Goal: Transaction & Acquisition: Book appointment/travel/reservation

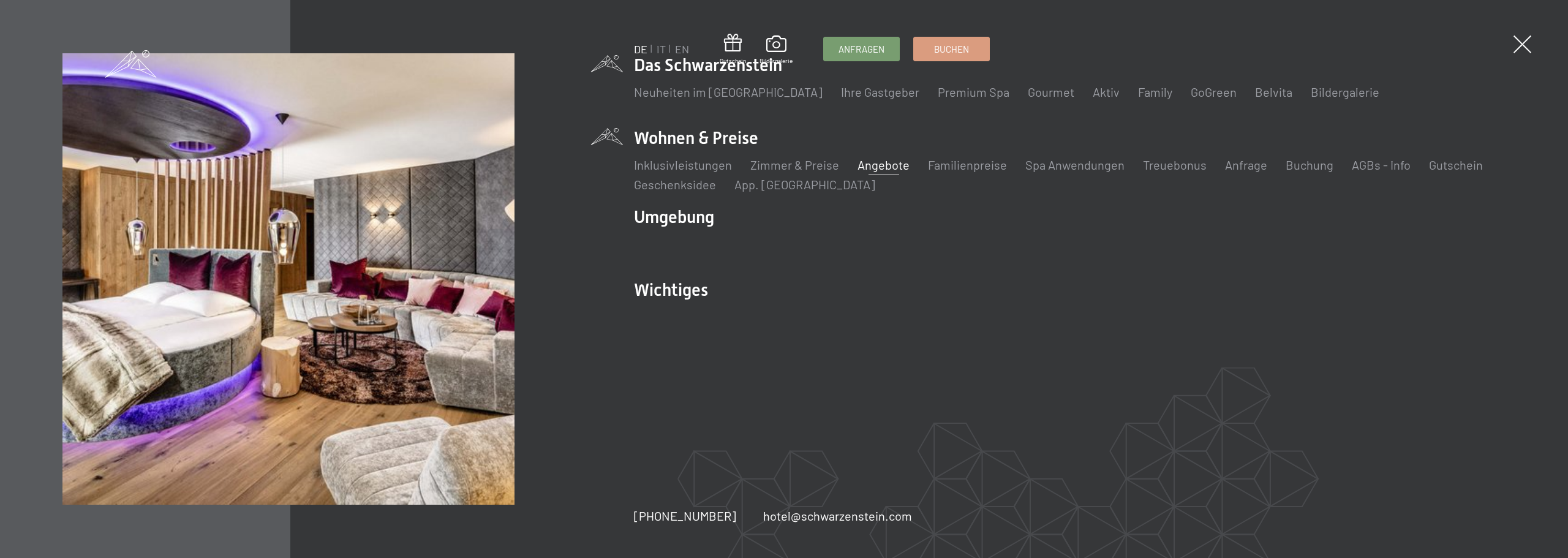
click at [871, 171] on link "Angebote" at bounding box center [883, 164] width 52 height 14
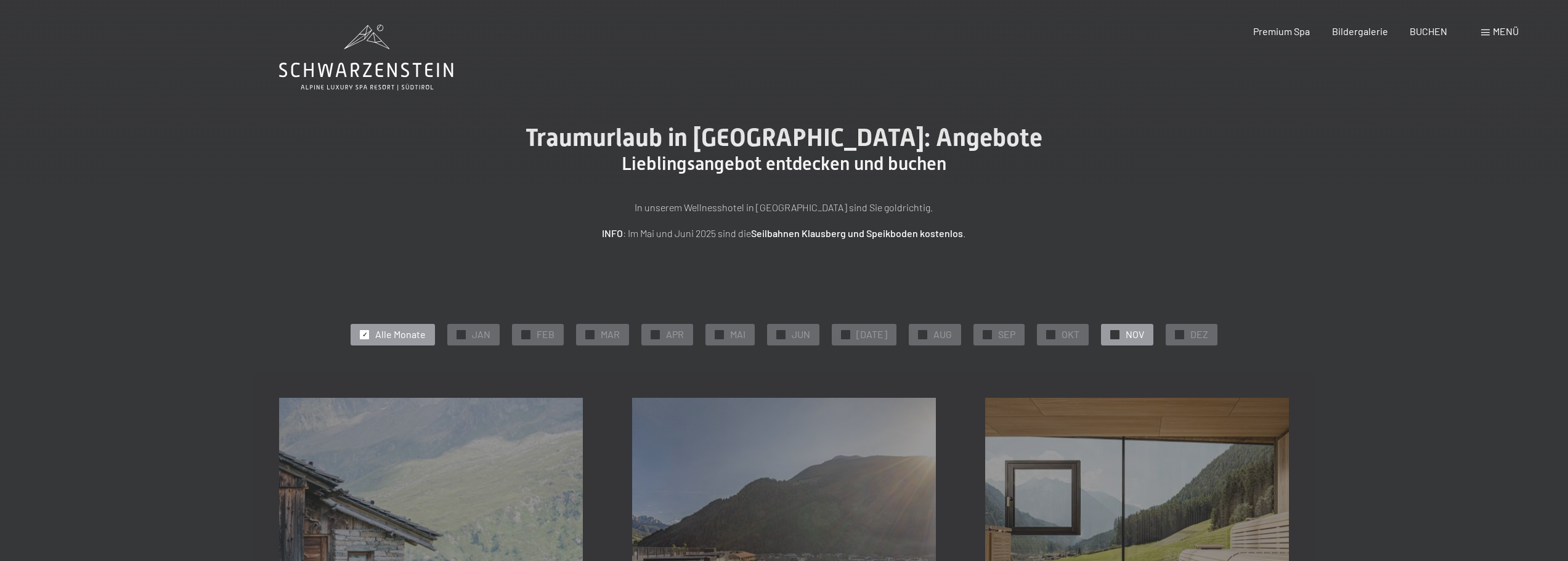
click at [1118, 333] on div "✓ NOV" at bounding box center [1127, 334] width 52 height 21
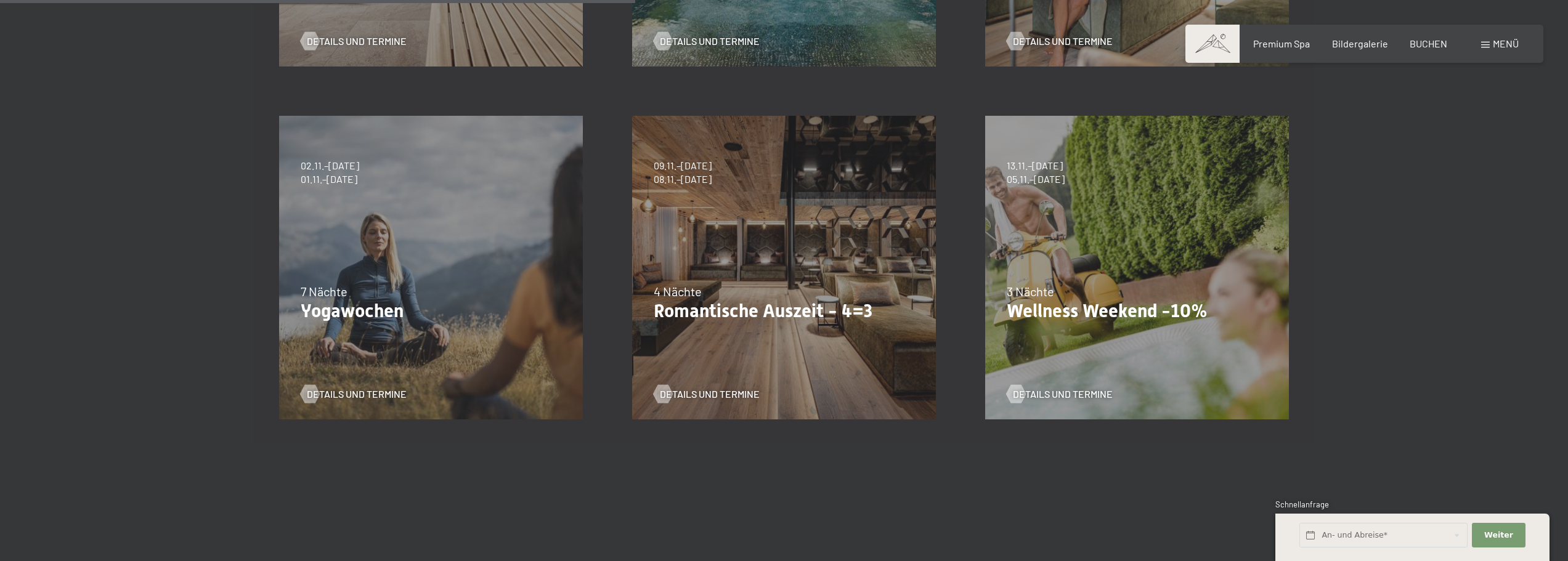
scroll to position [739, 0]
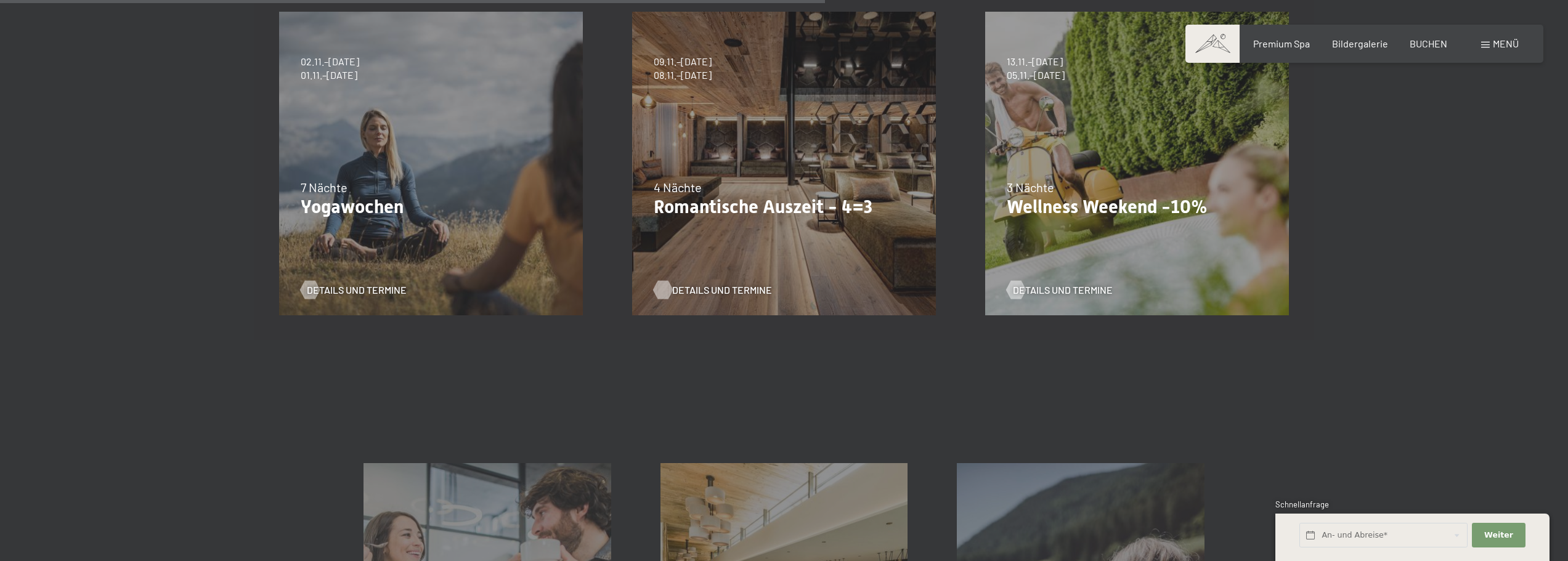
click at [696, 288] on span "Details und Termine" at bounding box center [722, 290] width 100 height 14
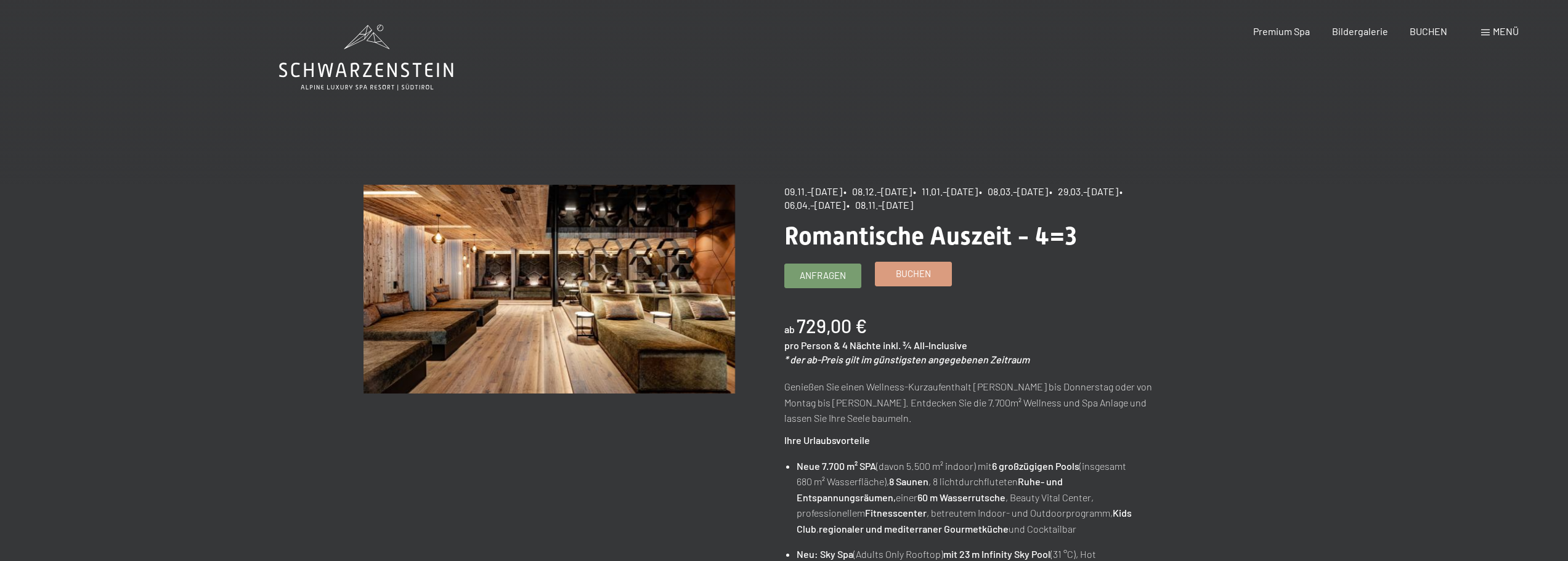
click at [913, 269] on span "Buchen" at bounding box center [914, 274] width 35 height 13
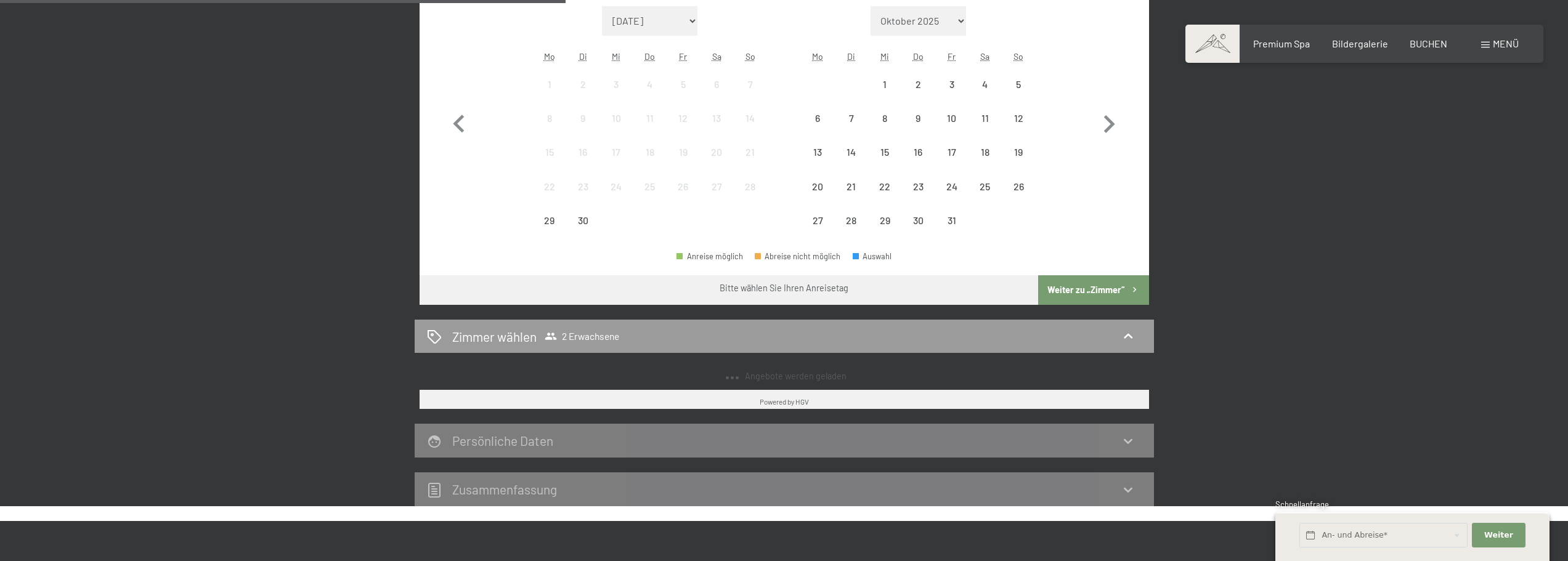
scroll to position [454, 0]
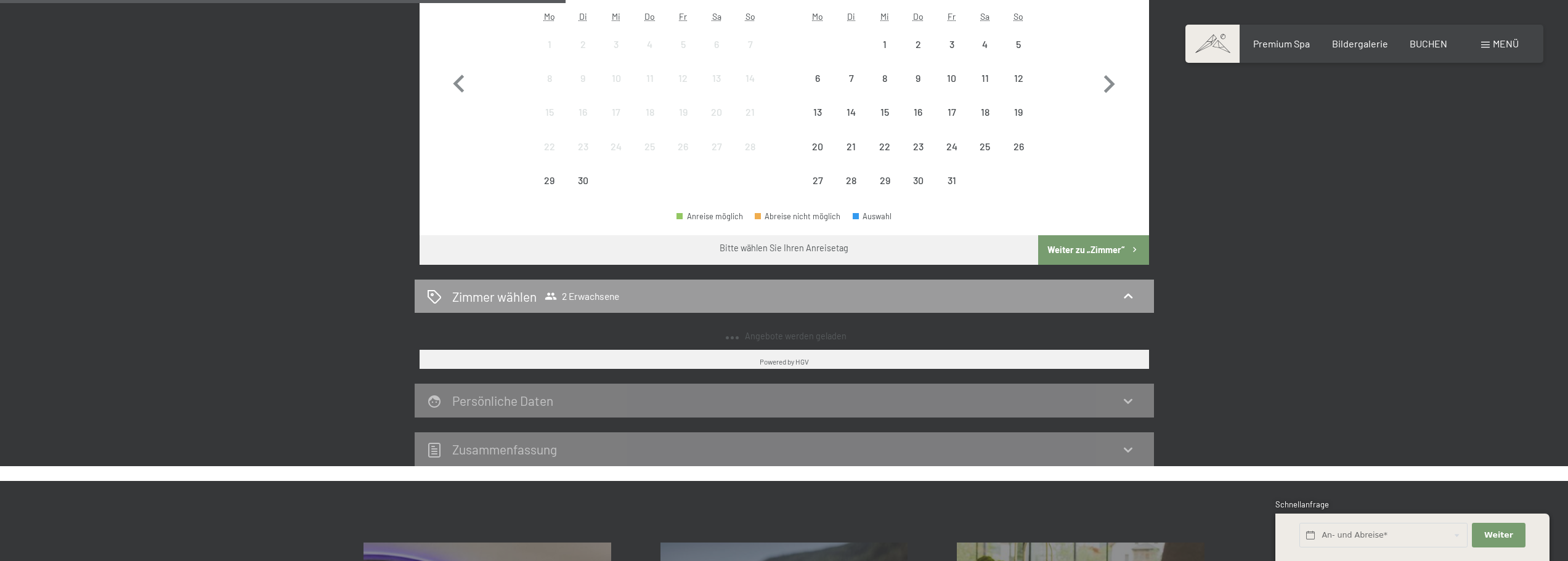
select select "2025-11-01"
select select "2025-12-01"
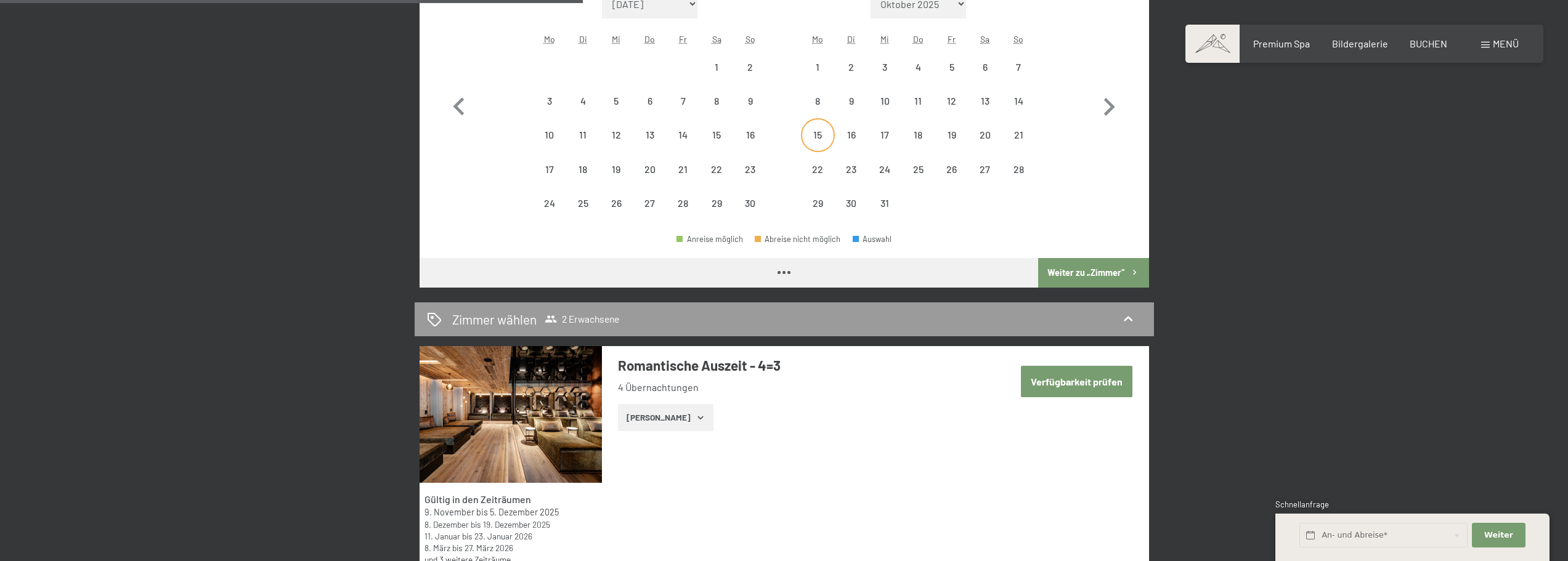
scroll to position [0, 0]
select select "2025-11-01"
select select "2025-12-01"
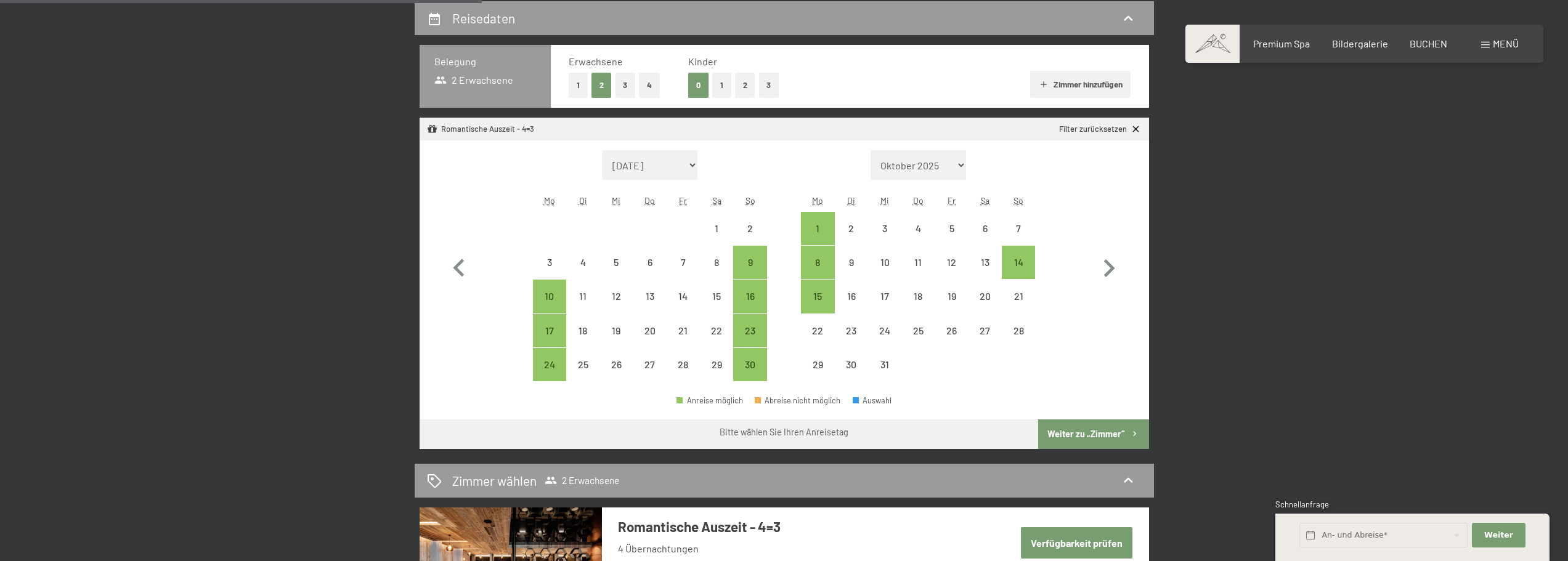
scroll to position [269, 0]
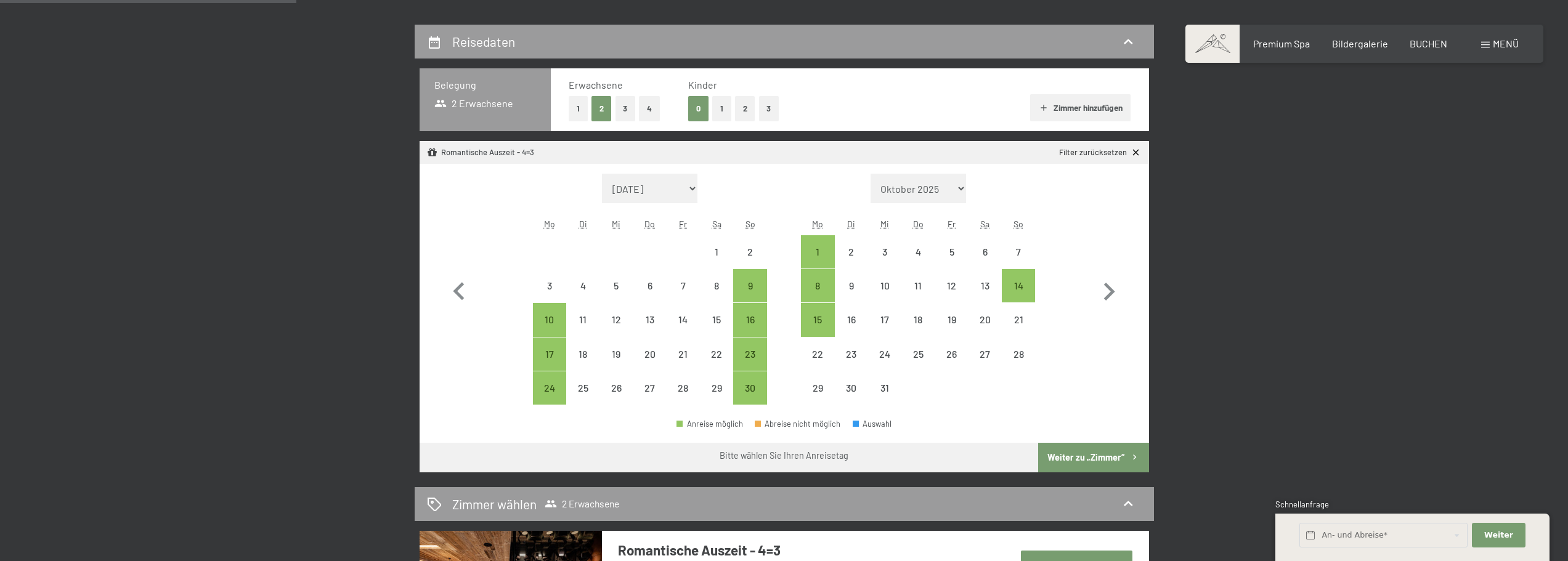
click at [719, 105] on button "1" at bounding box center [722, 109] width 19 height 25
select select "2025-11-01"
select select "2025-12-01"
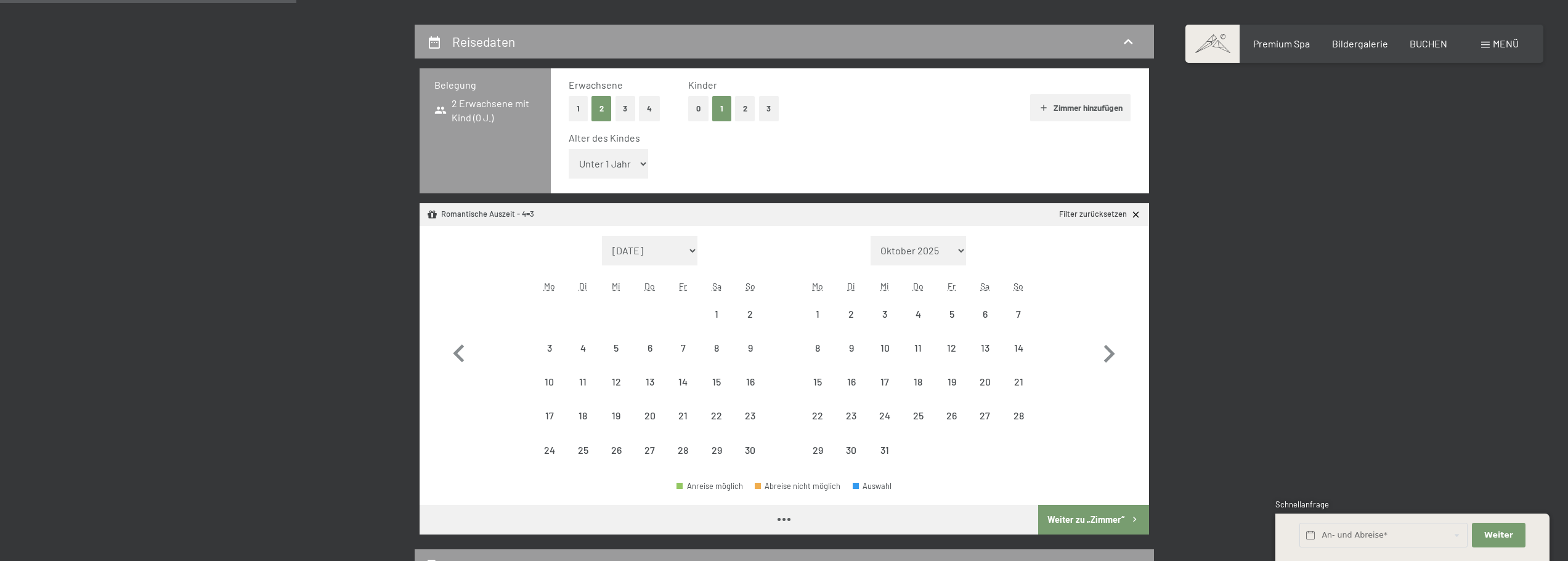
select select "2025-11-01"
select select "2025-12-01"
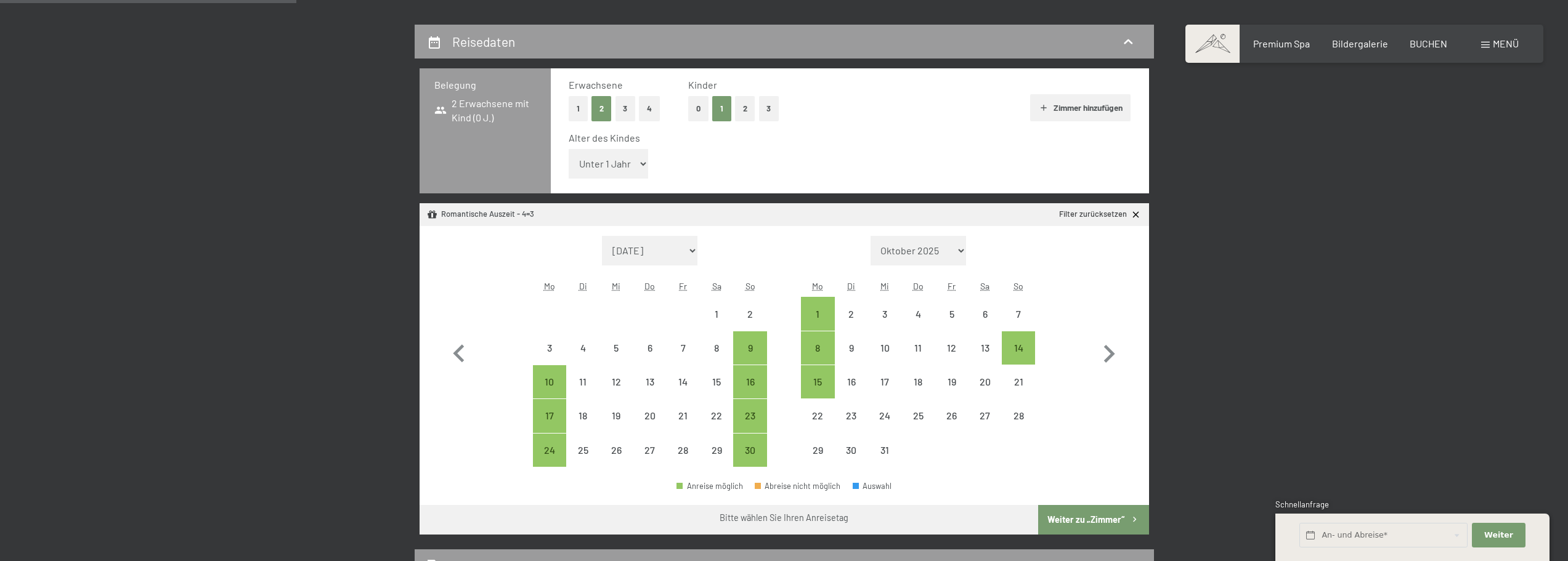
click at [609, 173] on select "Unter 1 Jahr 1 Jahr 2 Jahre 3 Jahre 4 Jahre 5 Jahre 6 Jahre 7 Jahre 8 Jahre 9 J…" at bounding box center [608, 164] width 80 height 30
select select "1"
click at [569, 149] on select "Unter 1 Jahr 1 Jahr 2 Jahre 3 Jahre 4 Jahre 5 Jahre 6 Jahre 7 Jahre 8 Jahre 9 J…" at bounding box center [608, 164] width 80 height 30
select select "2025-11-01"
select select "2025-12-01"
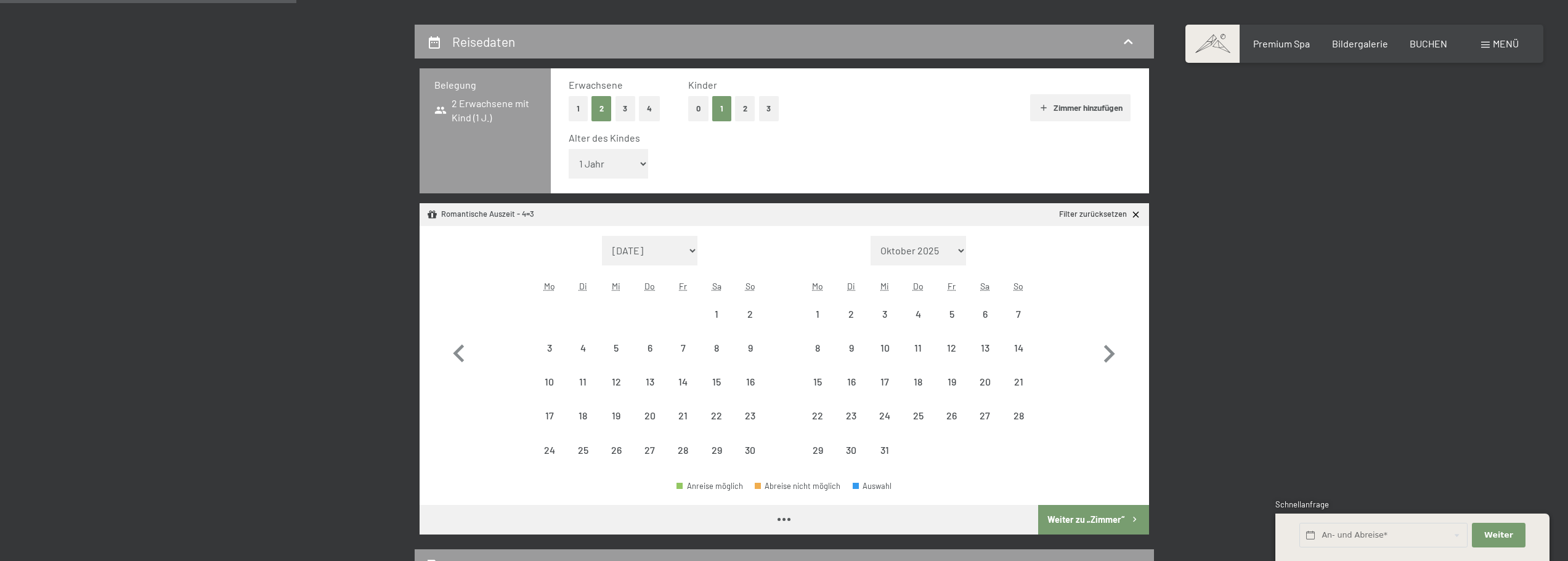
select select "2025-11-01"
select select "2025-12-01"
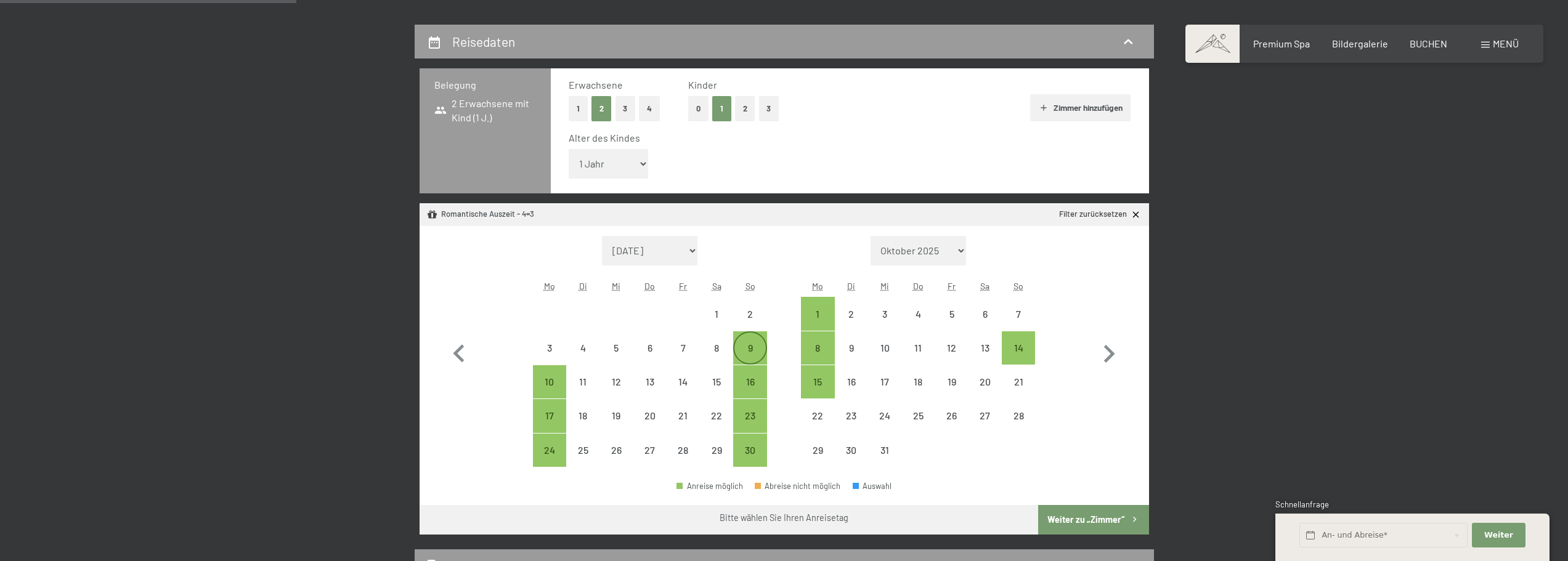
click at [756, 348] on div "9" at bounding box center [749, 358] width 31 height 31
select select "2025-11-01"
select select "2025-12-01"
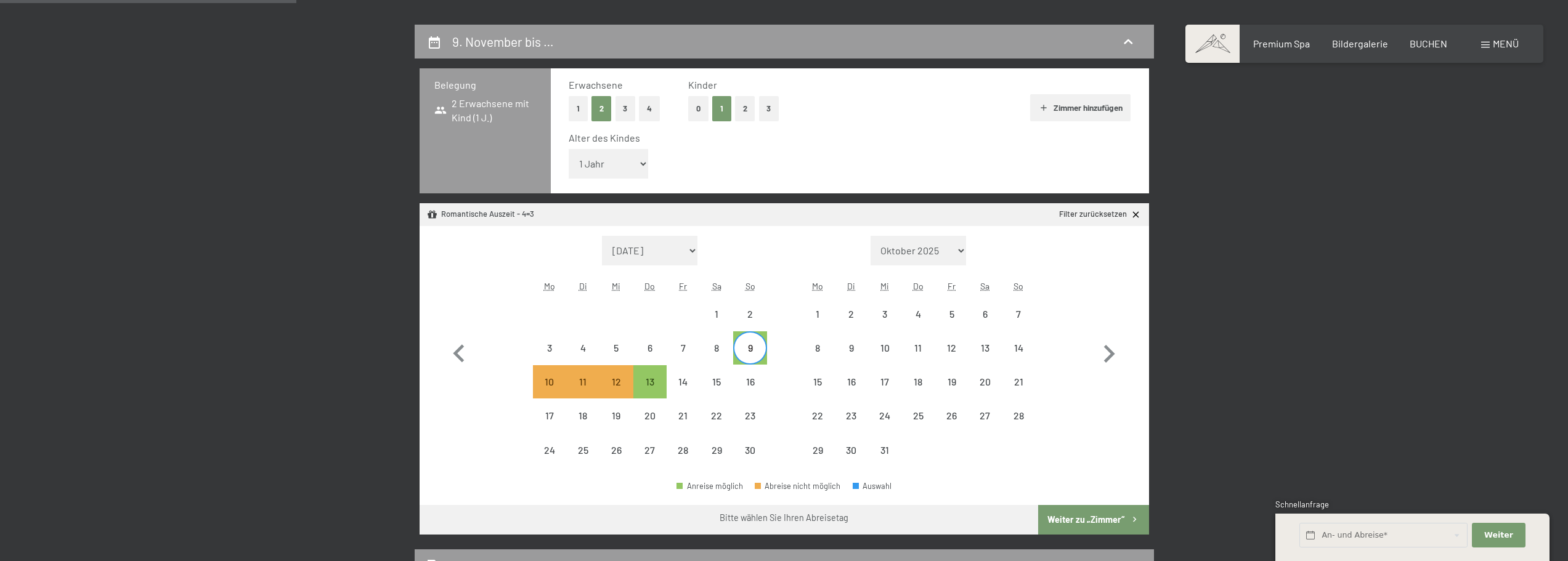
click at [667, 382] on div "14" at bounding box center [683, 382] width 33 height 33
select select "2025-11-01"
select select "2025-12-01"
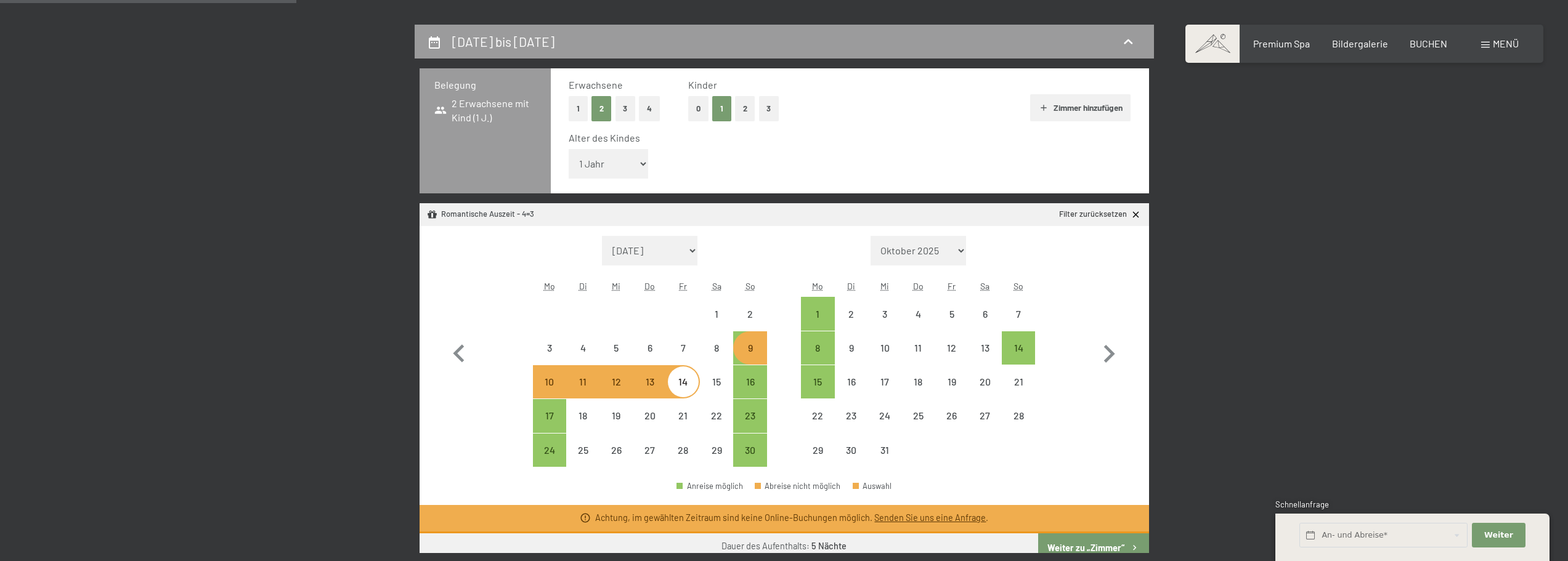
select select "2025-11-01"
select select "2025-12-01"
click at [445, 238] on button "button" at bounding box center [459, 352] width 36 height 232
select select "2025-10-01"
select select "2025-11-01"
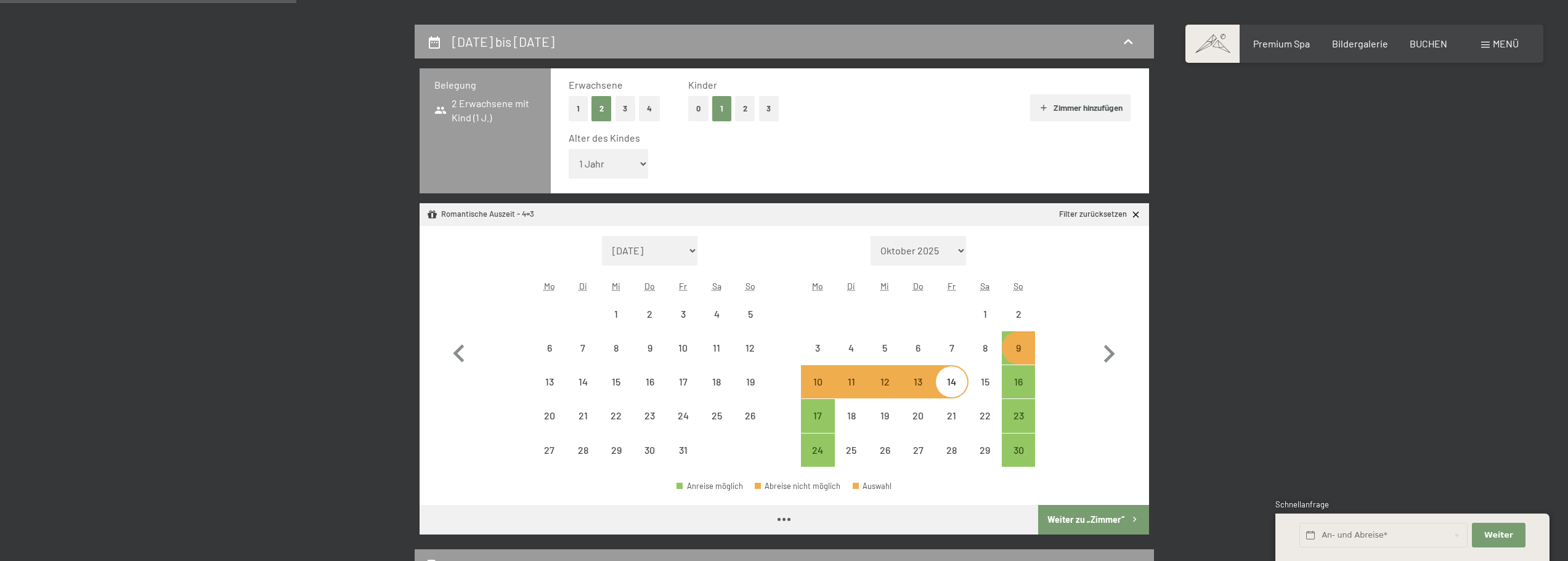
select select "2025-10-01"
select select "2025-11-01"
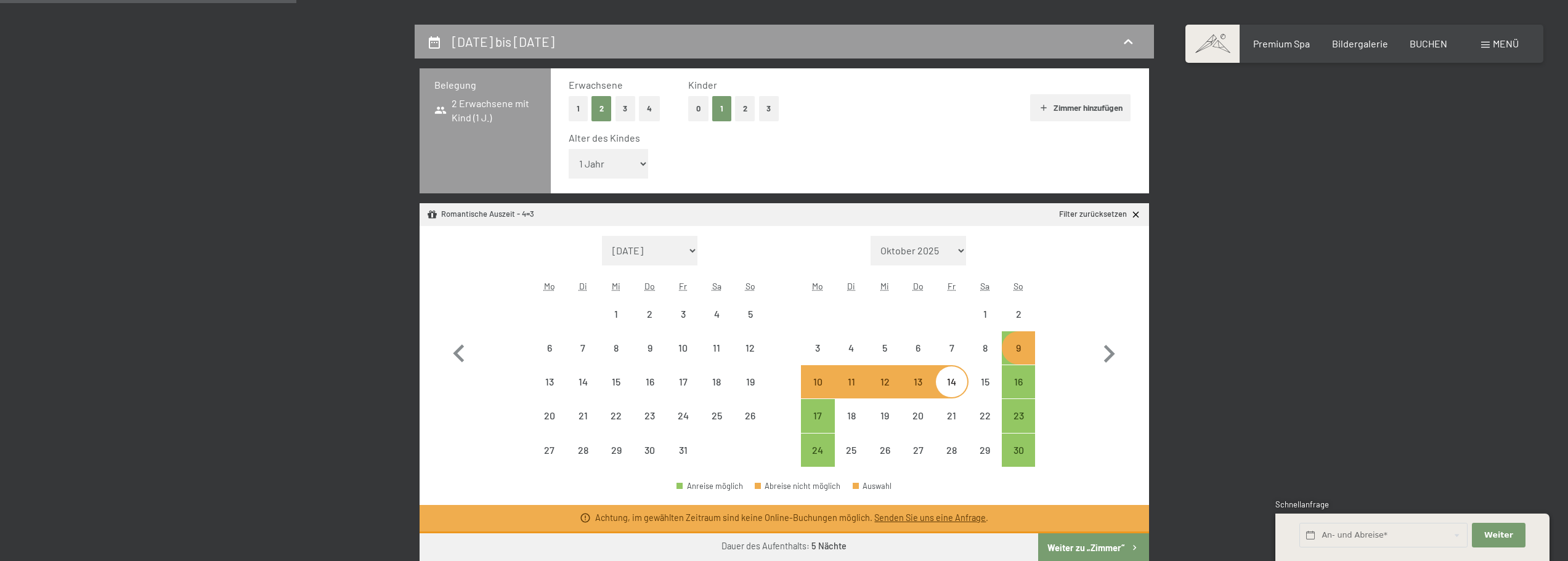
click at [1016, 348] on div "9" at bounding box center [1018, 358] width 31 height 31
select select "2025-10-01"
select select "[DATE]"
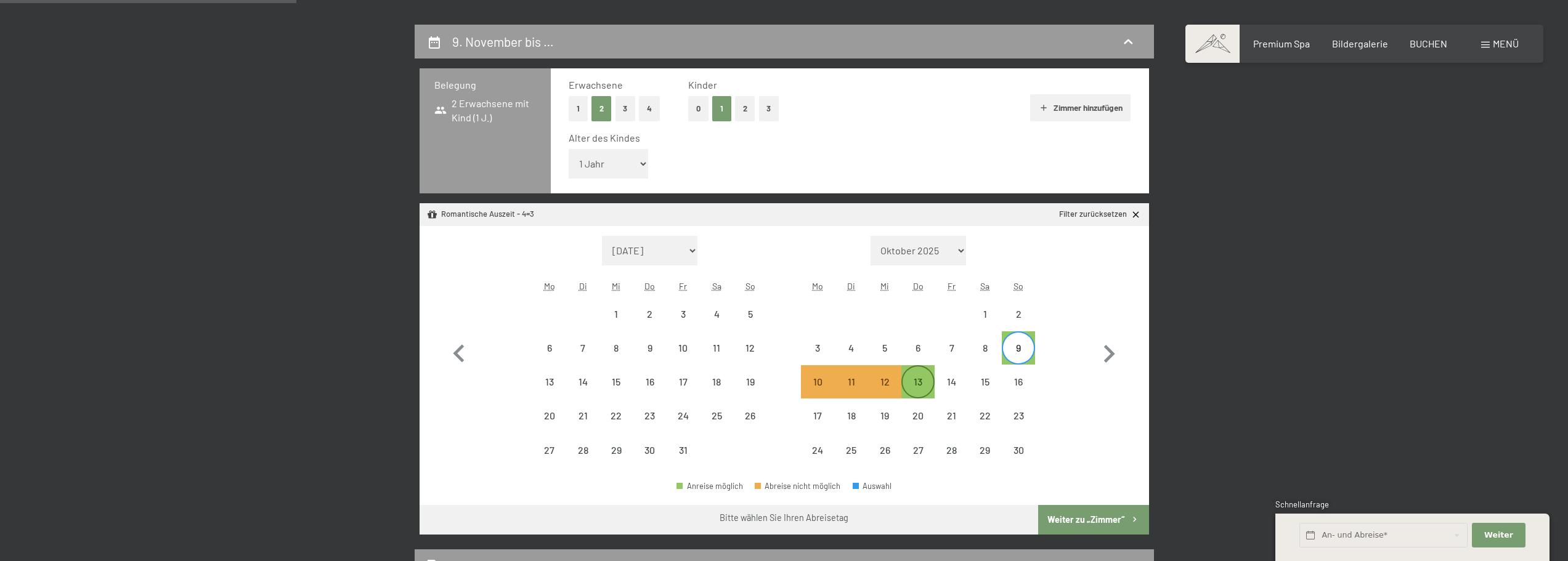
click at [912, 380] on div "13" at bounding box center [918, 392] width 31 height 31
select select "2025-10-01"
select select "[DATE]"
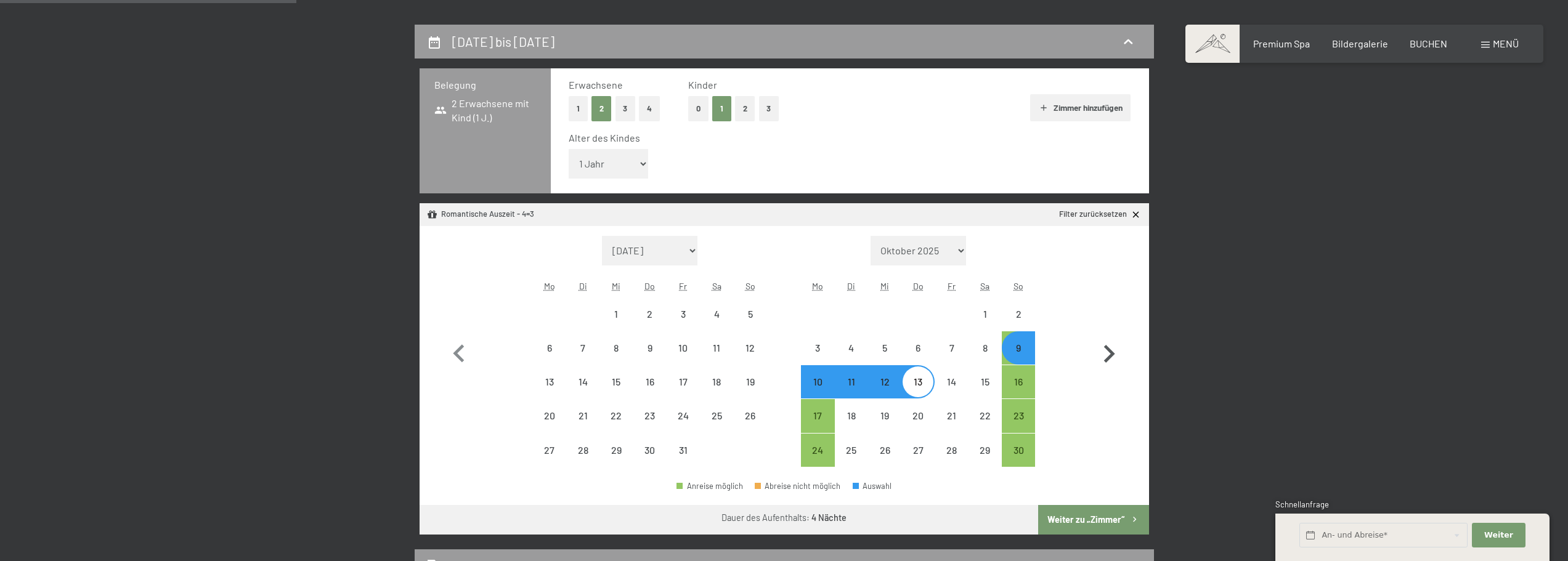
select select "[DATE]"
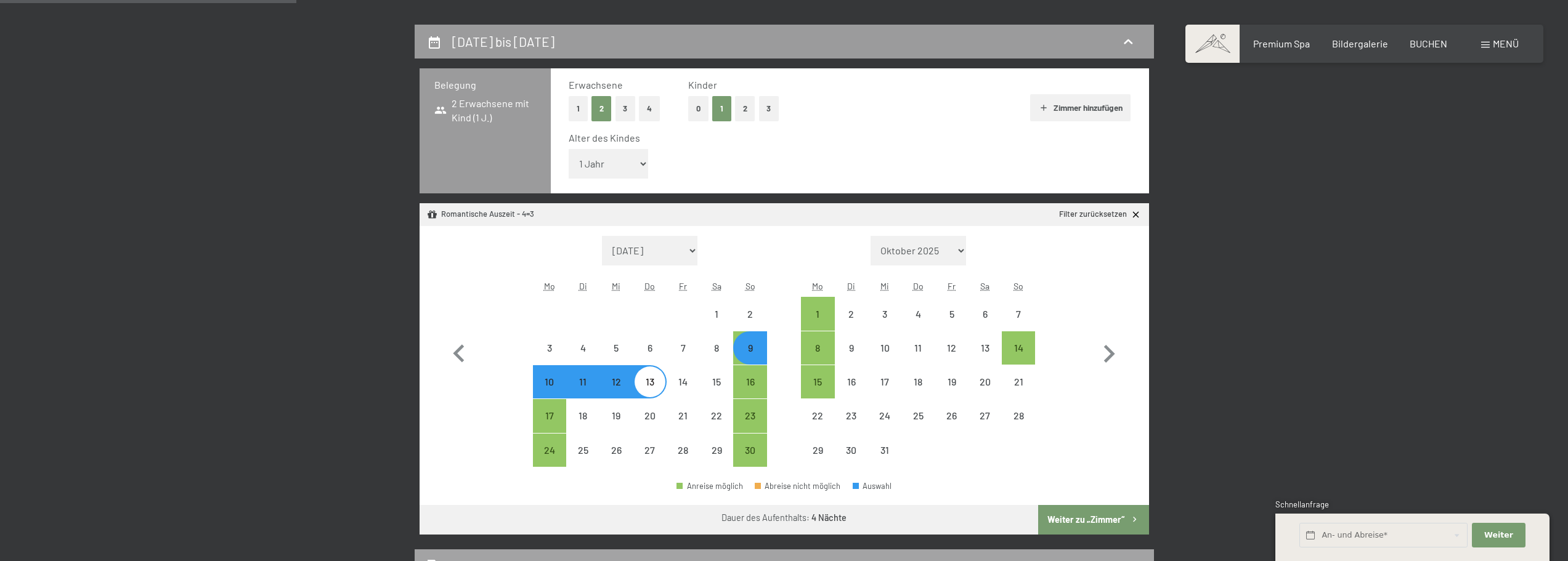
click at [1067, 522] on button "Weiter zu „Zimmer“" at bounding box center [1093, 519] width 110 height 30
select select "[DATE]"
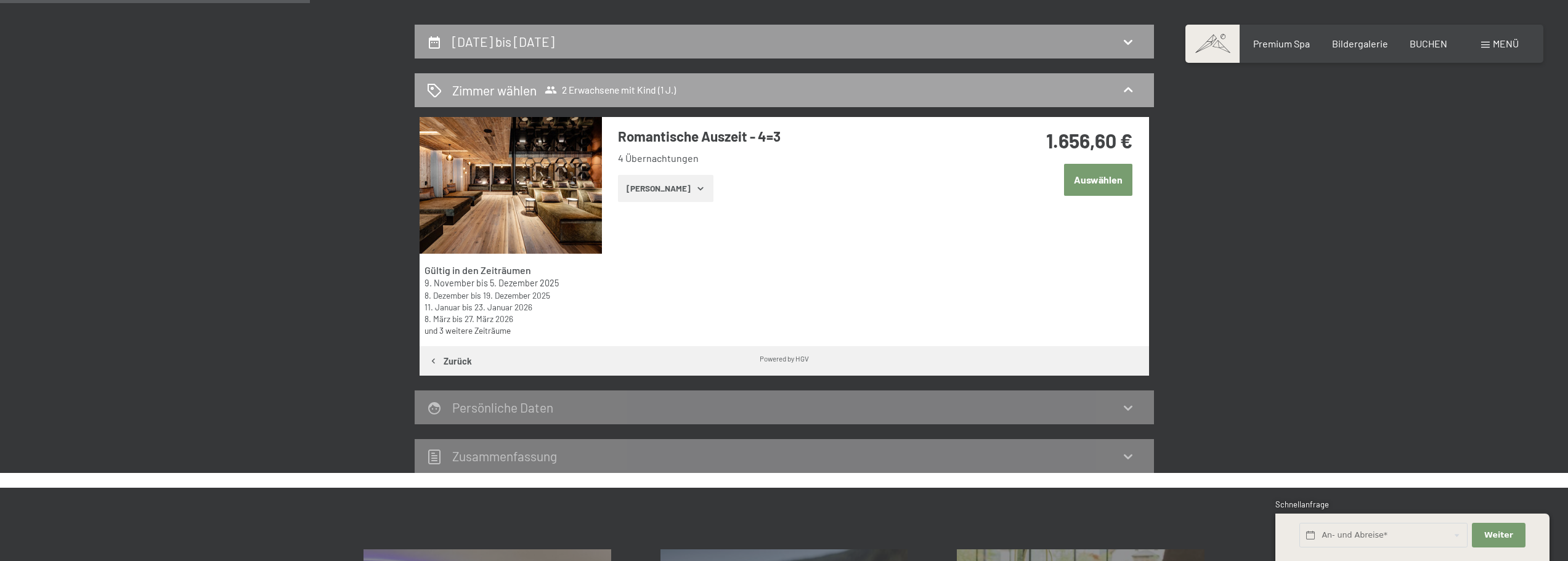
scroll to position [294, 0]
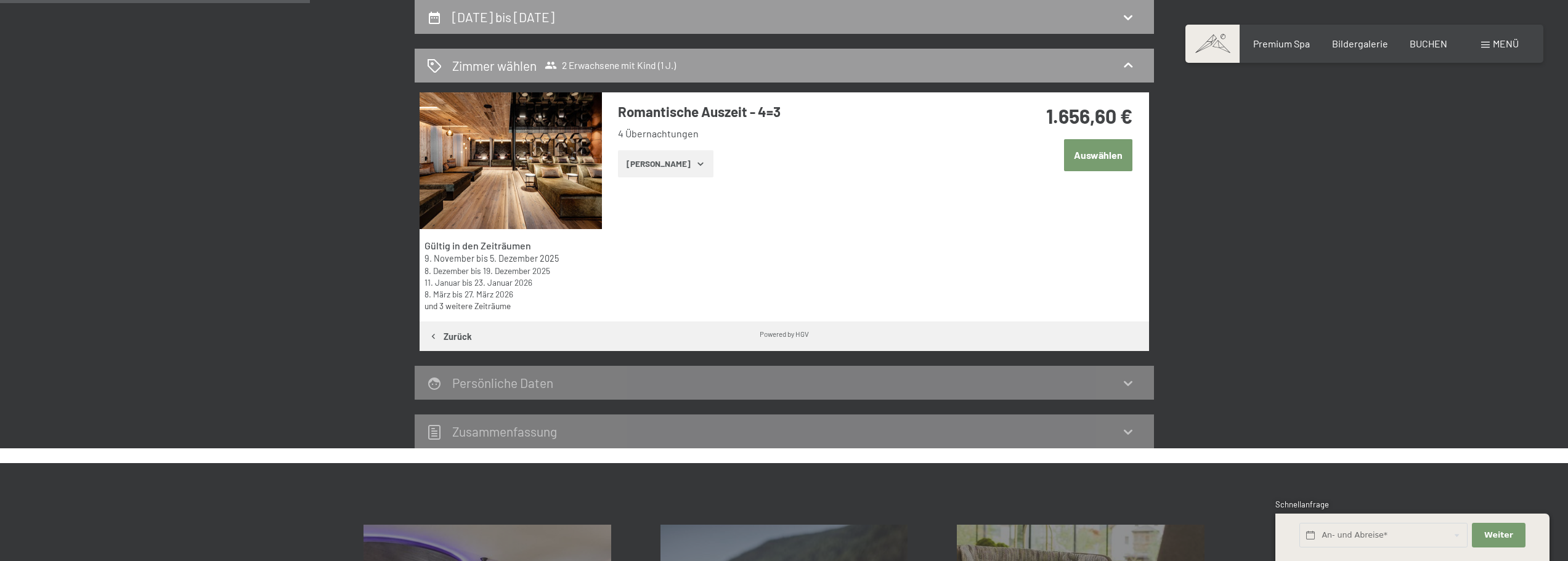
click at [1099, 154] on button "Auswählen" at bounding box center [1098, 155] width 69 height 31
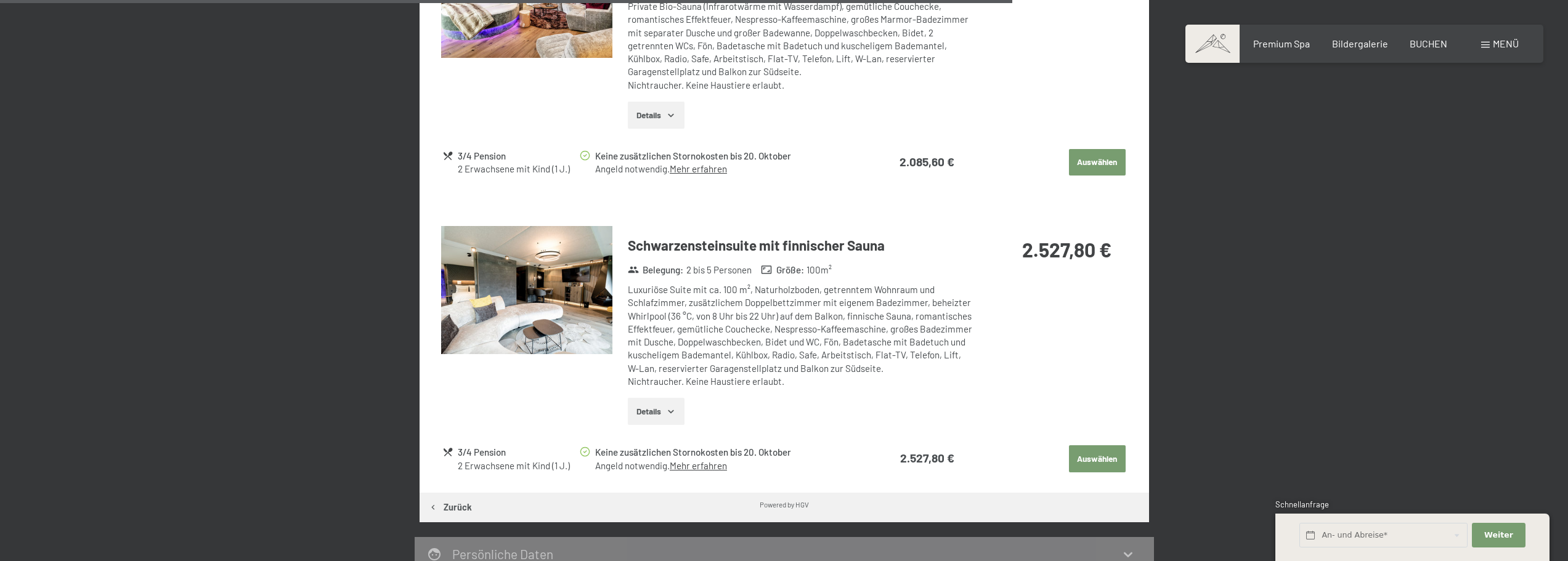
scroll to position [1935, 0]
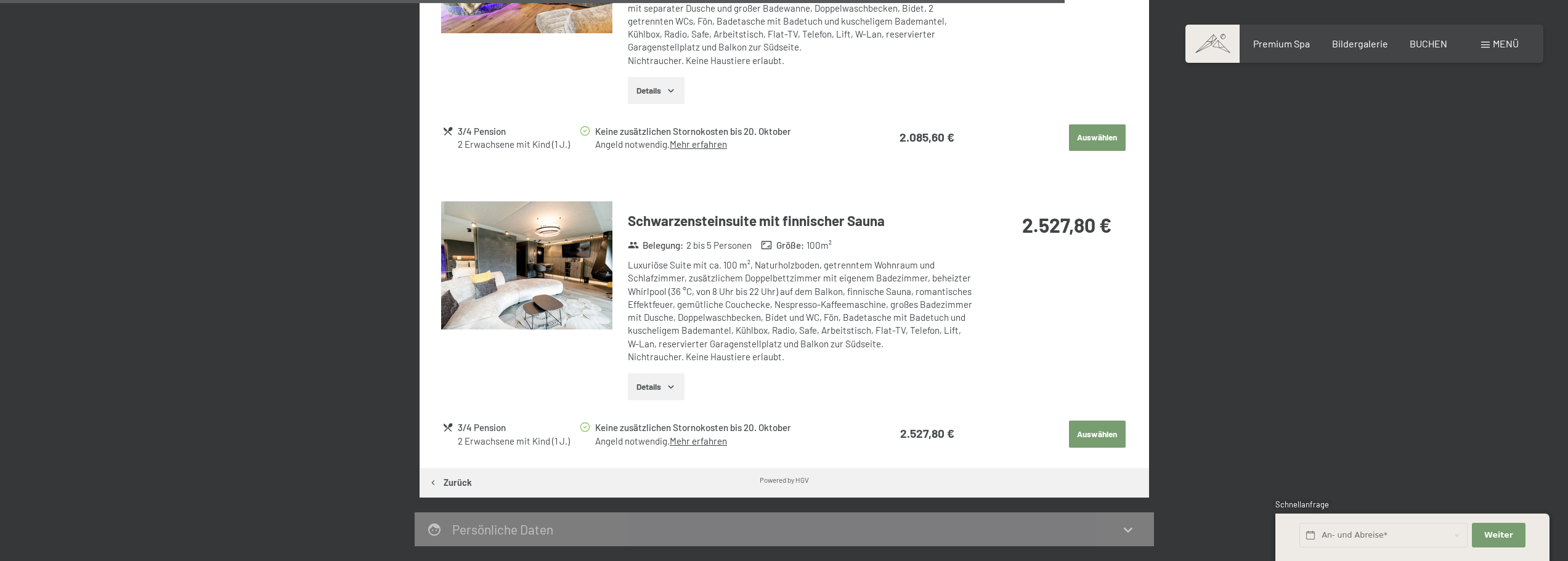
click at [834, 264] on div "Luxuriöse Suite mit ca. 100 m², Naturholzboden, getrenntem Wohnraum und Schlafz…" at bounding box center [800, 311] width 344 height 105
drag, startPoint x: 960, startPoint y: 247, endPoint x: 896, endPoint y: 252, distance: 64.2
click at [962, 259] on div "Luxuriöse Suite mit ca. 100 m², Naturholzboden, getrenntem Wohnraum und Schlafz…" at bounding box center [800, 311] width 344 height 105
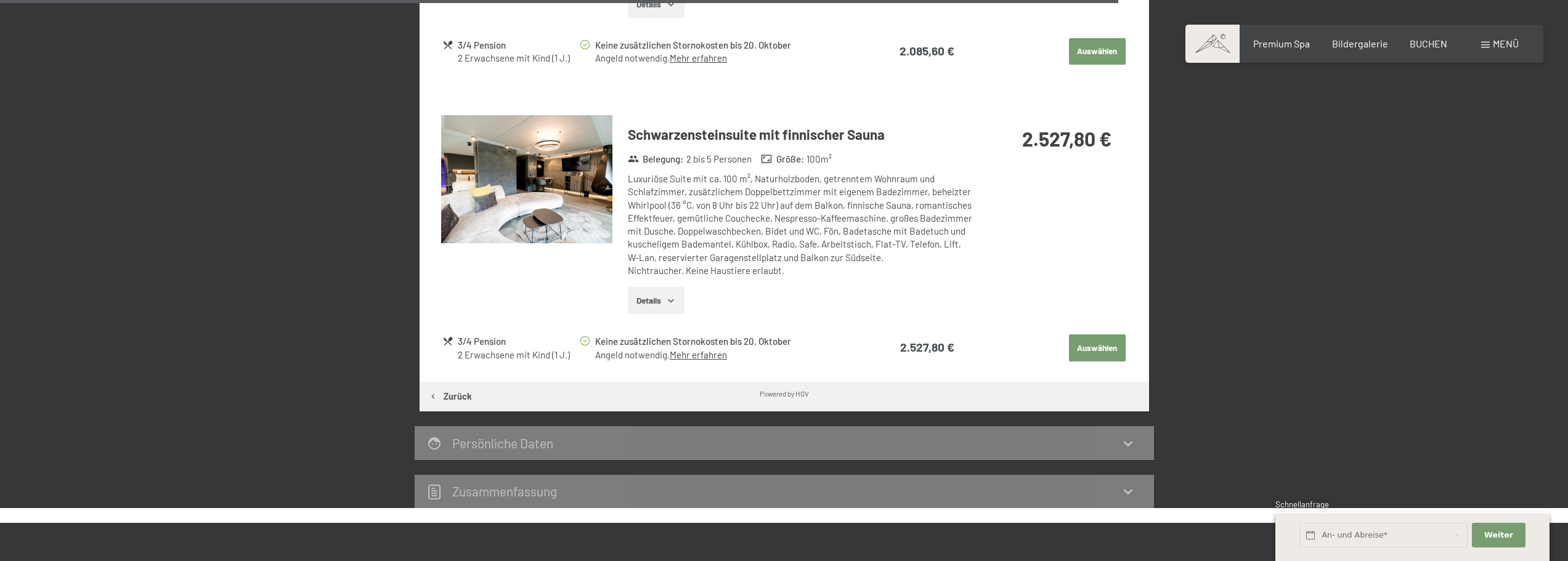
scroll to position [2033, 0]
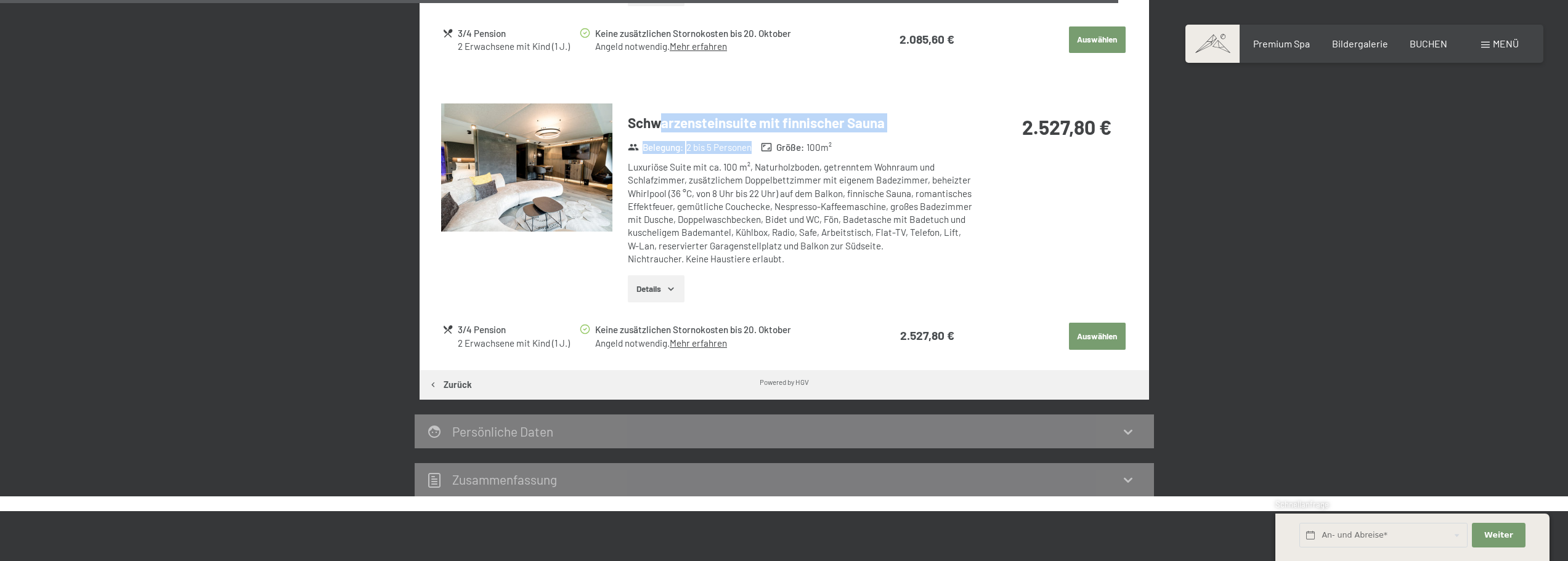
drag, startPoint x: 746, startPoint y: 124, endPoint x: 846, endPoint y: 128, distance: 100.1
click at [838, 125] on div "Schwarzensteinsuite mit finnischer Sauna Belegung : 2 bis 5 Personen Größe : 10…" at bounding box center [792, 208] width 360 height 209
drag, startPoint x: 914, startPoint y: 187, endPoint x: 939, endPoint y: 224, distance: 44.7
click at [914, 195] on div "Luxuriöse Suite mit ca. 100 m², Naturholzboden, getrenntem Wohnraum und Schlafz…" at bounding box center [800, 213] width 344 height 105
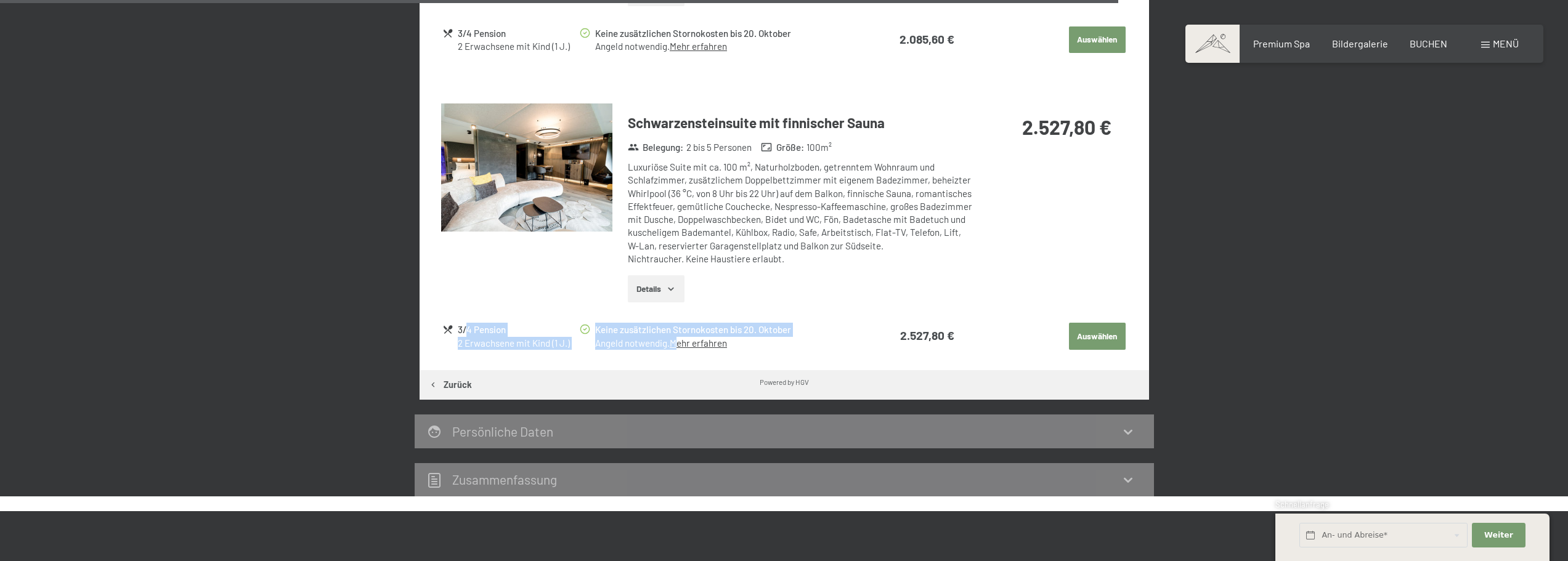
drag, startPoint x: 465, startPoint y: 317, endPoint x: 685, endPoint y: 325, distance: 220.1
click at [685, 325] on tr "3/4 Pension 2 Erwachsene mit Kind (1 J.) Keine zusätzlichen Stornokosten bis 20…" at bounding box center [784, 336] width 683 height 31
click at [772, 178] on div "Luxuriöse Suite mit ca. 100 m², Naturholzboden, getrenntem Wohnraum und Schlafz…" at bounding box center [800, 213] width 344 height 105
drag, startPoint x: 654, startPoint y: 103, endPoint x: 892, endPoint y: 129, distance: 239.4
click at [878, 122] on div "Schwarzensteinsuite mit finnischer Sauna Belegung : 2 bis 5 Personen Größe : 10…" at bounding box center [792, 208] width 360 height 209
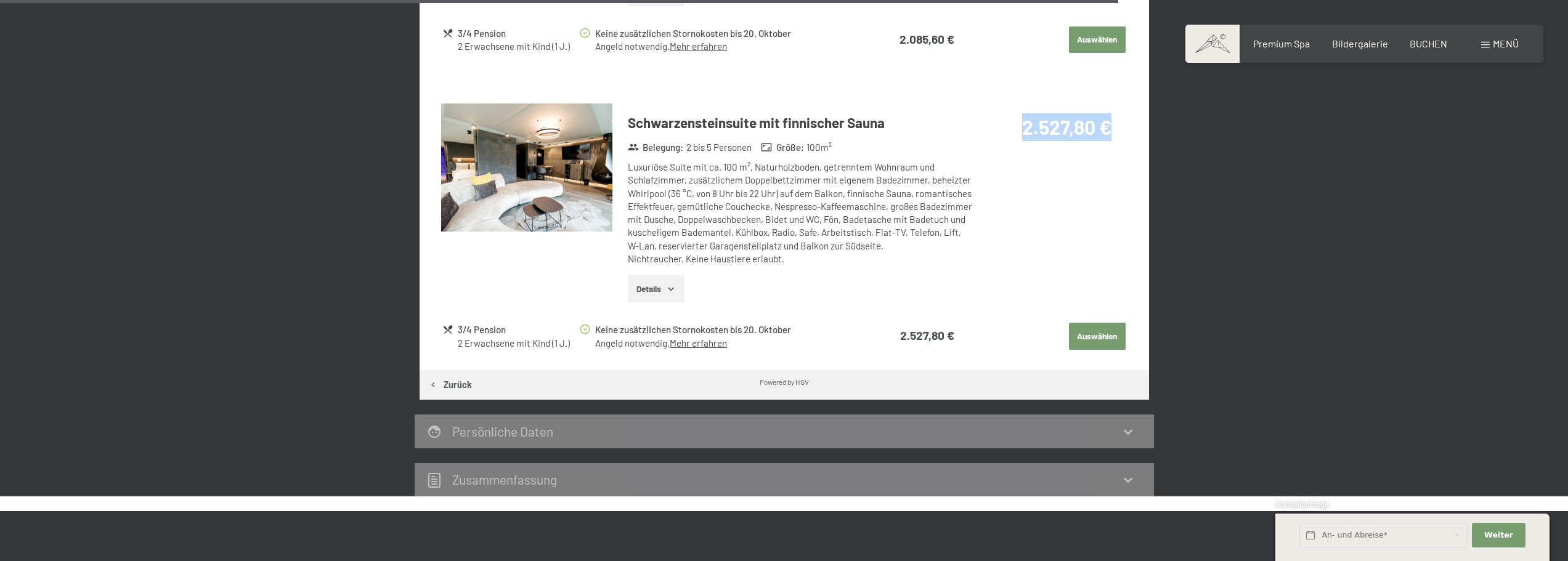
drag, startPoint x: 1003, startPoint y: 115, endPoint x: 1134, endPoint y: 119, distance: 131.1
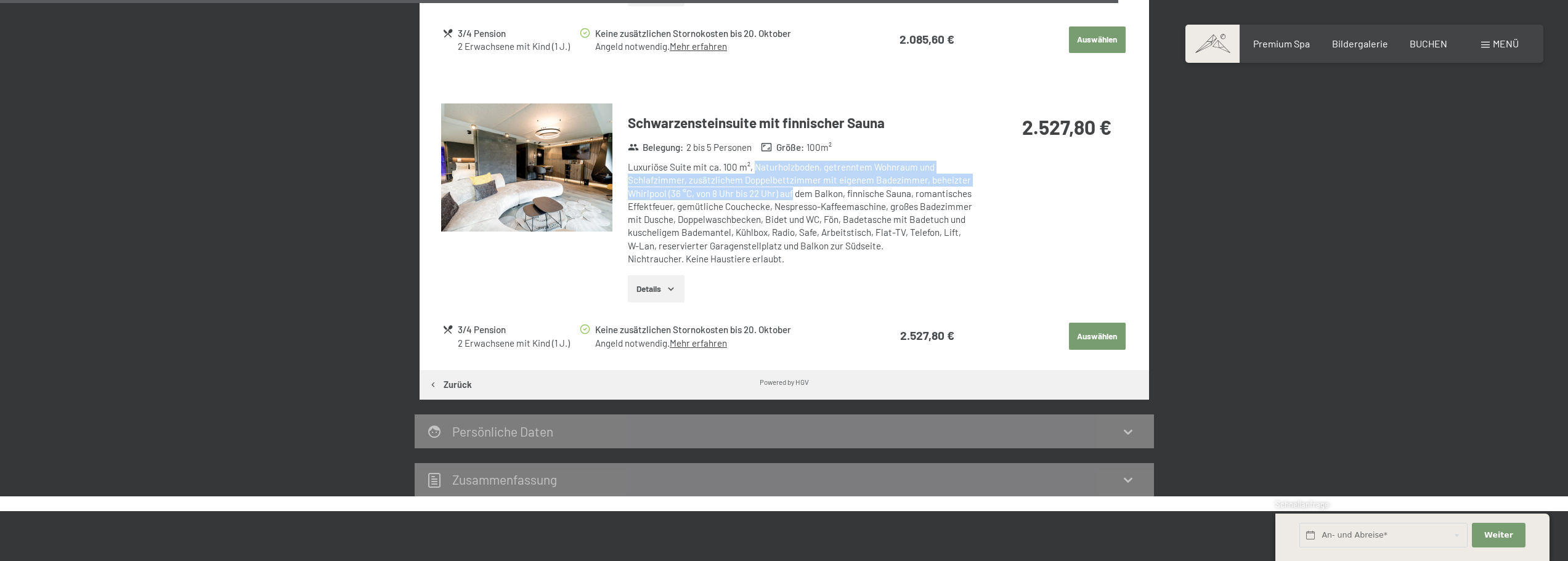
drag, startPoint x: 756, startPoint y: 154, endPoint x: 799, endPoint y: 179, distance: 49.7
click at [797, 178] on div "Luxuriöse Suite mit ca. 100 m², Naturholzboden, getrenntem Wohnraum und Schlafz…" at bounding box center [800, 213] width 344 height 105
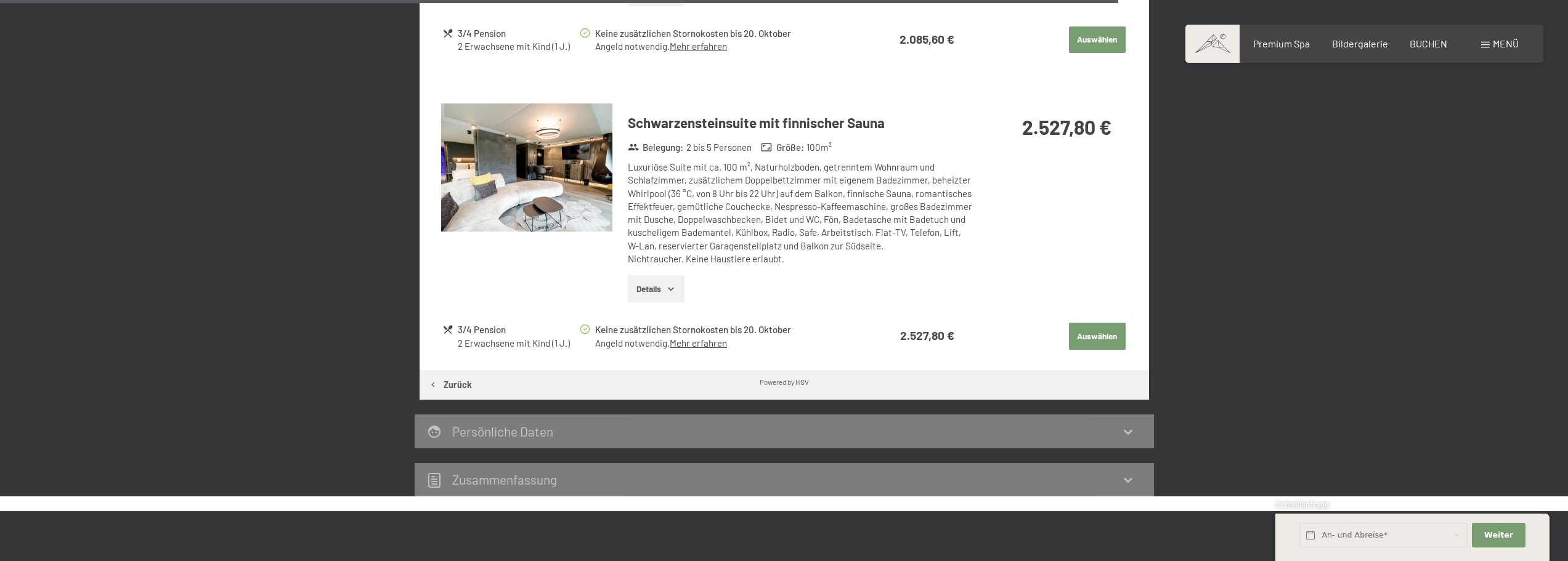
click at [878, 192] on div "Luxuriöse Suite mit ca. 100 m², Naturholzboden, getrenntem Wohnraum und Schlafz…" at bounding box center [800, 213] width 344 height 105
drag, startPoint x: 693, startPoint y: 157, endPoint x: 849, endPoint y: 162, distance: 156.1
click at [847, 161] on div "Luxuriöse Suite mit ca. 100 m², Naturholzboden, getrenntem Wohnraum und Schlafz…" at bounding box center [800, 213] width 344 height 105
click at [832, 192] on div "Luxuriöse Suite mit ca. 100 m², Naturholzboden, getrenntem Wohnraum und Schlafz…" at bounding box center [800, 213] width 344 height 105
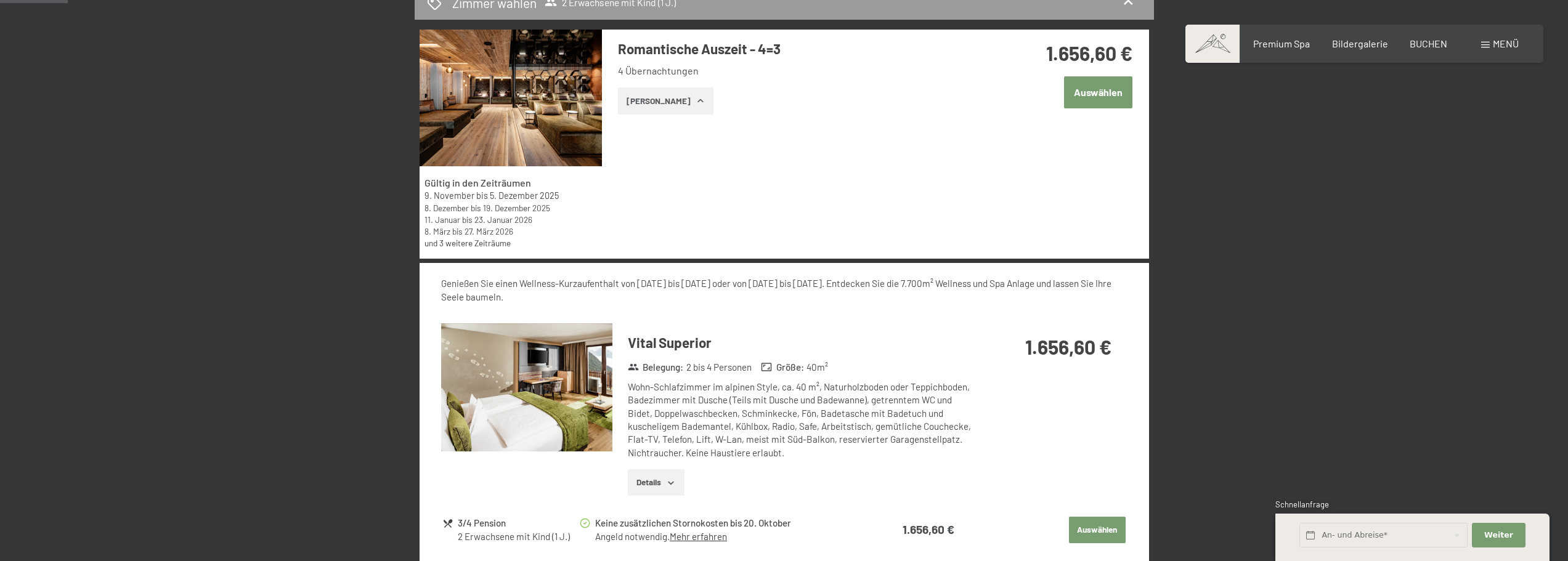
scroll to position [123, 0]
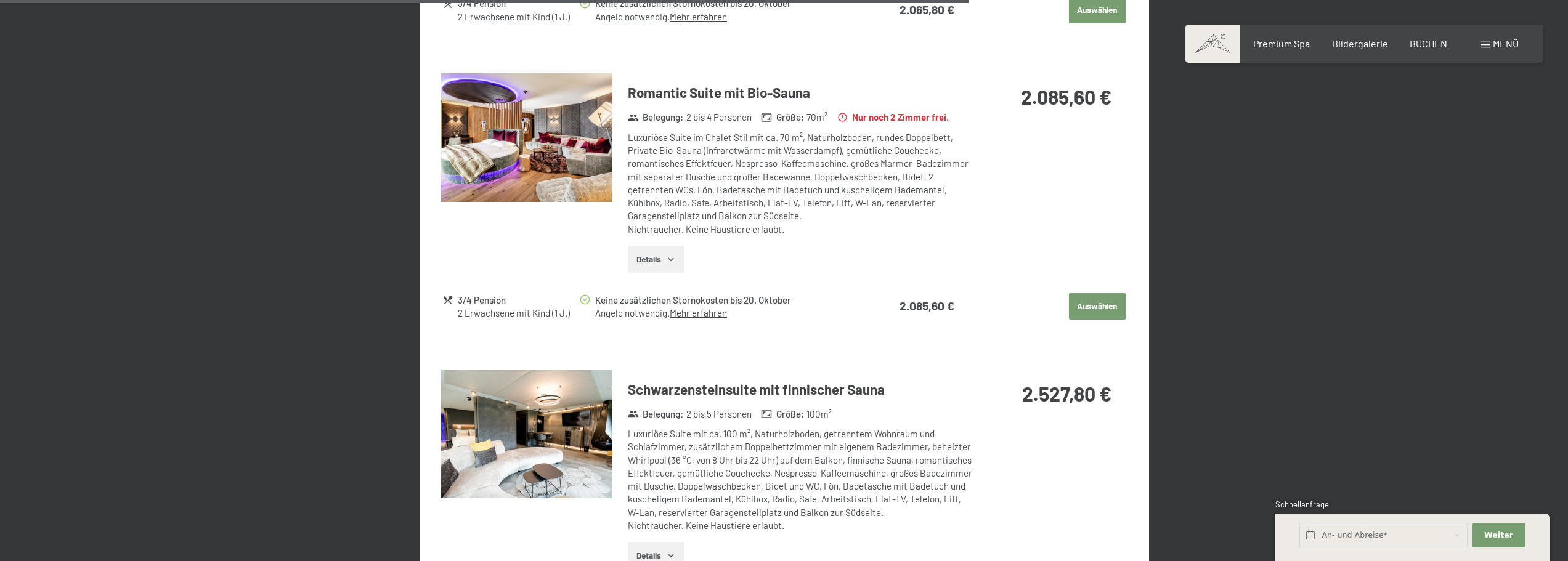
scroll to position [1769, 0]
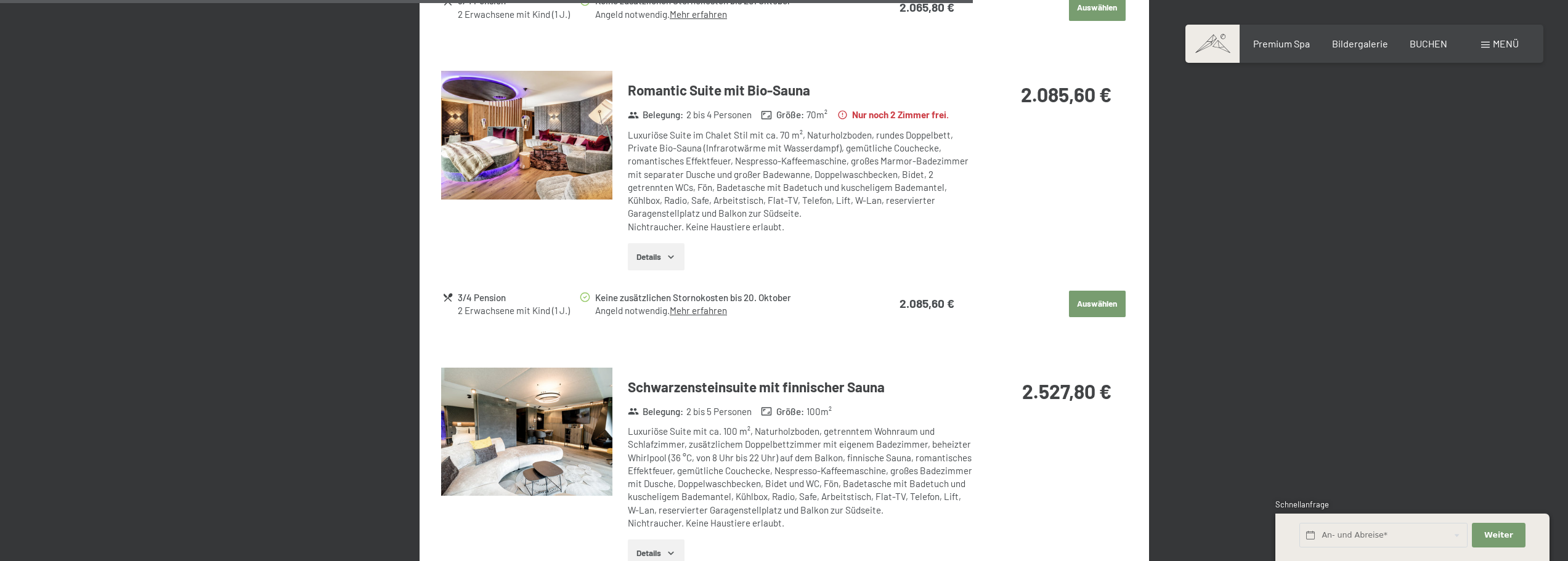
click at [1499, 45] on span "Menü" at bounding box center [1506, 43] width 26 height 12
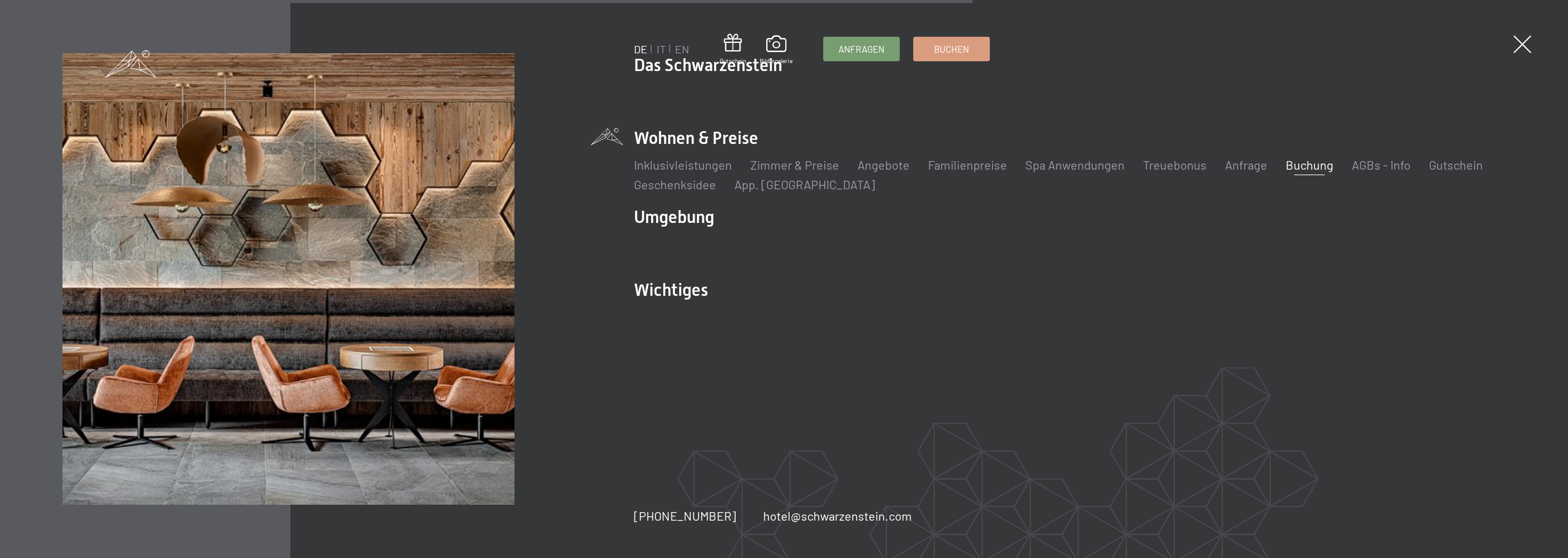
drag, startPoint x: 1111, startPoint y: 425, endPoint x: 1114, endPoint y: 404, distance: 21.2
click at [1112, 427] on div "DE IT EN Gutschein Bildergalerie Anfragen Buchen DE IT EN Das Schwarzenstein Ne…" at bounding box center [1070, 279] width 871 height 452
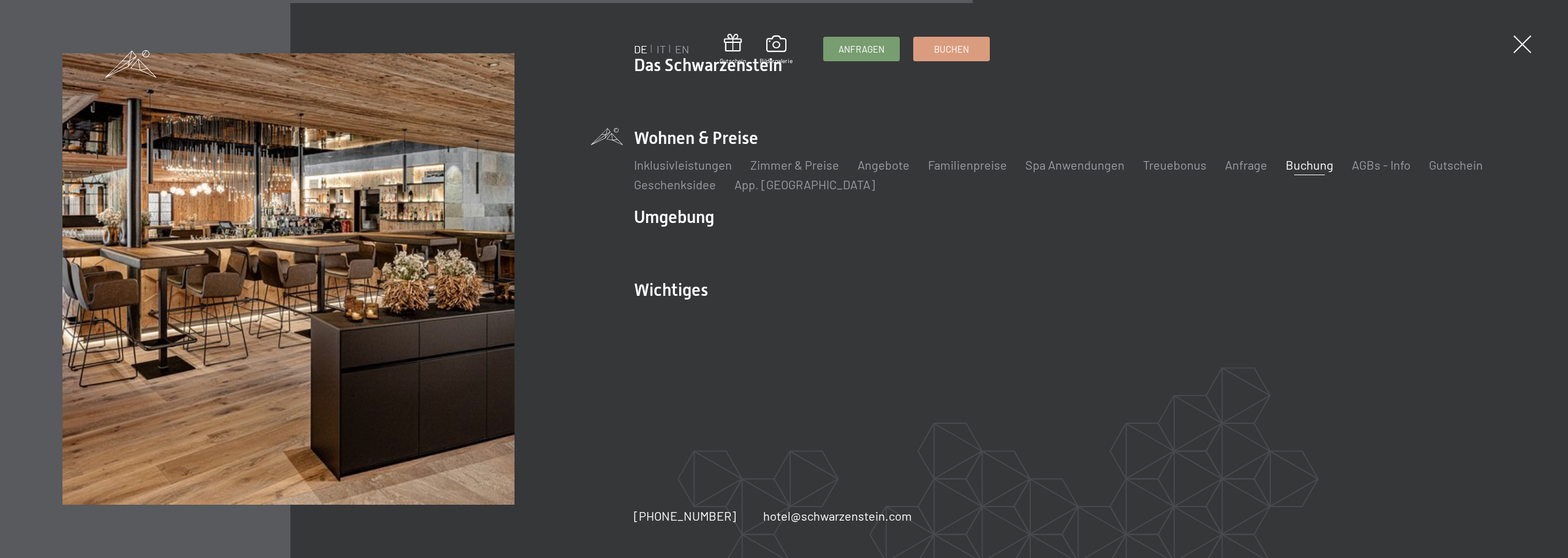
click at [1519, 46] on span at bounding box center [1522, 44] width 18 height 18
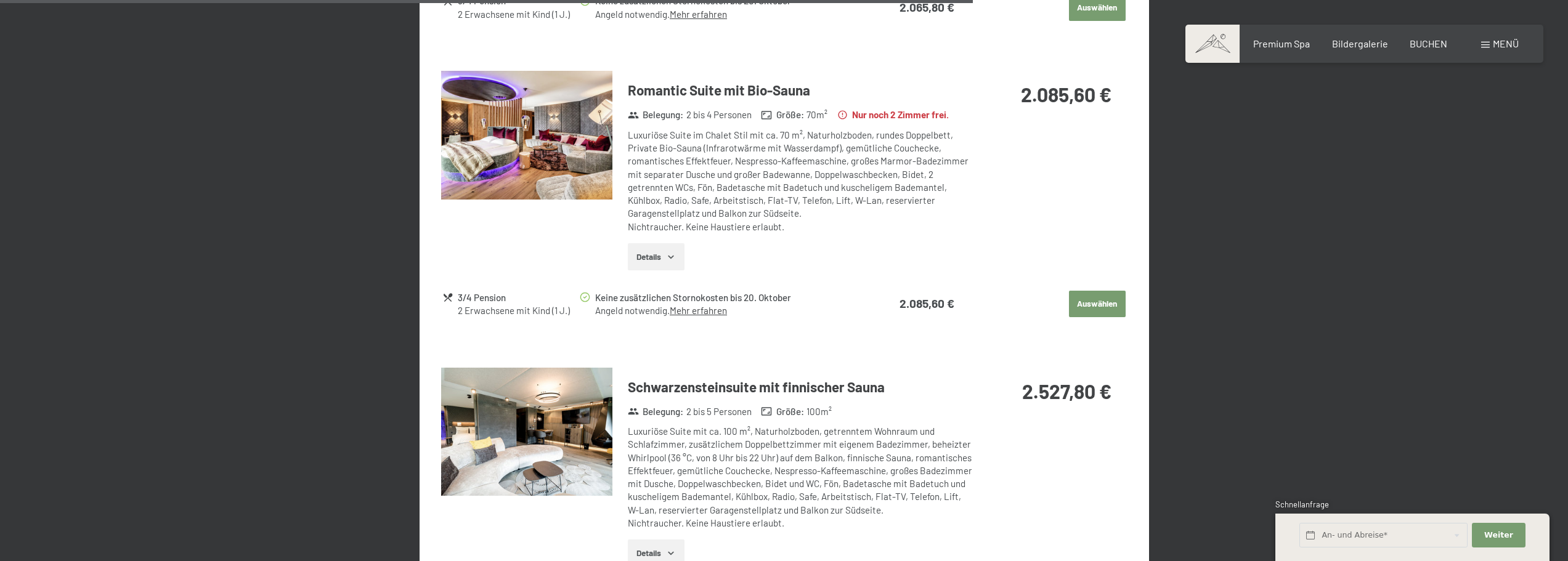
click at [1026, 417] on div "2.527,80 €" at bounding box center [1050, 406] width 154 height 77
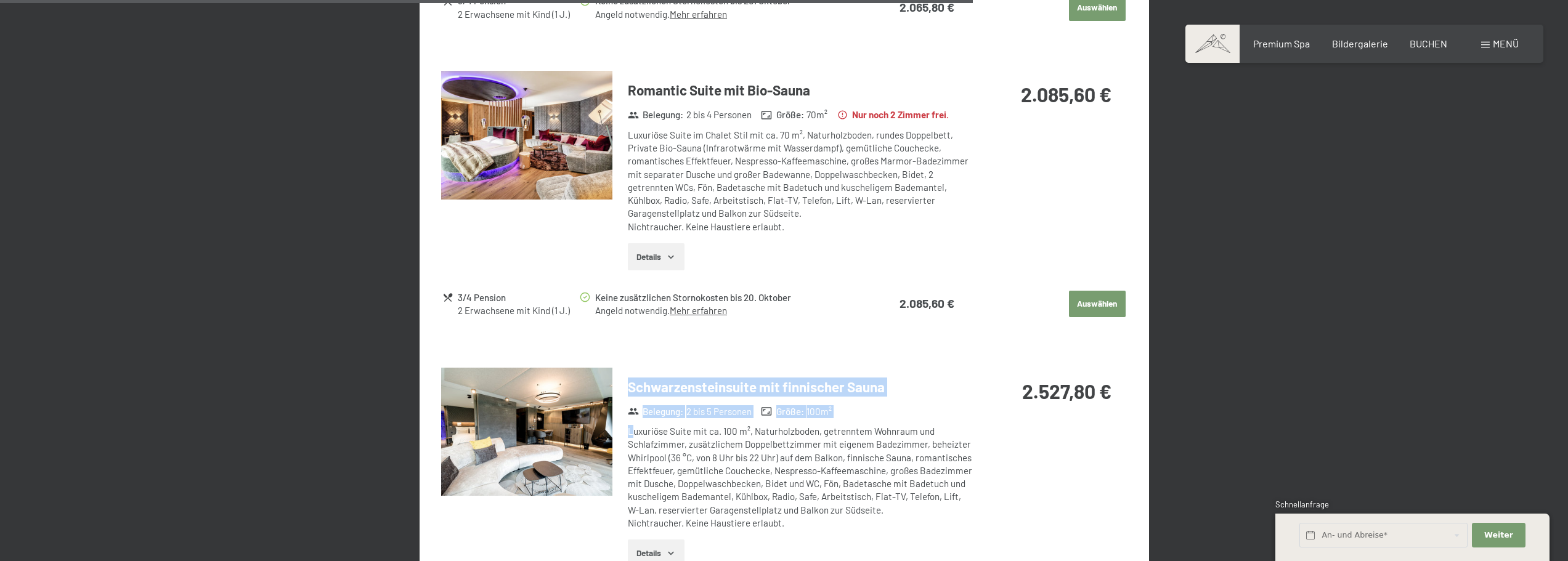
drag, startPoint x: 677, startPoint y: 421, endPoint x: 1003, endPoint y: 443, distance: 326.7
click at [1003, 443] on div "Schwarzensteinsuite mit finnischer Sauna Belegung : 2 bis 5 Personen Größe : 10…" at bounding box center [784, 472] width 686 height 209
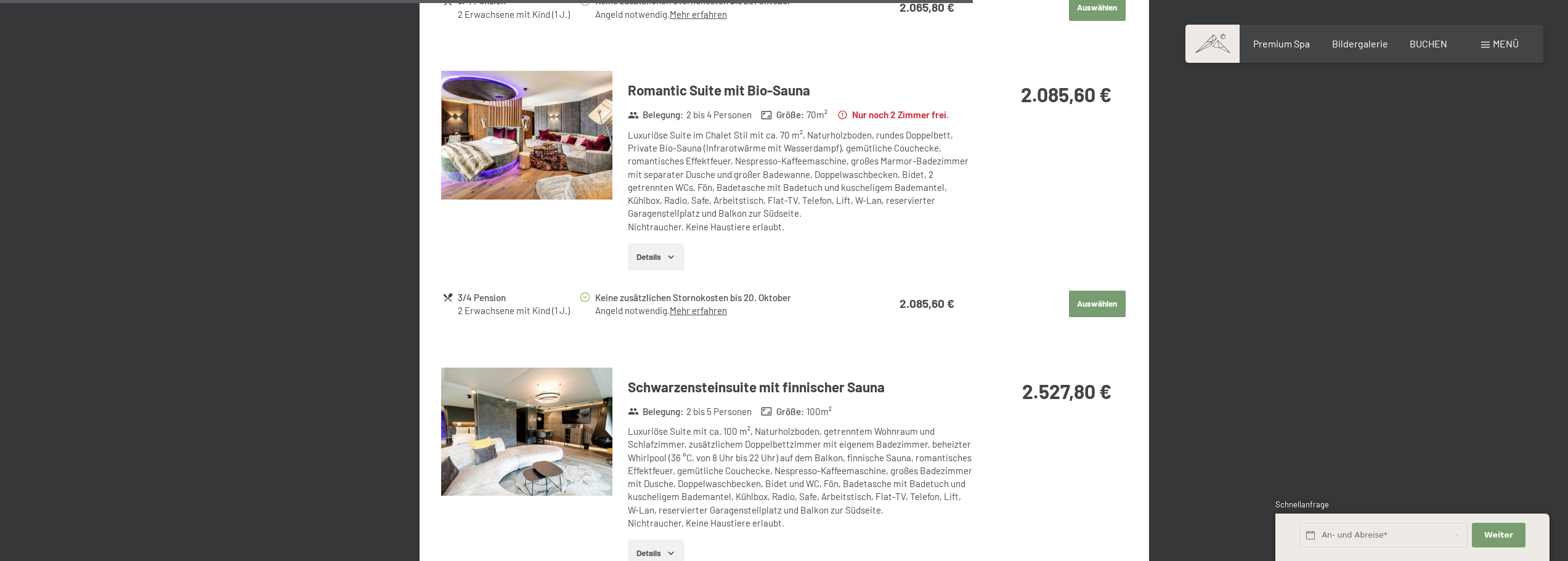
click at [984, 468] on div "Schwarzensteinsuite mit finnischer Sauna Belegung : 2 bis 5 Personen Größe : 10…" at bounding box center [784, 472] width 686 height 209
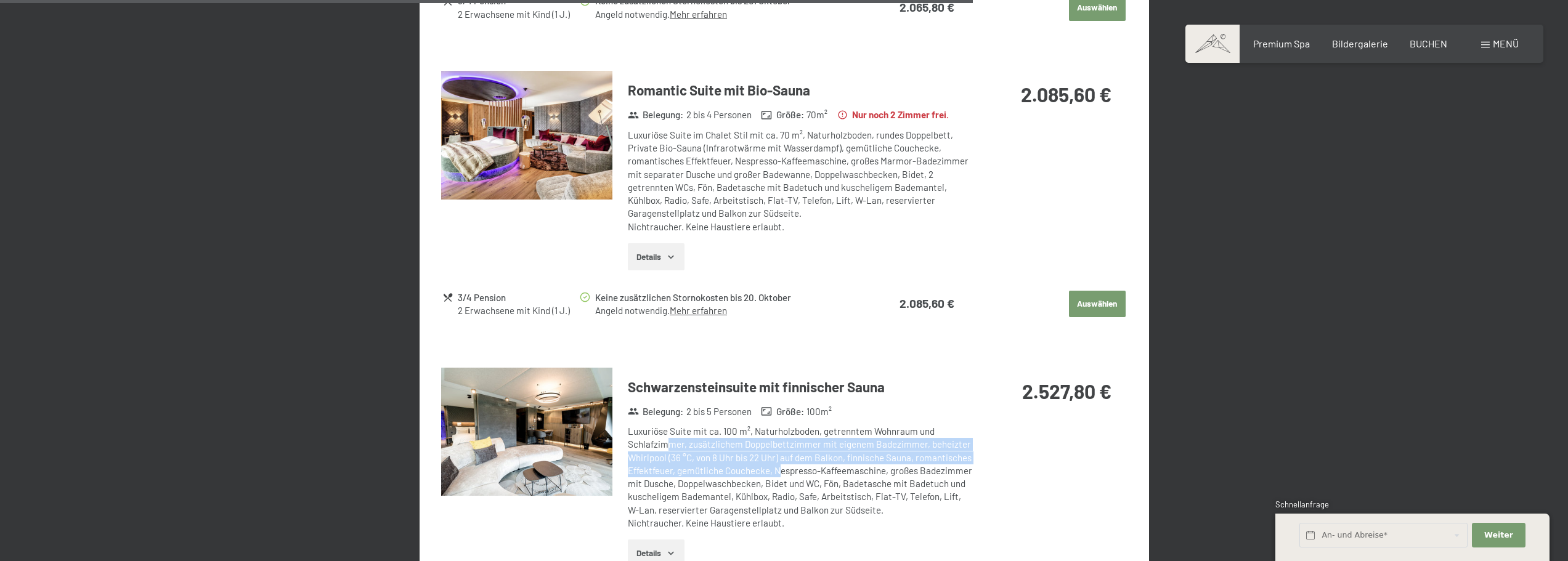
drag, startPoint x: 678, startPoint y: 439, endPoint x: 783, endPoint y: 456, distance: 106.4
click at [783, 456] on div "Luxuriöse Suite mit ca. 100 m², Naturholzboden, getrenntem Wohnraum und Schlafz…" at bounding box center [800, 477] width 344 height 105
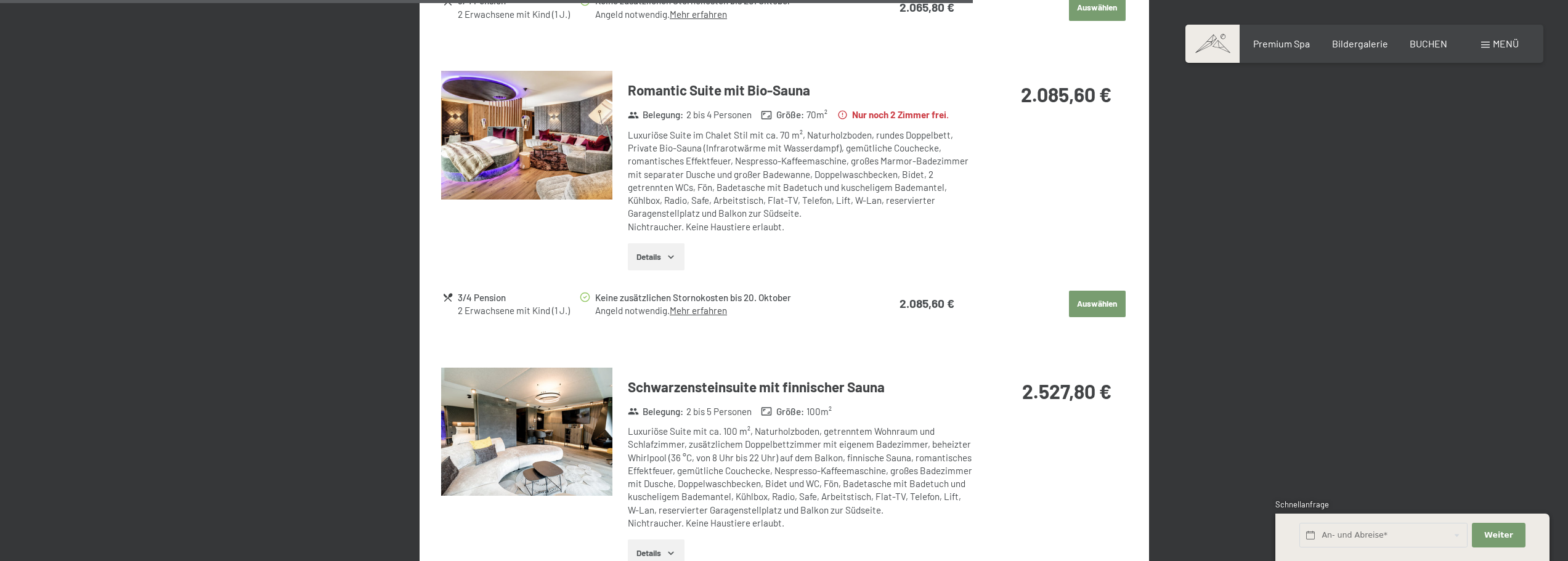
click at [885, 479] on div "Luxuriöse Suite mit ca. 100 m², Naturholzboden, getrenntem Wohnraum und Schlafz…" at bounding box center [800, 477] width 344 height 105
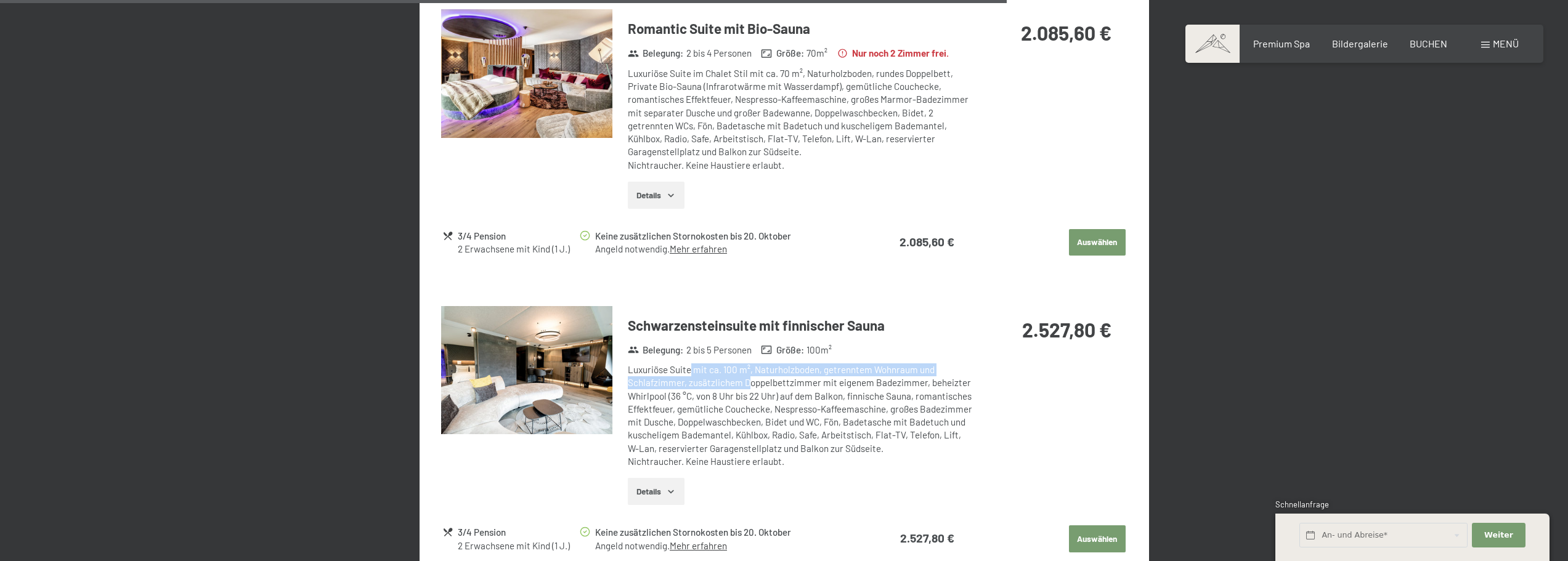
drag, startPoint x: 689, startPoint y: 362, endPoint x: 842, endPoint y: 369, distance: 153.2
click at [784, 371] on div "Luxuriöse Suite mit ca. 100 m², Naturholzboden, getrenntem Wohnraum und Schlafz…" at bounding box center [800, 416] width 344 height 105
click at [1036, 427] on div "Schwarzensteinsuite mit finnischer Sauna Belegung : 2 bis 5 Personen Größe : 10…" at bounding box center [784, 411] width 686 height 209
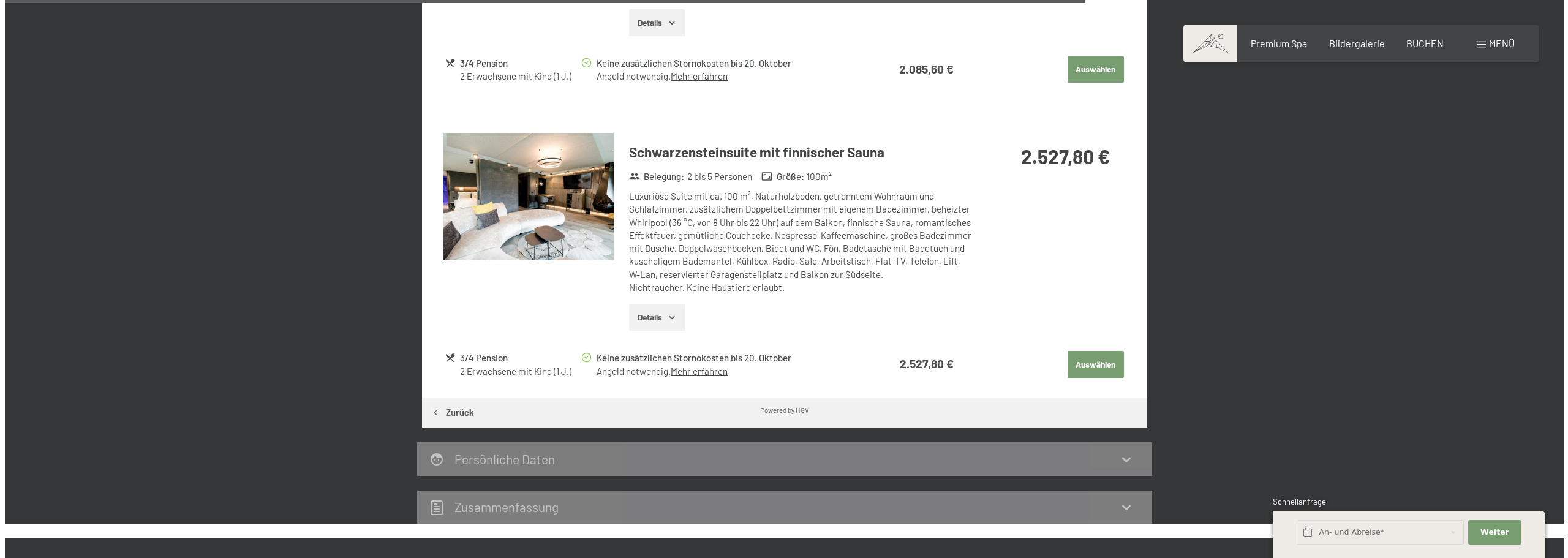
scroll to position [2005, 0]
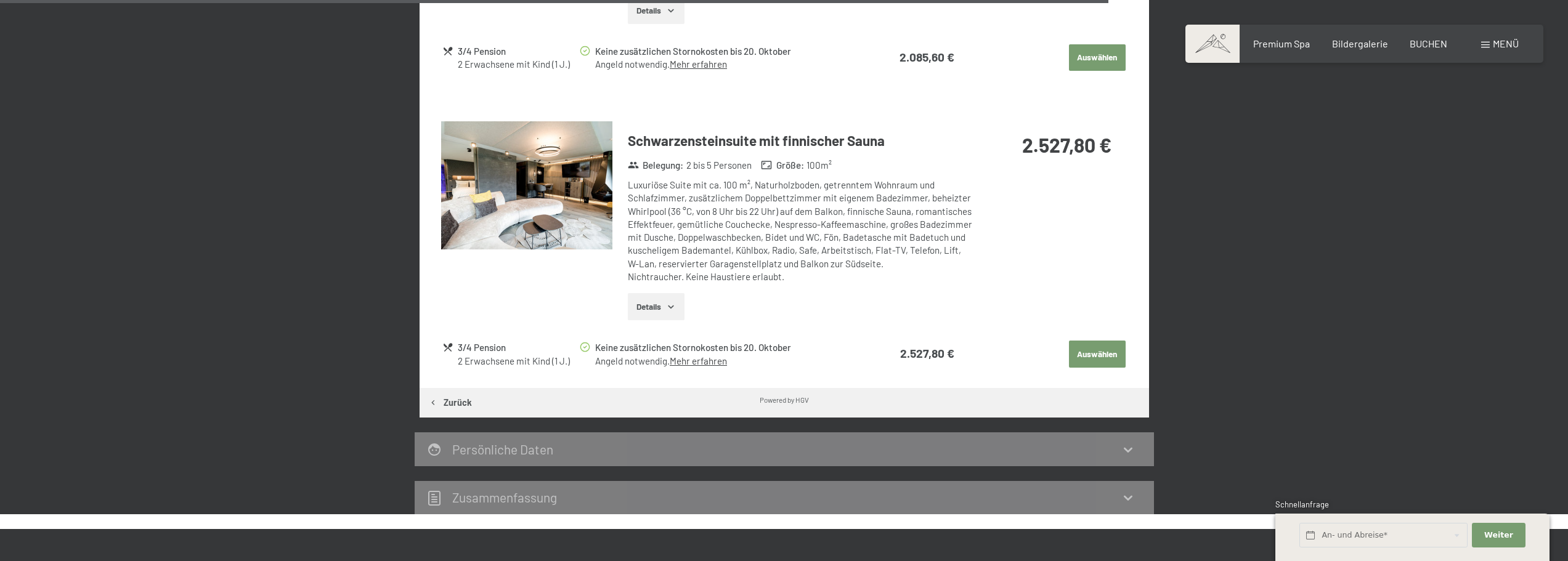
click at [1489, 45] on span at bounding box center [1486, 45] width 9 height 6
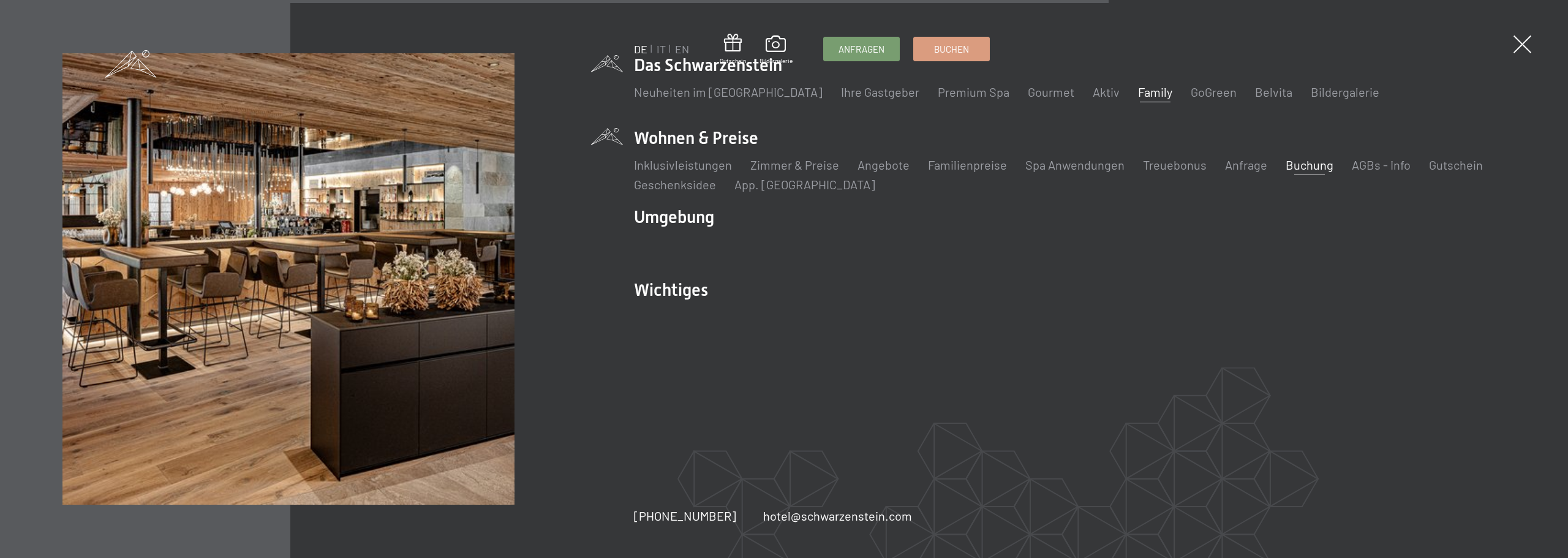
click at [1138, 93] on link "Family" at bounding box center [1155, 91] width 34 height 14
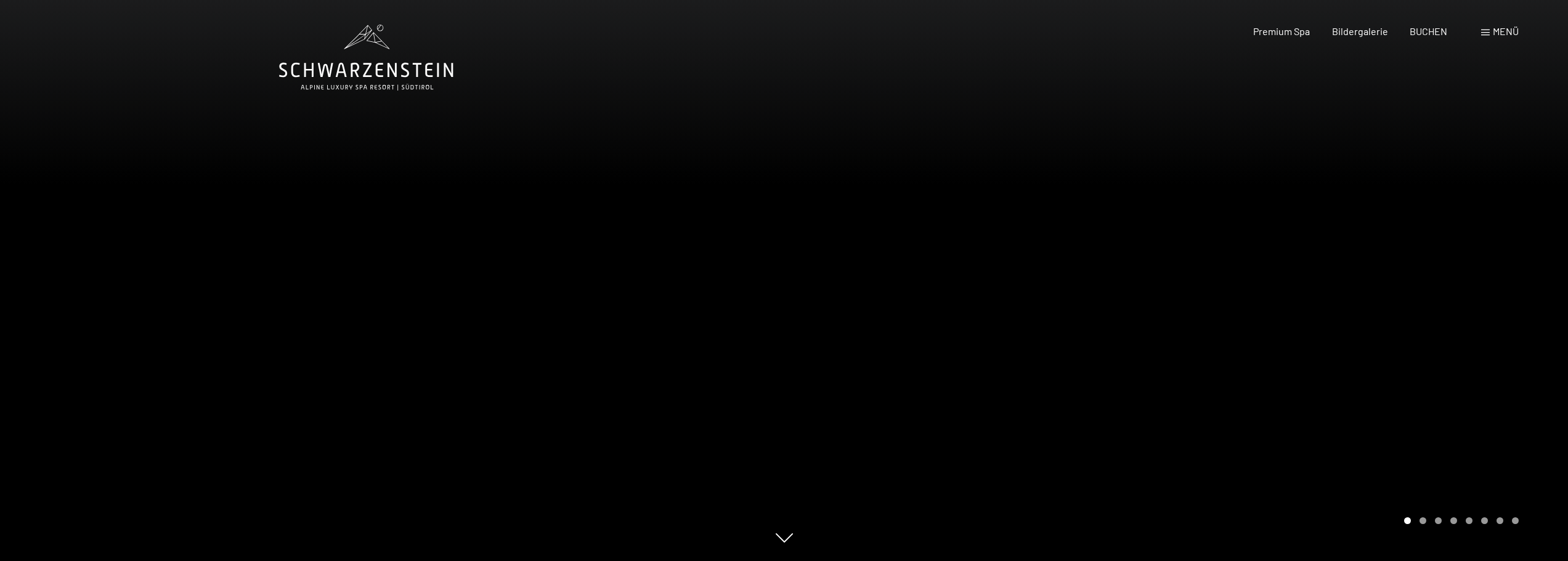
click at [1492, 38] on div "Buchen Anfragen Premium Spa Bildergalerie BUCHEN Menü DE IT EN Gutschein Bilder…" at bounding box center [1365, 31] width 309 height 14
click at [1486, 33] on span at bounding box center [1486, 33] width 9 height 6
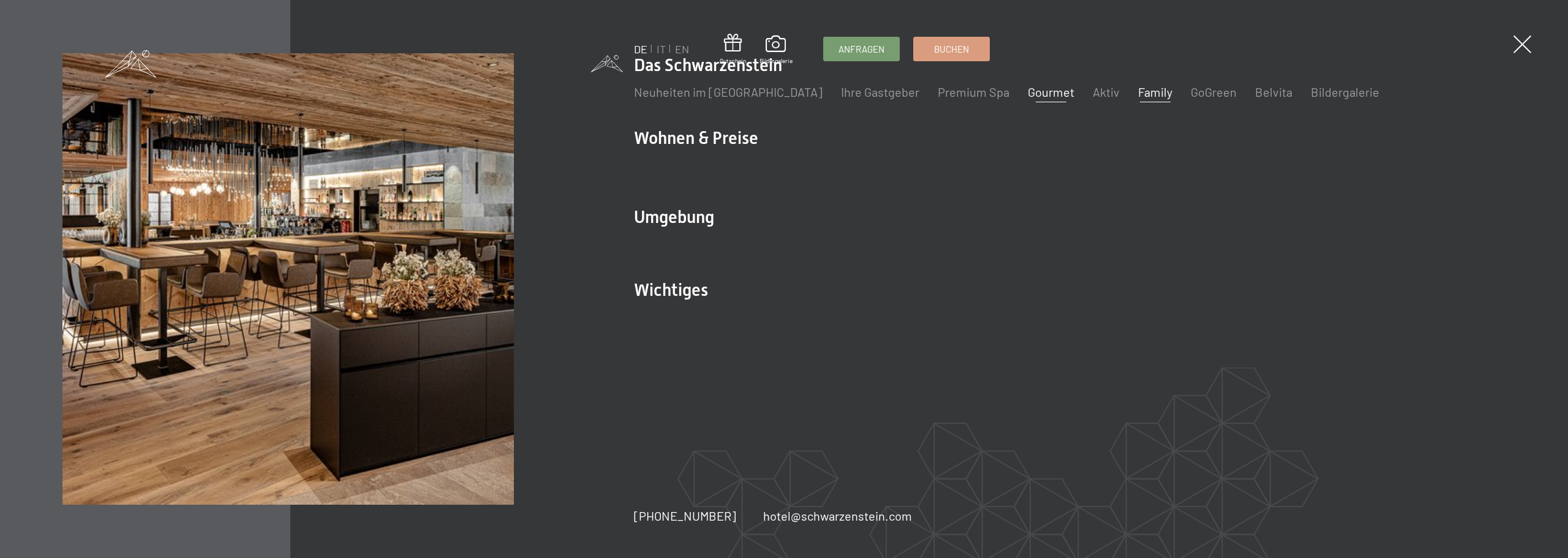
click at [1028, 89] on link "Gourmet" at bounding box center [1051, 91] width 46 height 14
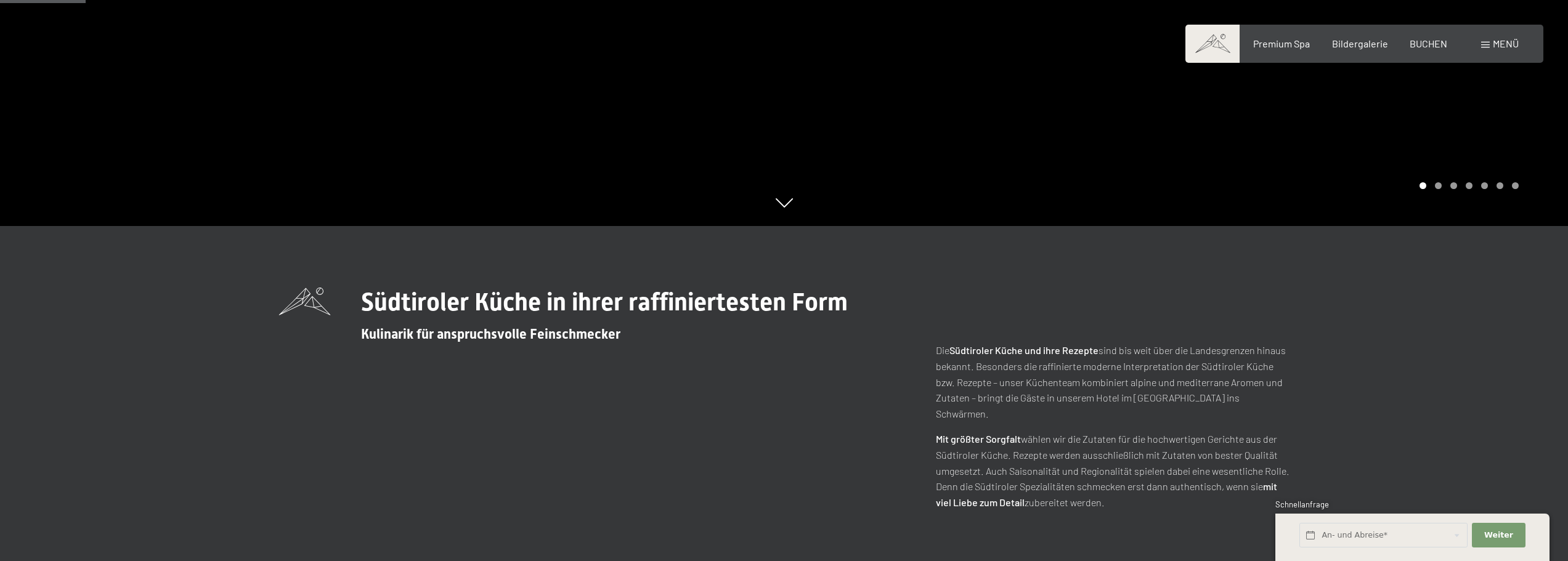
scroll to position [370, 0]
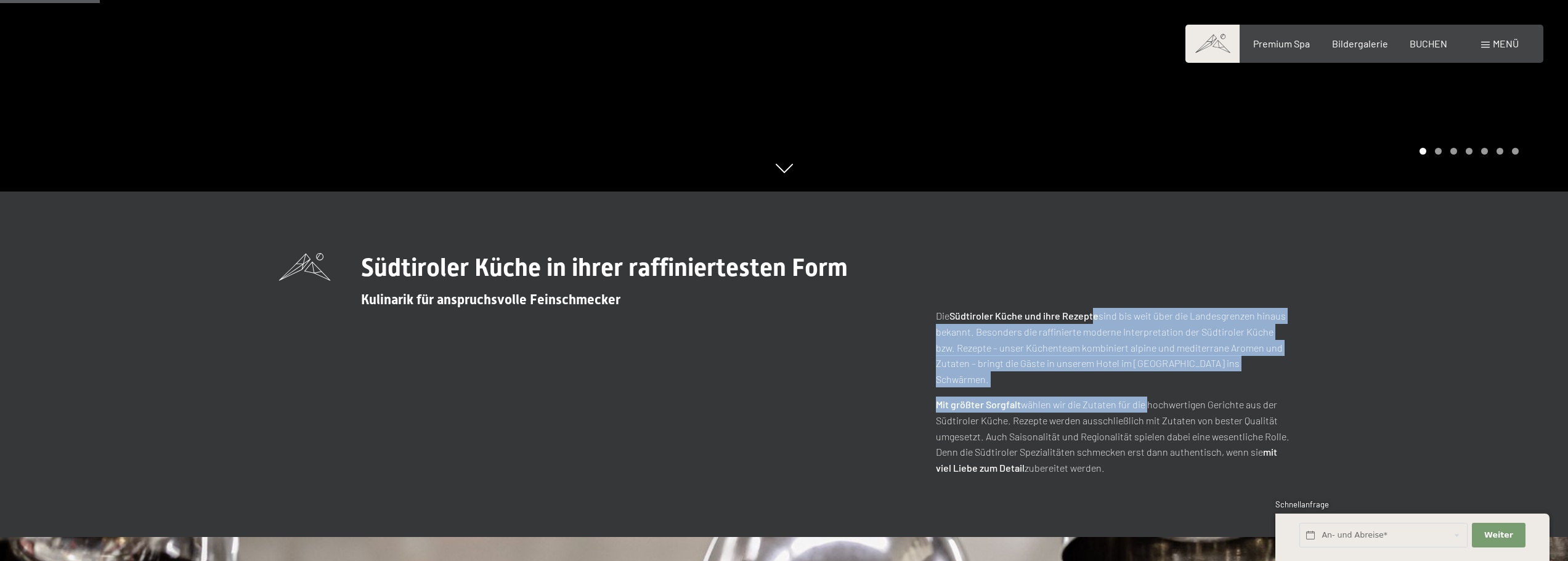
drag, startPoint x: 1096, startPoint y: 312, endPoint x: 1159, endPoint y: 392, distance: 101.8
click at [1157, 392] on div "Südtiroler Küche in ihrer raffiniertesten Form Kulinarik für anspruchsvolle Fei…" at bounding box center [784, 364] width 1011 height 222
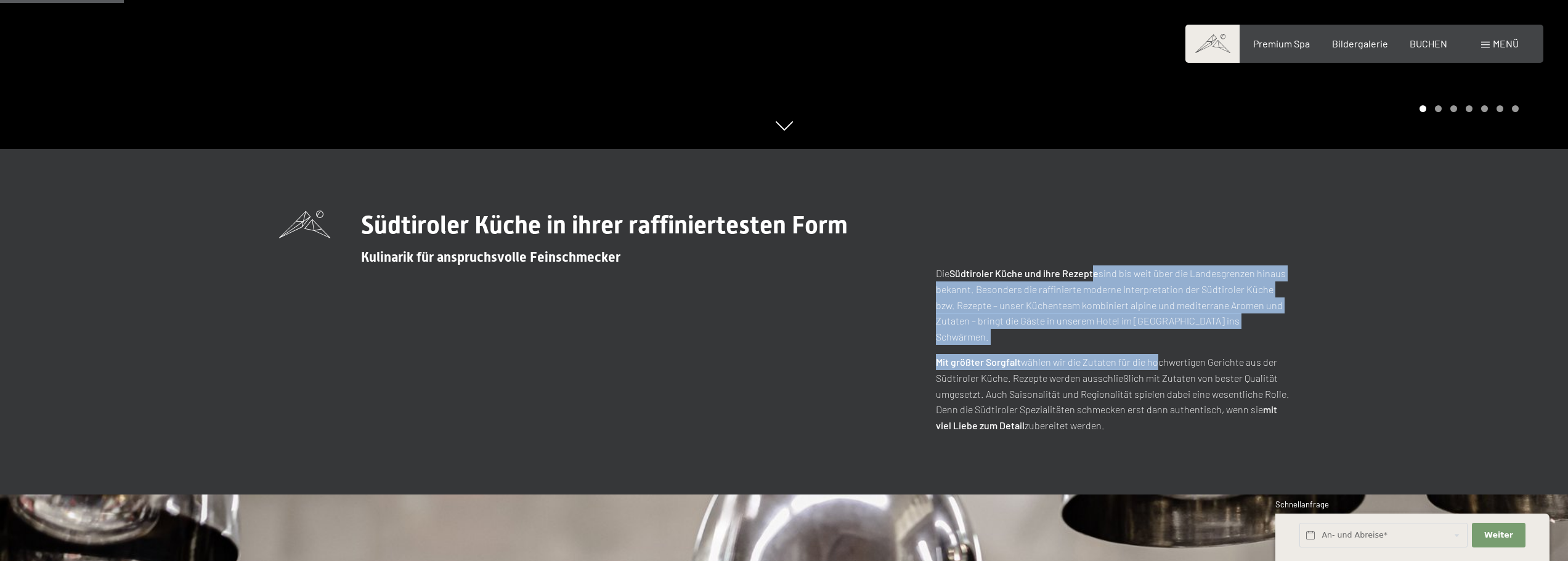
scroll to position [431, 0]
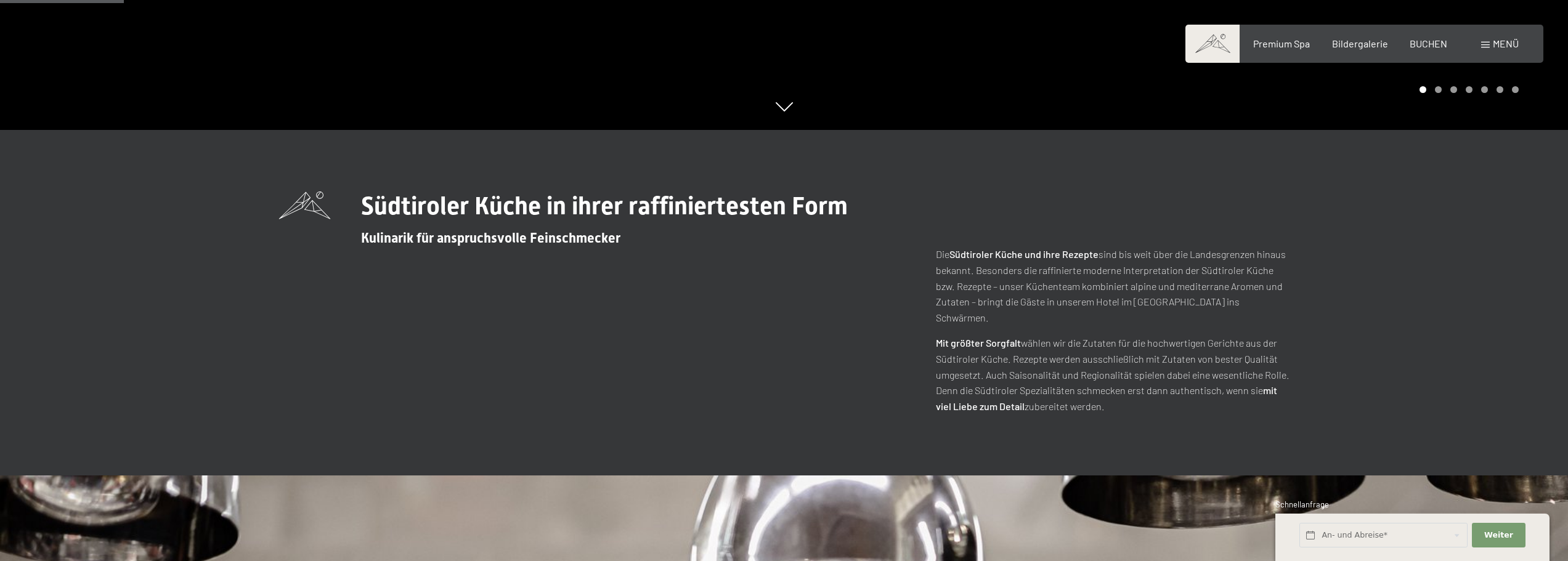
drag, startPoint x: 956, startPoint y: 248, endPoint x: 972, endPoint y: 265, distance: 23.3
click at [968, 265] on p "Die Südtiroler Küche und ihre Rezepte sind bis weit über die Landesgrenzen hina…" at bounding box center [1113, 285] width 354 height 79
click at [1104, 317] on div "Die Südtiroler Küche und ihre Rezepte sind bis weit über die Landesgrenzen hina…" at bounding box center [1113, 330] width 354 height 167
click at [899, 280] on div "Südtiroler Küche in ihrer raffiniertesten Form Kulinarik für anspruchsvolle Fei…" at bounding box center [784, 302] width 1011 height 222
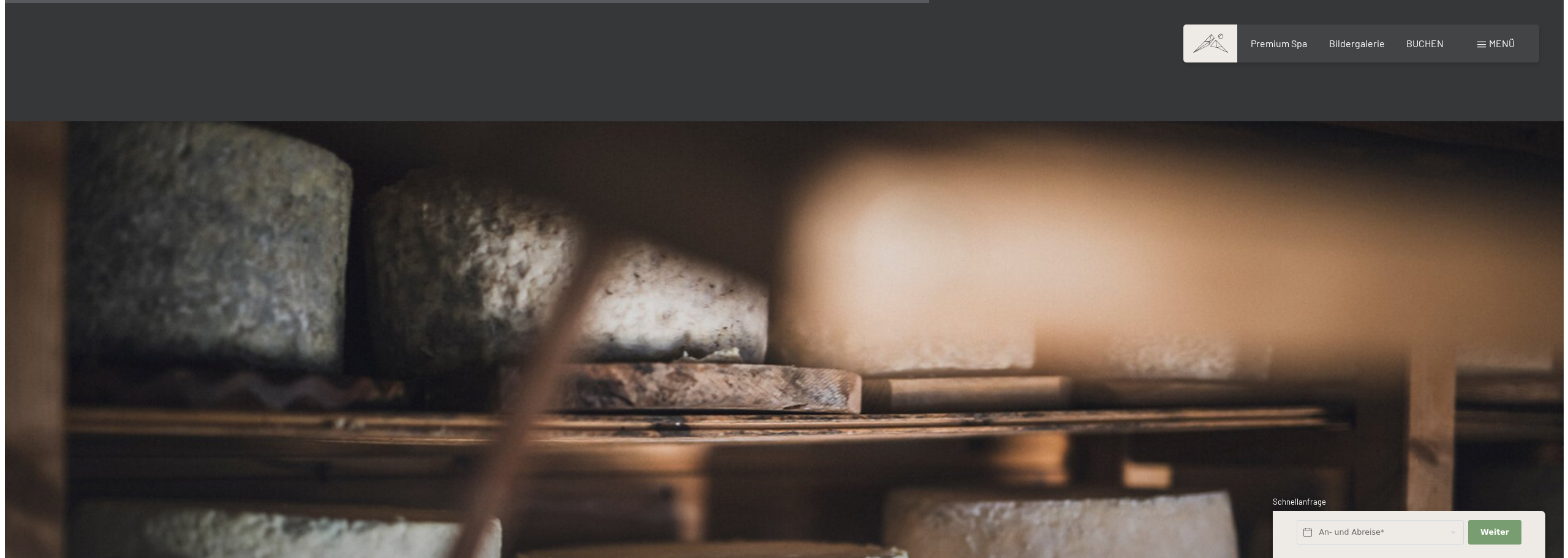
scroll to position [0, 0]
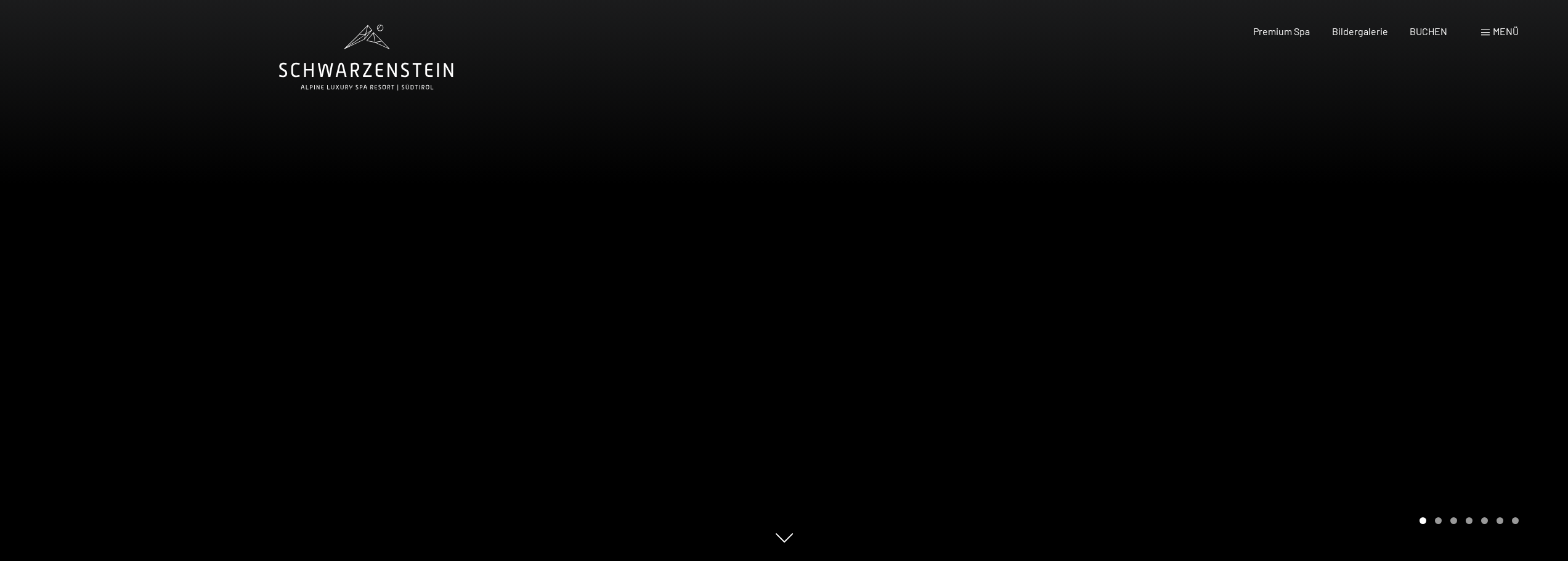
click at [1499, 30] on span "Menü" at bounding box center [1506, 31] width 26 height 12
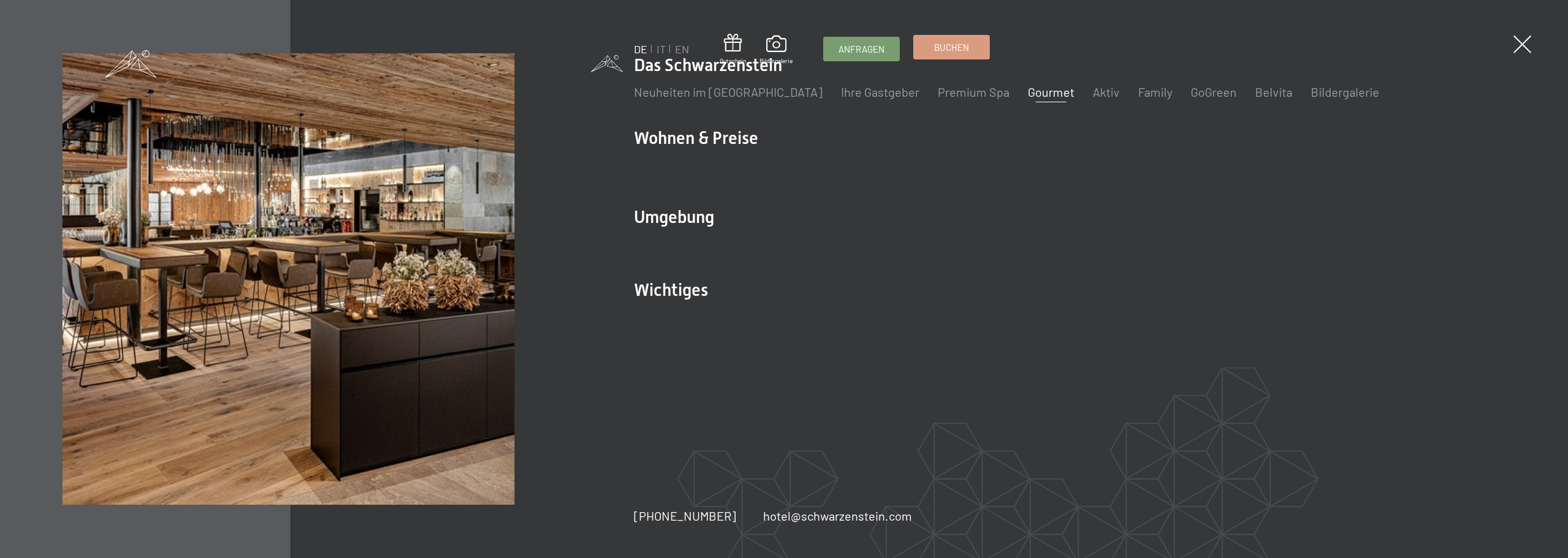
click at [954, 46] on span "Buchen" at bounding box center [951, 48] width 35 height 13
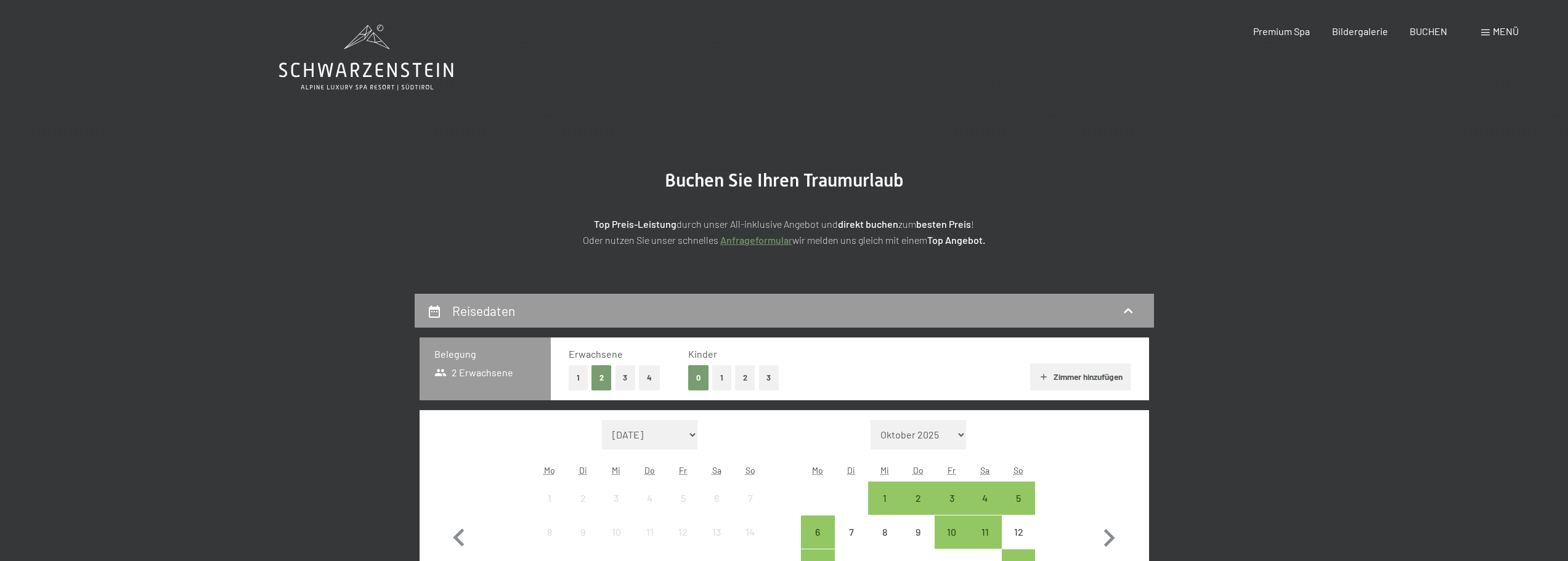
click at [718, 375] on button "1" at bounding box center [722, 378] width 19 height 25
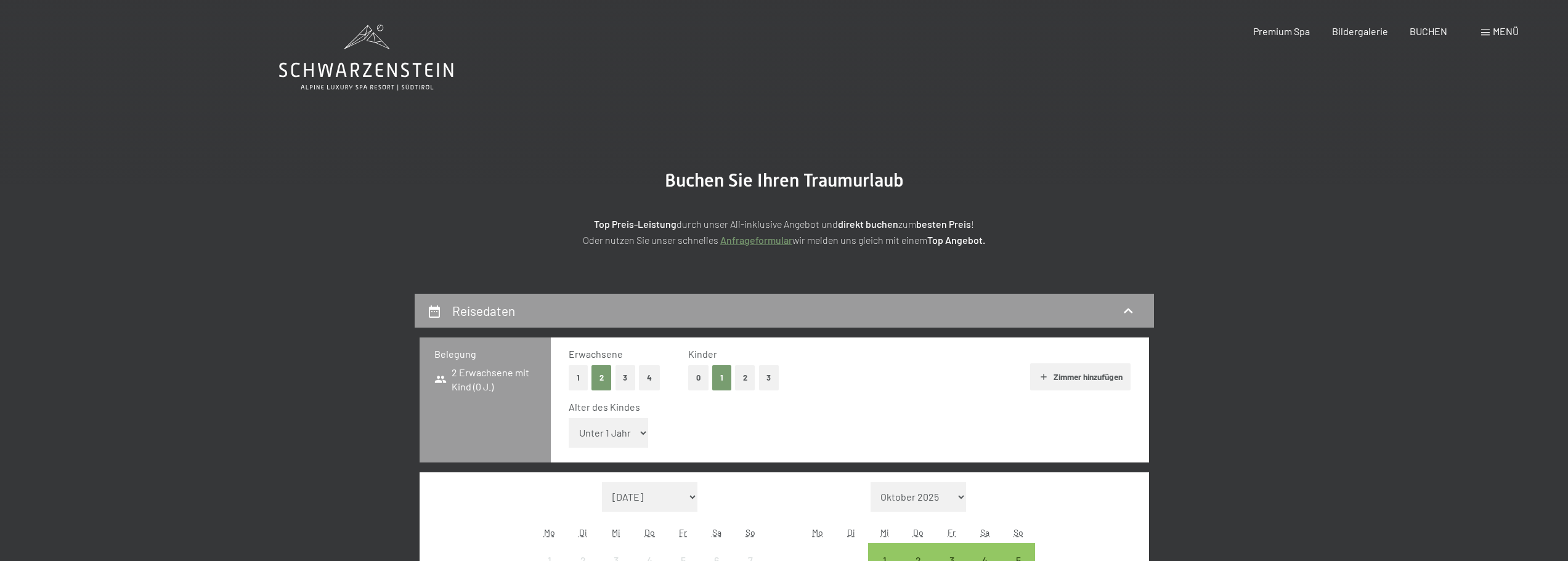
click at [625, 435] on select "Unter 1 Jahr 1 Jahr 2 Jahre 3 Jahre 4 Jahre 5 Jahre 6 Jahre 7 Jahre 8 Jahre 9 J…" at bounding box center [608, 433] width 80 height 30
select select "1"
click at [569, 418] on select "Unter 1 Jahr 1 Jahr 2 Jahre 3 Jahre 4 Jahre 5 Jahre 6 Jahre 7 Jahre 8 Jahre 9 J…" at bounding box center [608, 433] width 80 height 30
drag, startPoint x: 1087, startPoint y: 417, endPoint x: 1087, endPoint y: 397, distance: 20.0
click at [1084, 408] on div "Alter des Kindes Unter 1 Jahr 1 Jahr 2 Jahre 3 Jahre 4 Jahre 5 Jahre 6 Jahre 7 …" at bounding box center [849, 426] width 562 height 52
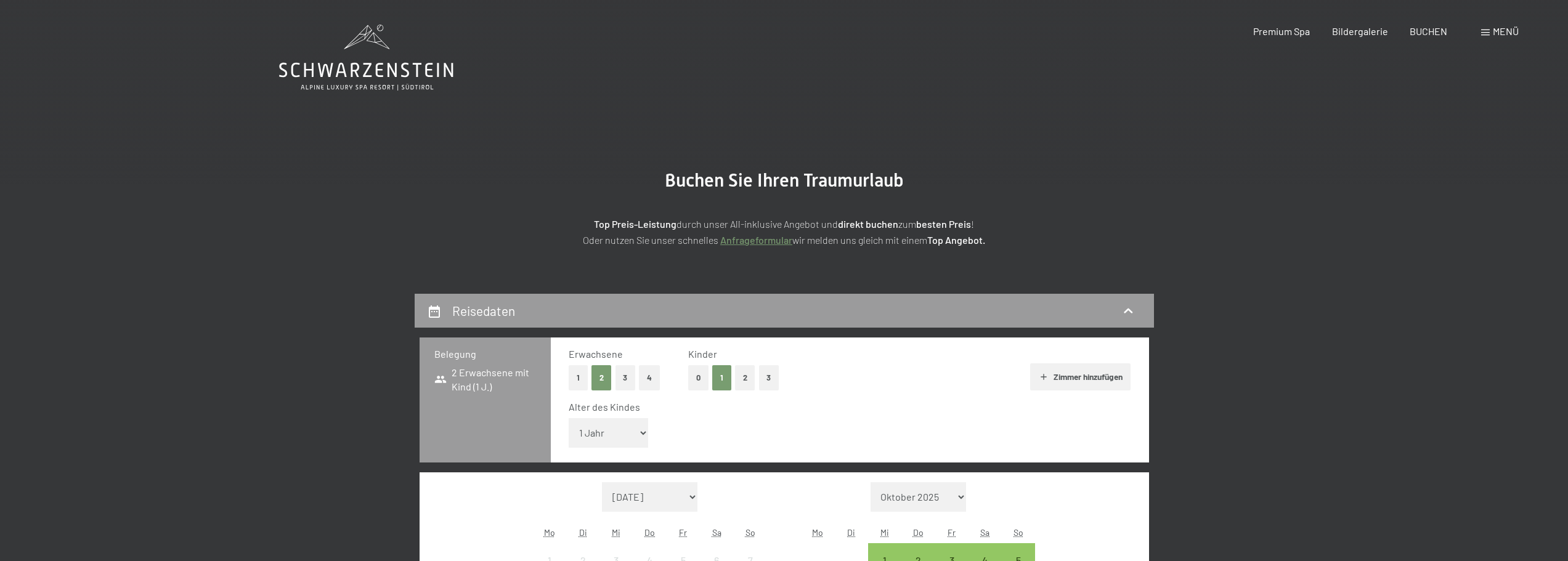
click at [1491, 35] on div "Menü" at bounding box center [1500, 31] width 38 height 14
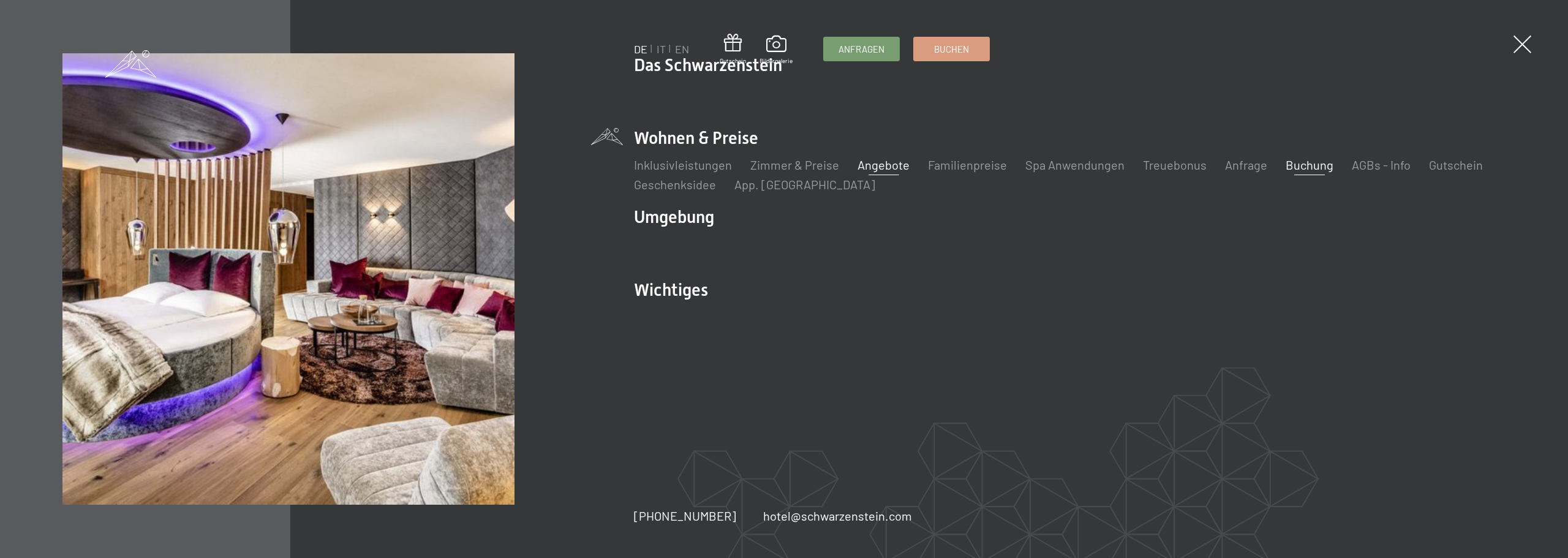
click at [894, 167] on link "Angebote" at bounding box center [883, 164] width 52 height 14
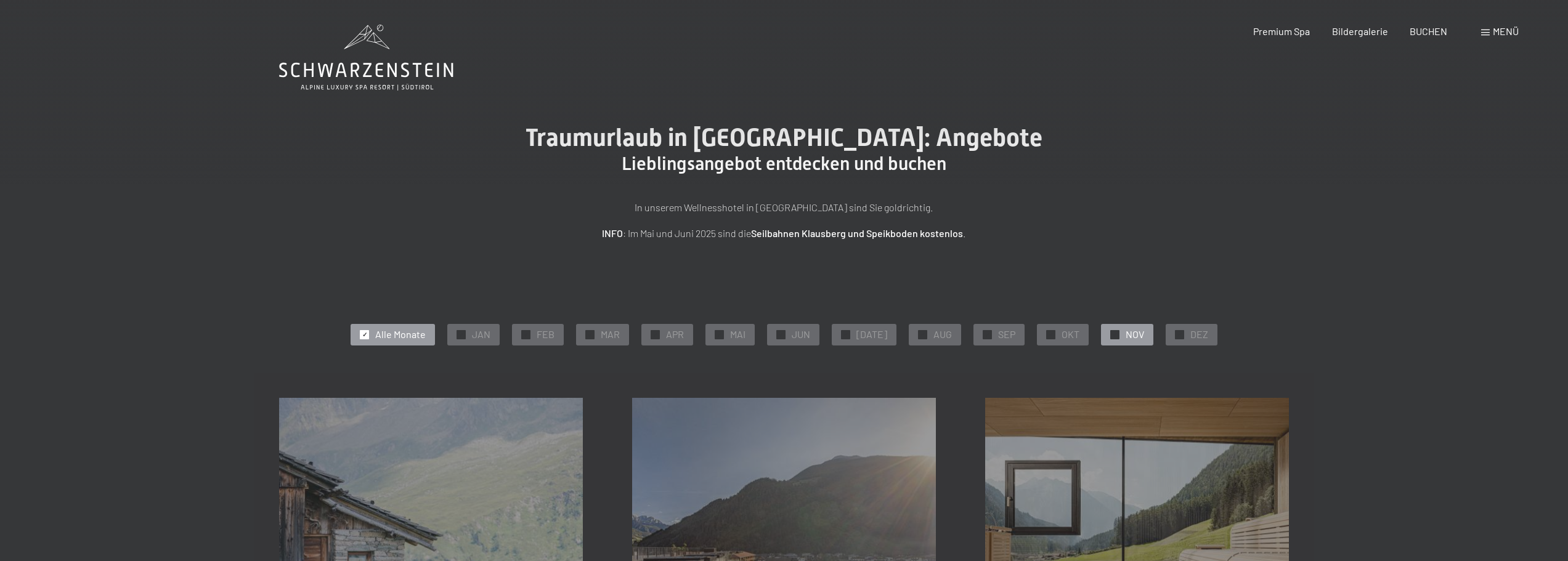
click at [1125, 325] on div "✓ NOV" at bounding box center [1127, 334] width 52 height 21
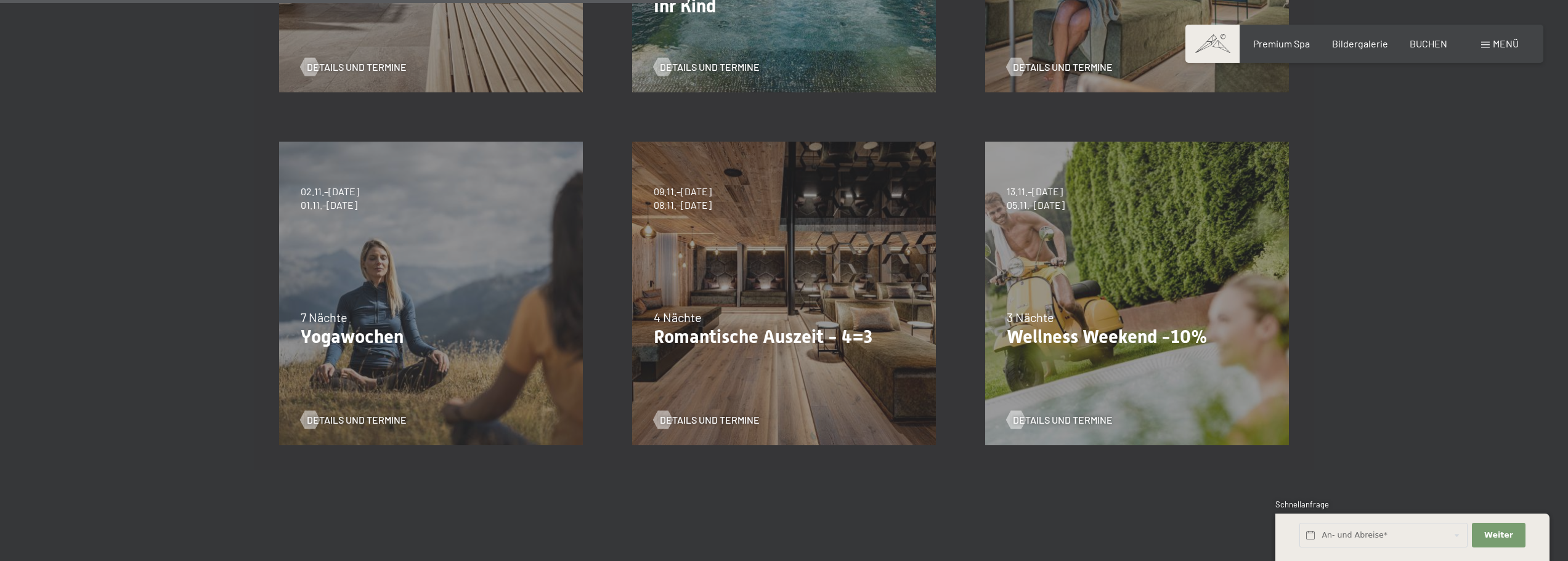
scroll to position [616, 0]
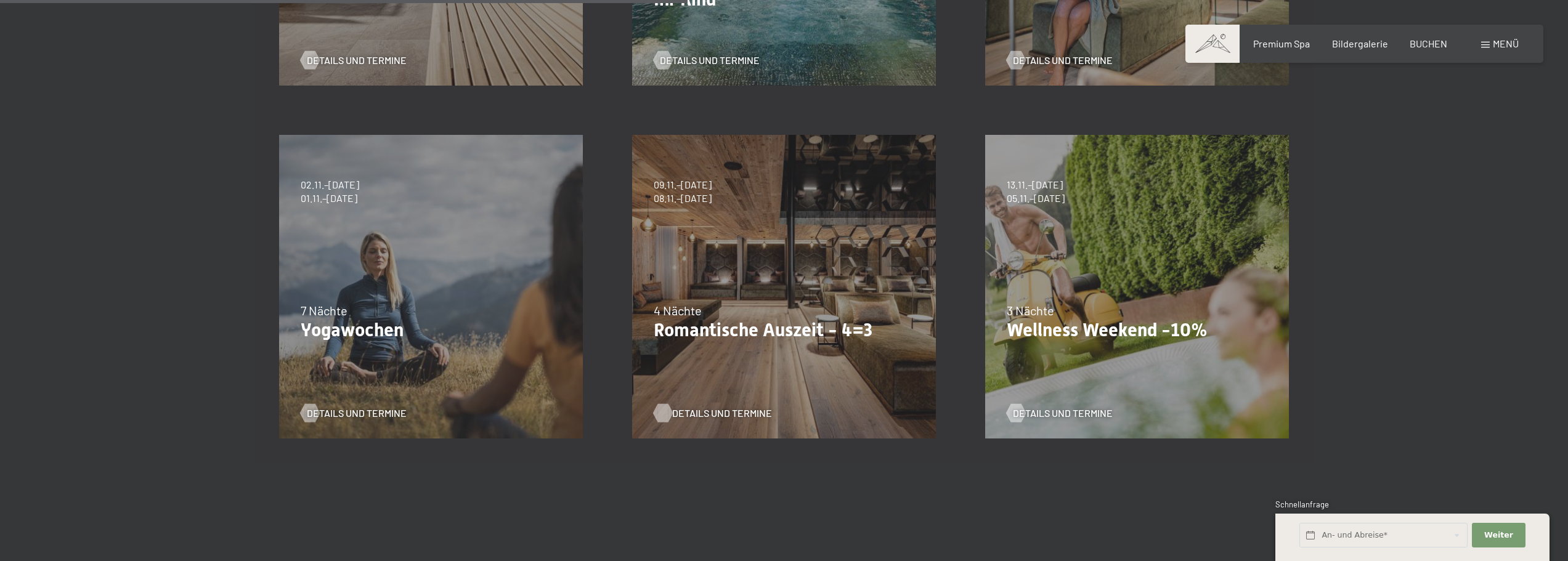
click at [709, 411] on span "Details und Termine" at bounding box center [722, 414] width 100 height 14
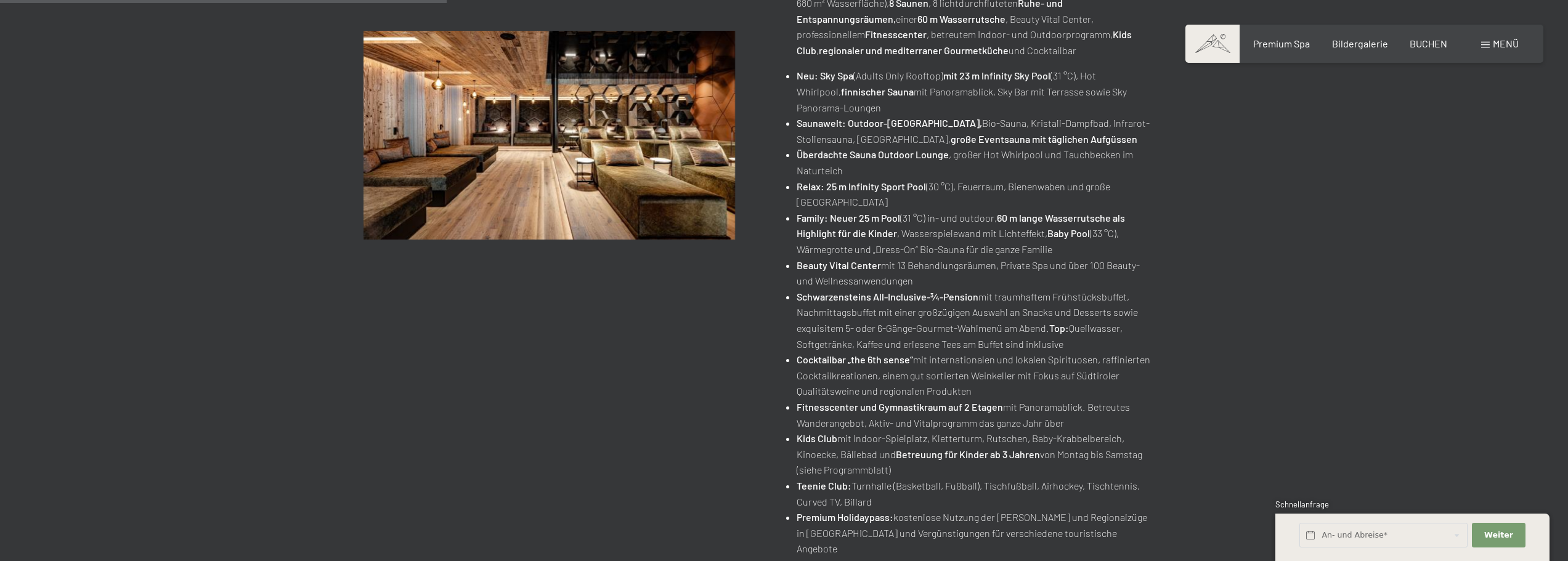
scroll to position [199, 0]
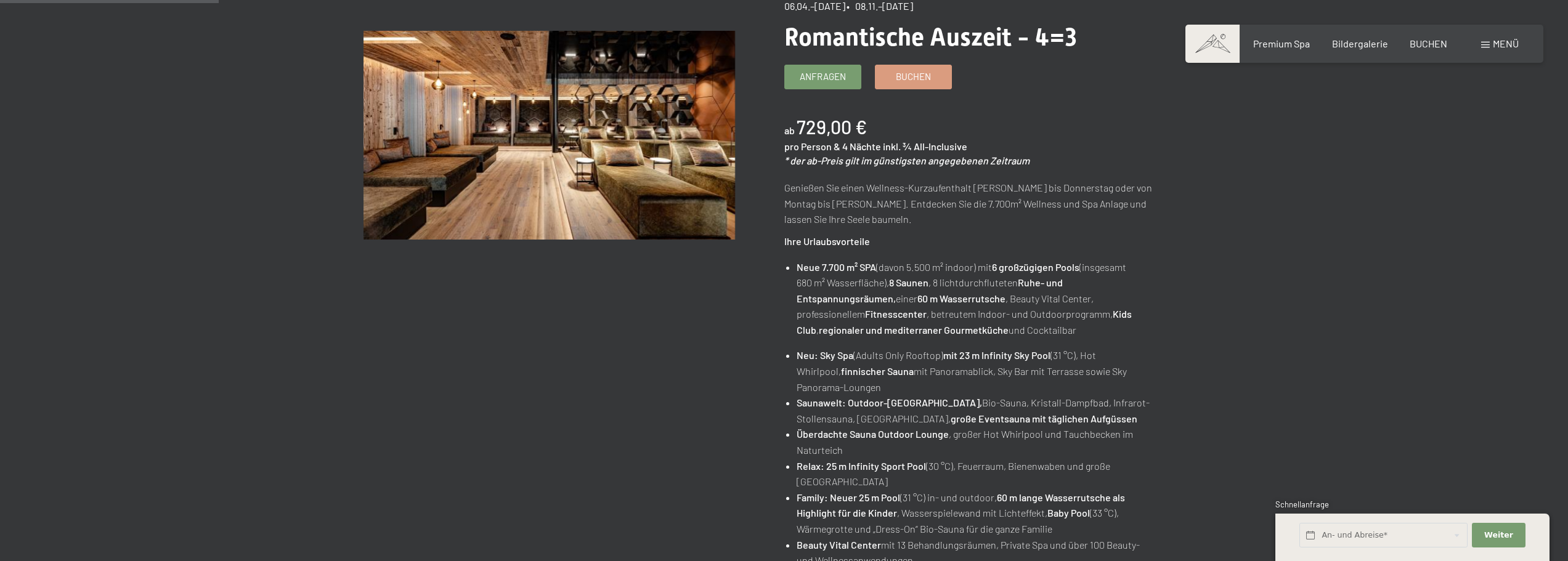
click at [909, 62] on div "09.11.–[DATE] • 08.12.–[DATE] • 11.01.–[DATE] • 08.03.–[DATE] • 29.03.–[DATE] •…" at bounding box center [995, 482] width 421 height 993
click at [908, 75] on span "Buchen" at bounding box center [914, 75] width 35 height 13
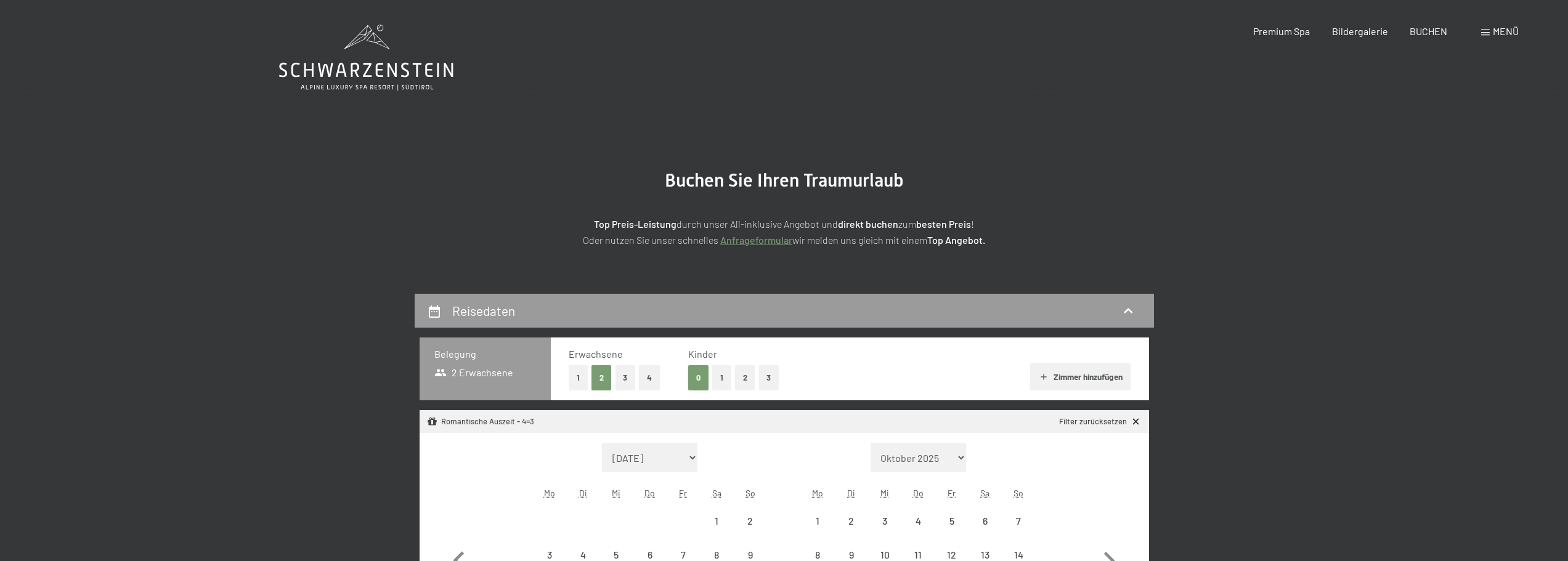
select select "[DATE]"
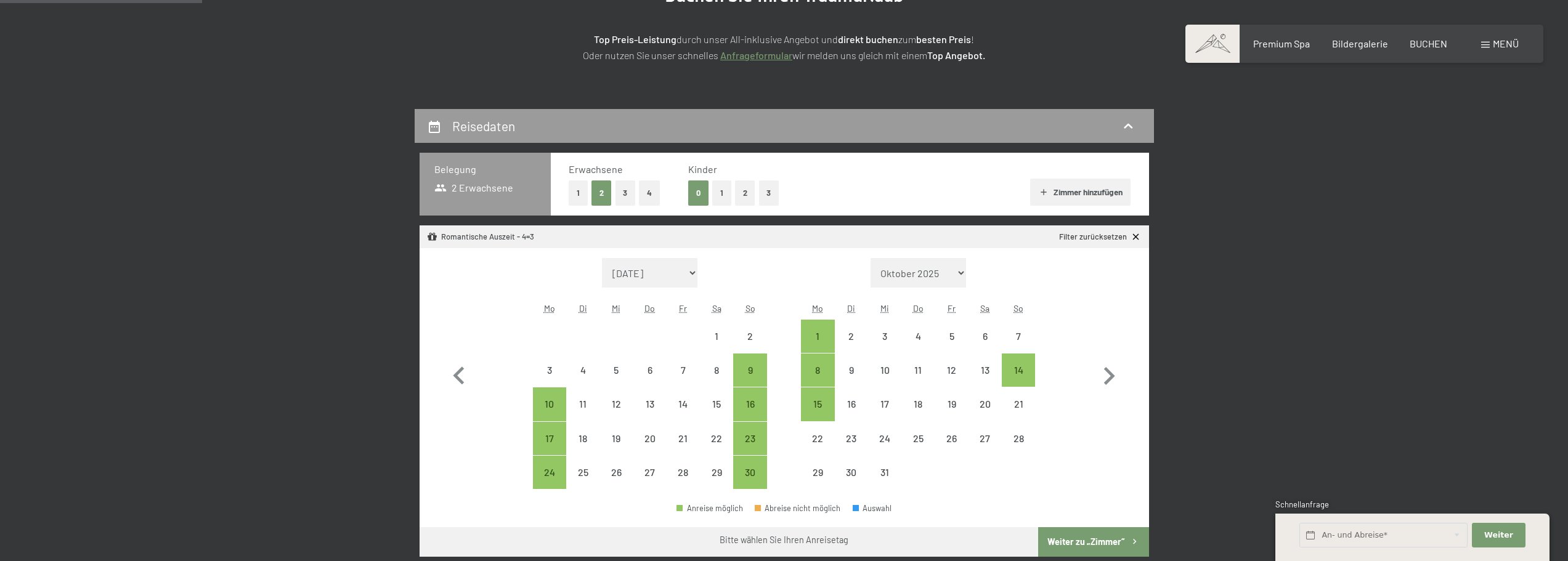
click at [724, 192] on button "1" at bounding box center [722, 193] width 19 height 25
select select "[DATE]"
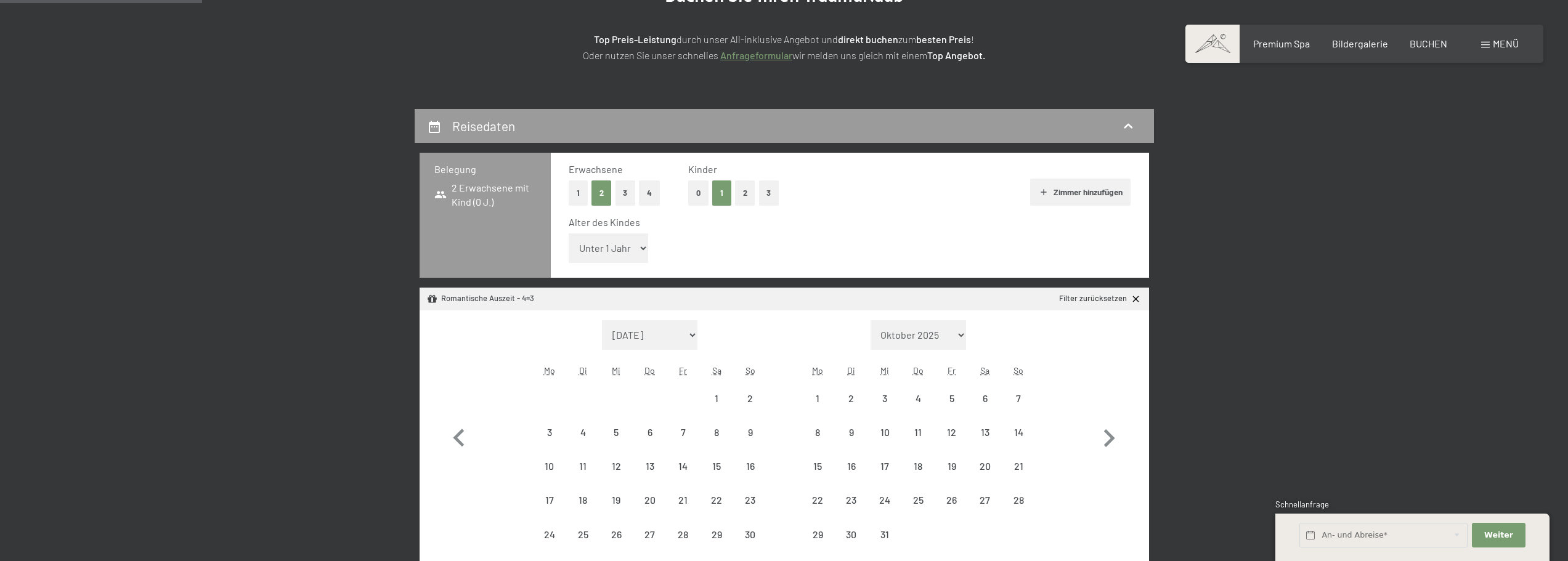
select select "[DATE]"
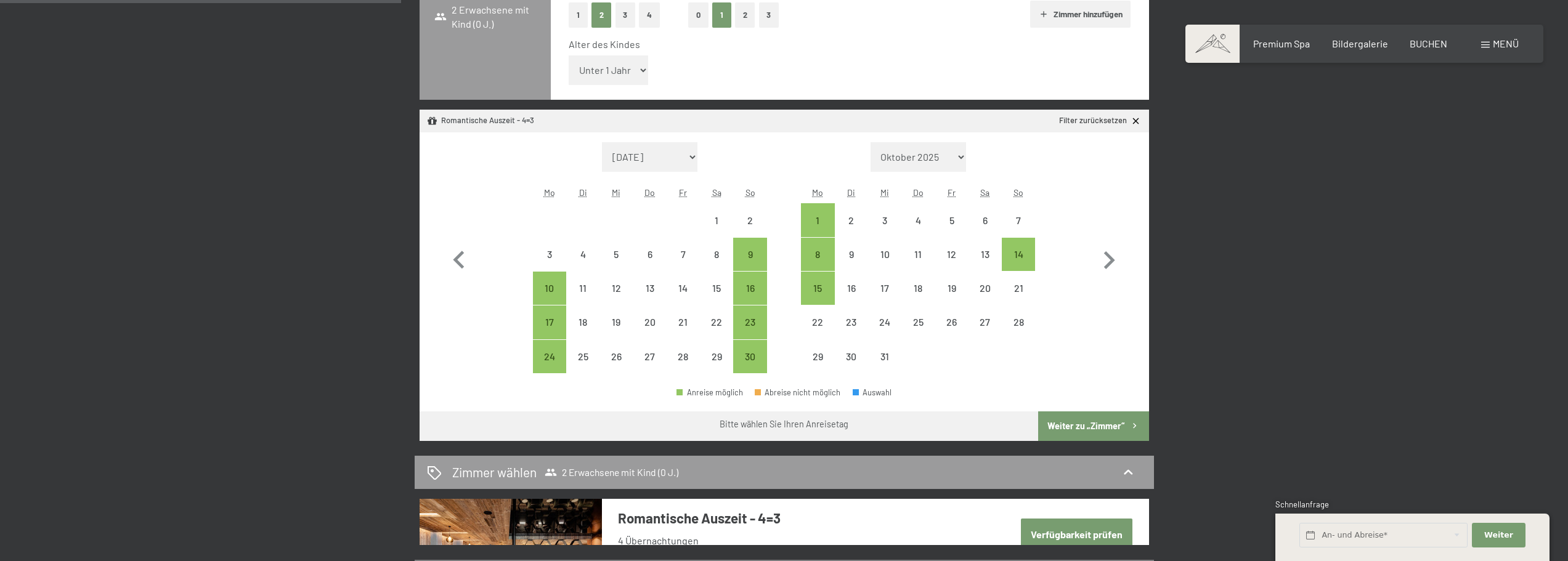
scroll to position [370, 0]
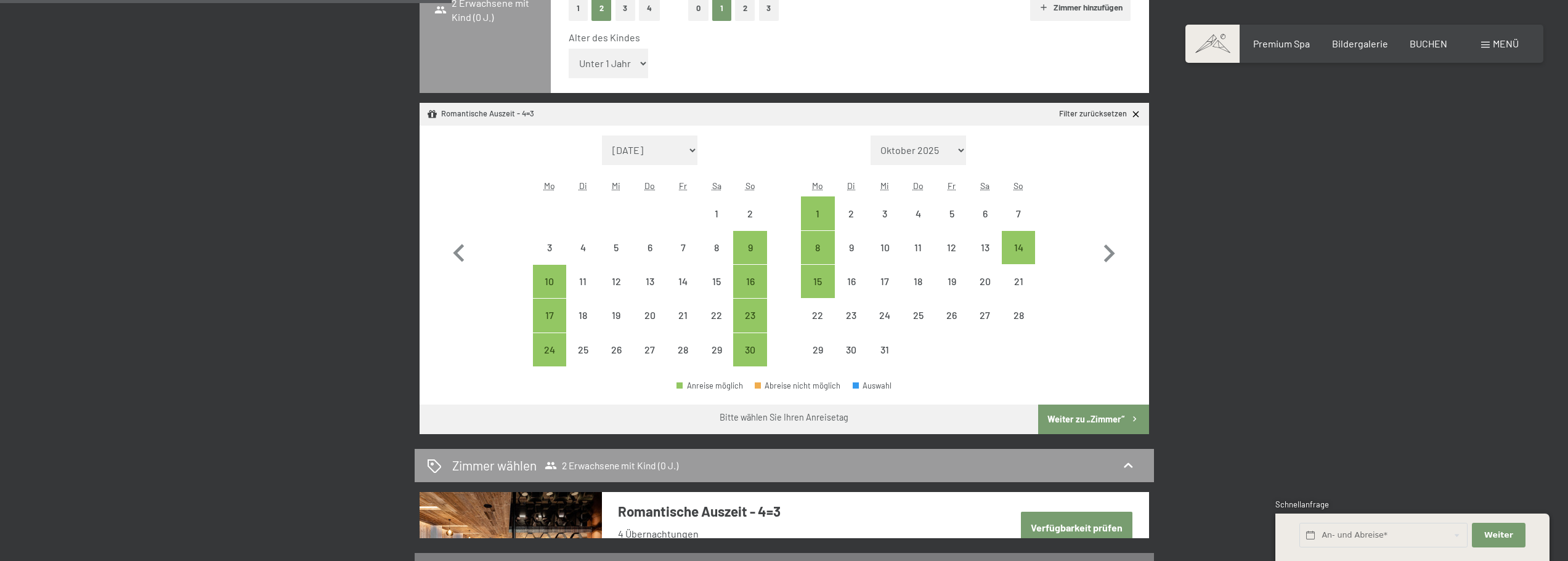
click at [747, 315] on span "Einwilligung Marketing*" at bounding box center [717, 317] width 101 height 13
click at [660, 315] on input "Einwilligung Marketing*" at bounding box center [654, 317] width 13 height 13
click at [741, 323] on div "Buchen Anfragen Premium Spa Bildergalerie BUCHEN Menü DE IT EN Gutschein Bilder…" at bounding box center [784, 560] width 1568 height 1859
click at [746, 314] on span "Einwilligung Marketing*" at bounding box center [717, 317] width 101 height 13
click at [660, 314] on input "Einwilligung Marketing*" at bounding box center [654, 317] width 13 height 13
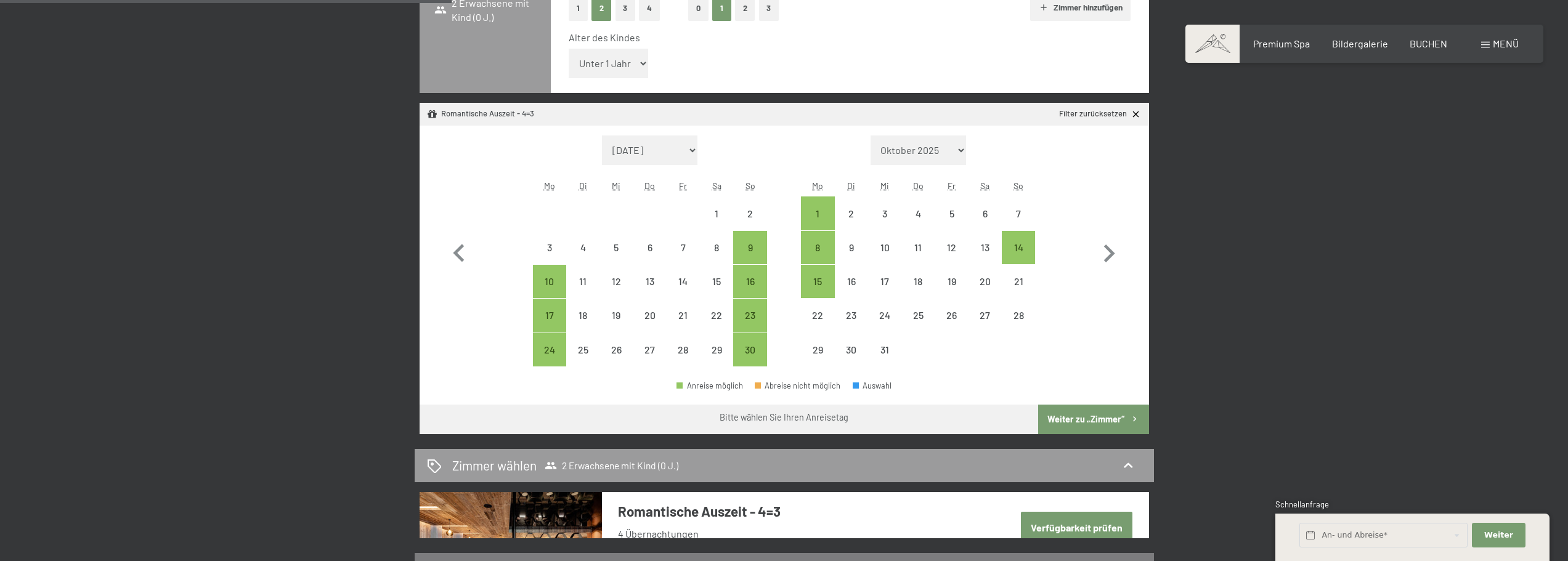
checkbox input "false"
click at [759, 310] on div "23" at bounding box center [749, 315] width 31 height 31
select select "[DATE]"
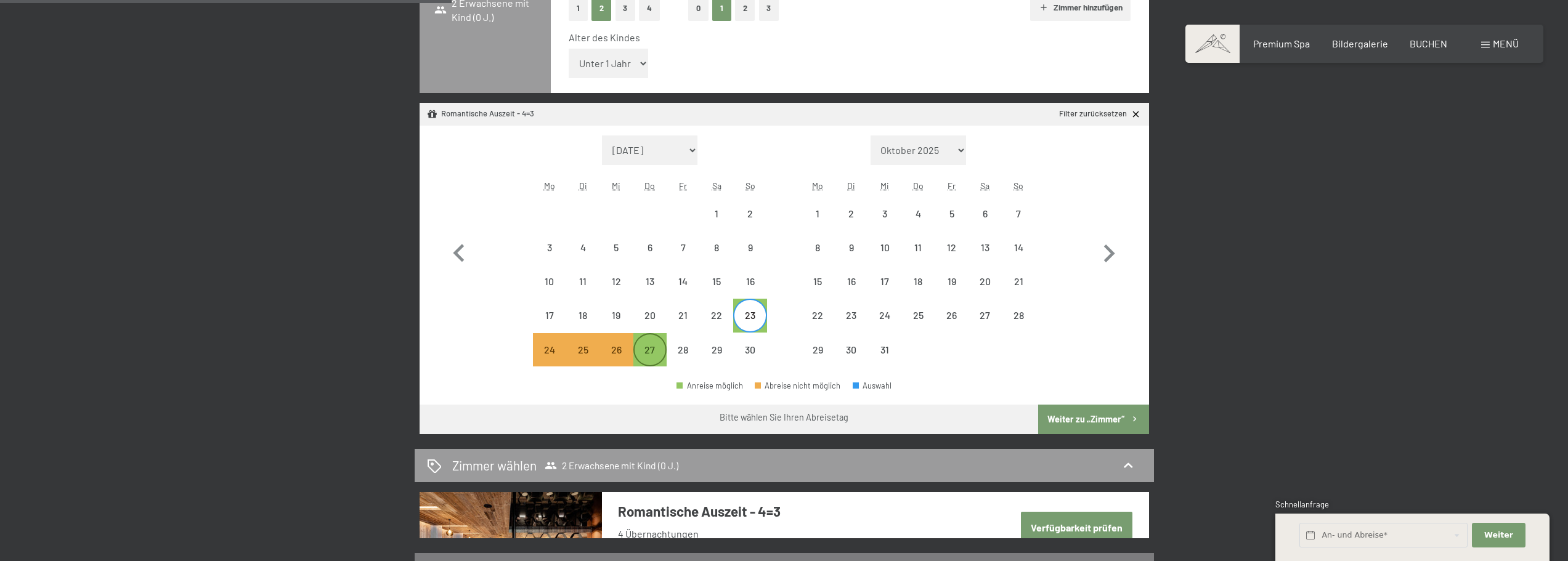
drag, startPoint x: 650, startPoint y: 349, endPoint x: 663, endPoint y: 368, distance: 23.0
click at [650, 350] on div "27" at bounding box center [650, 360] width 31 height 31
select select "[DATE]"
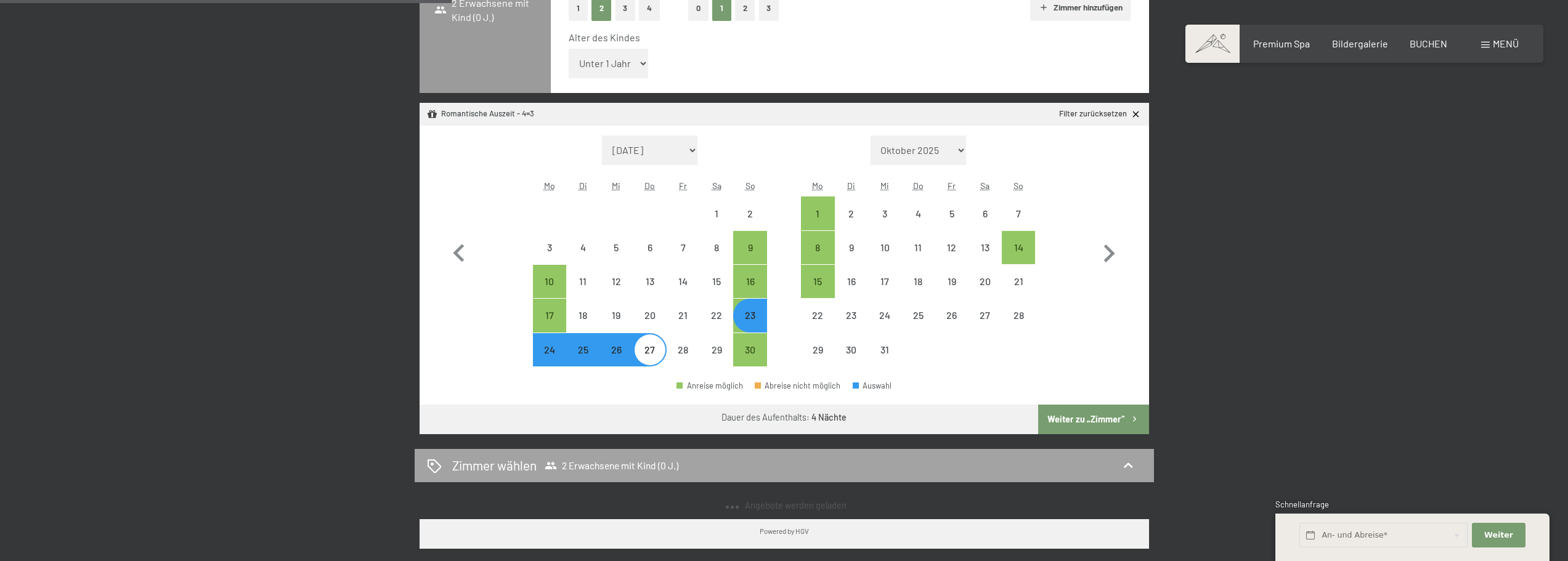
select select "[DATE]"
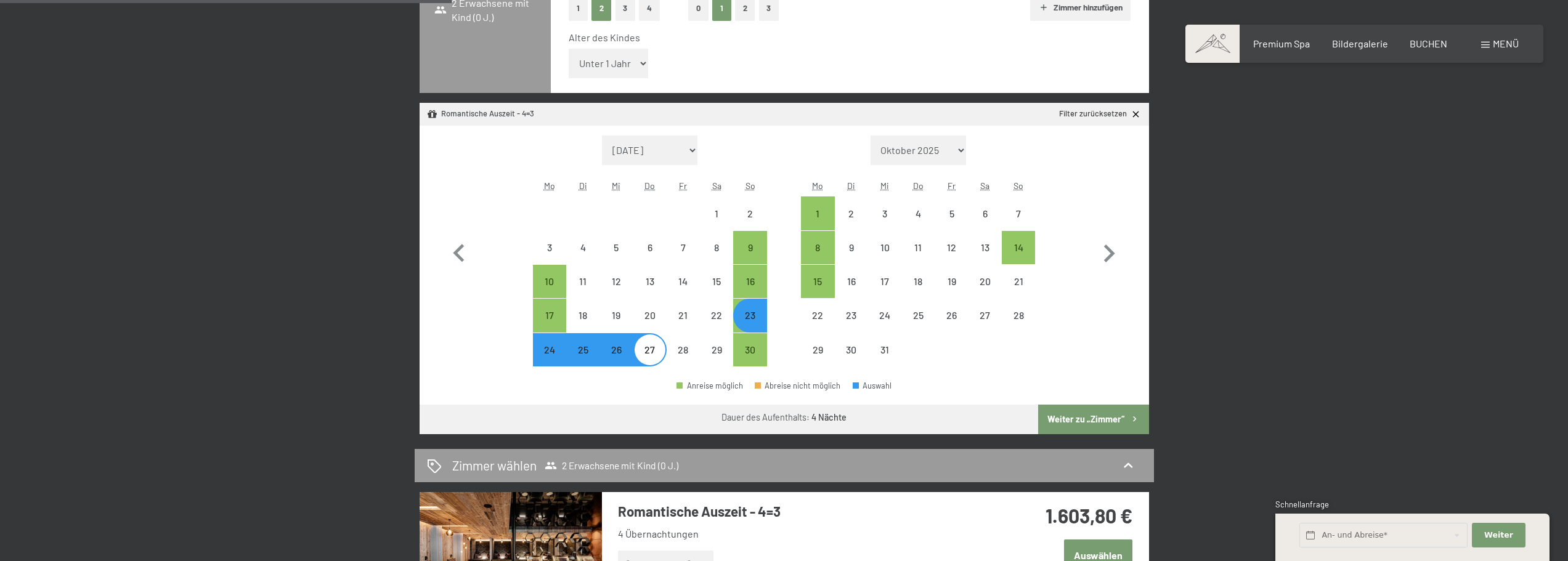
click at [1076, 419] on button "Weiter zu „Zimmer“" at bounding box center [1093, 419] width 110 height 30
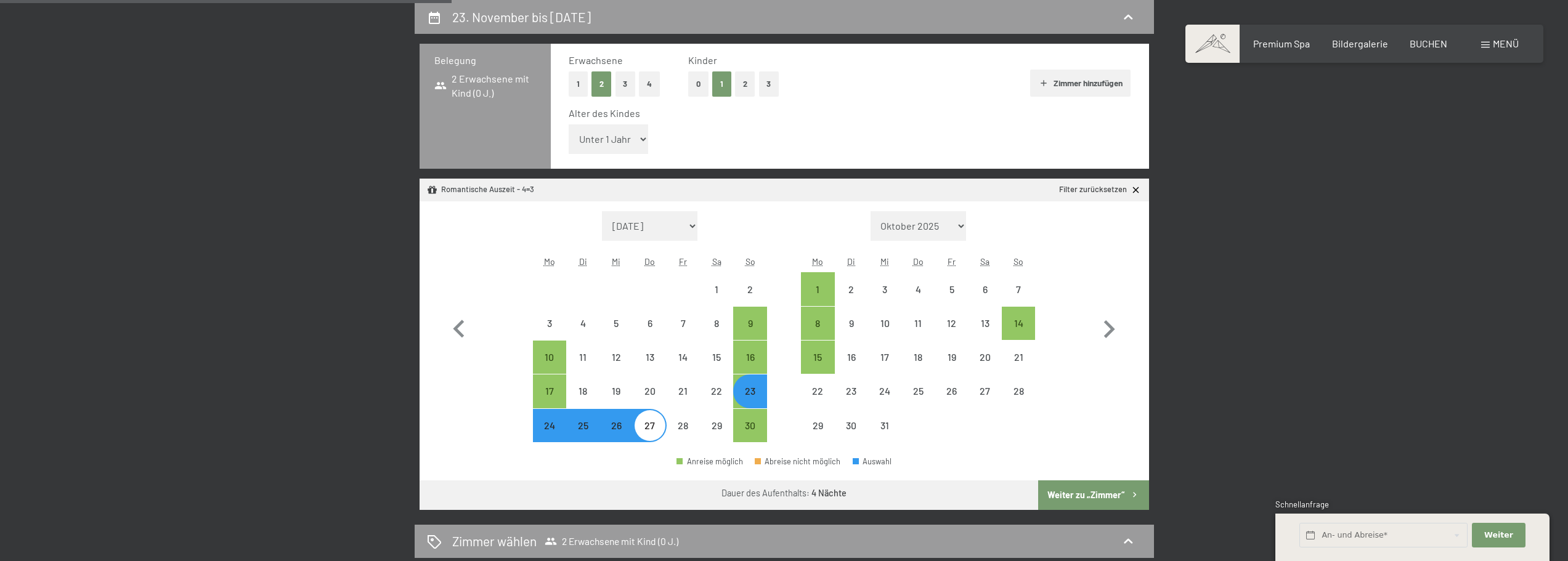
select select "[DATE]"
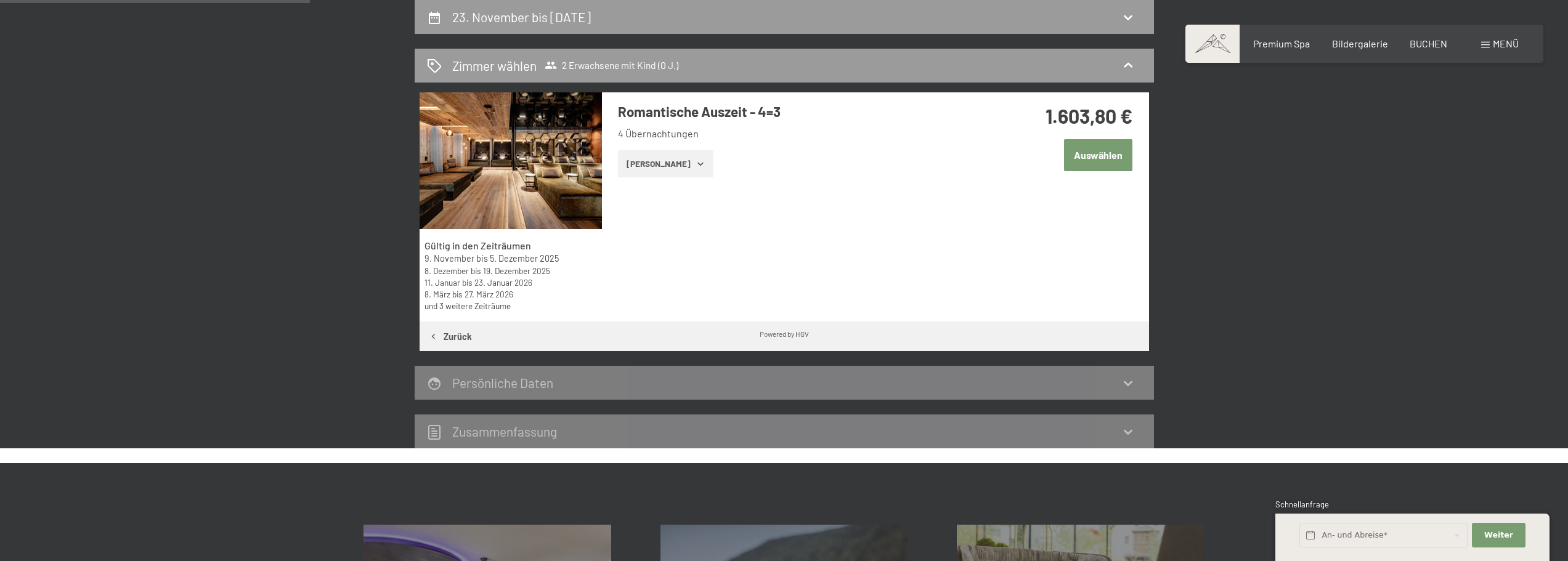
click at [1098, 158] on button "Auswählen" at bounding box center [1098, 155] width 69 height 31
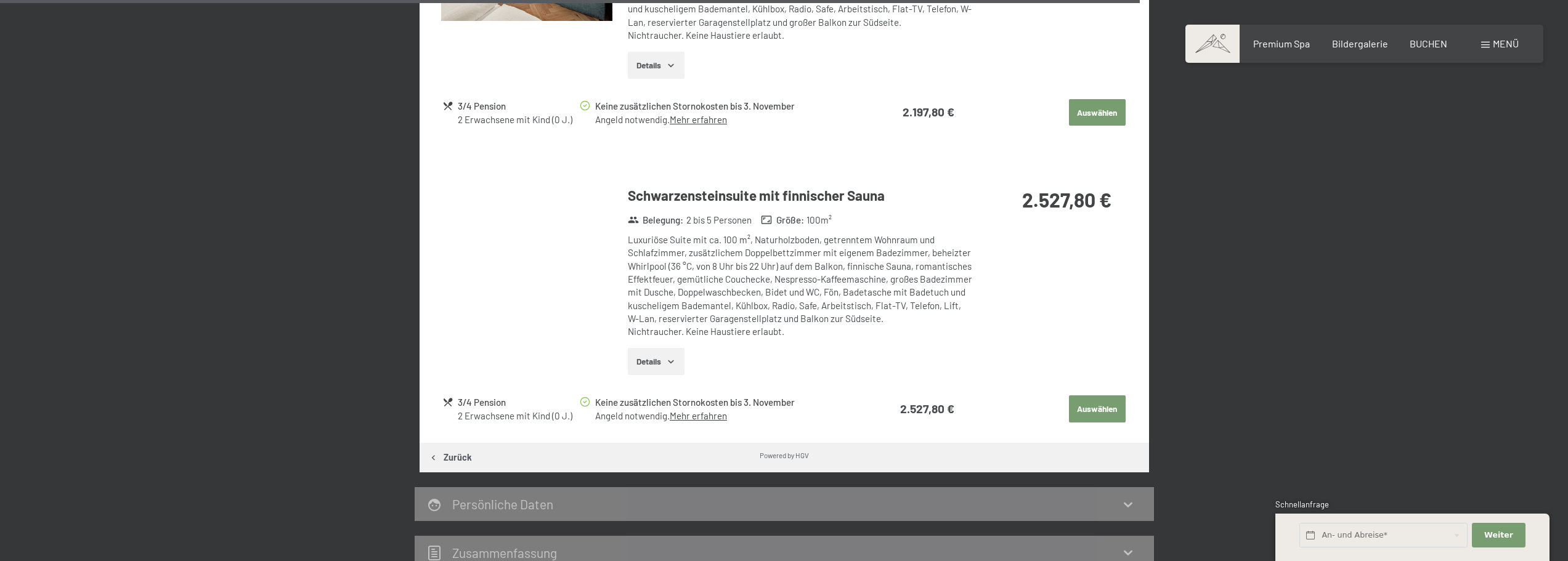
scroll to position [2580, 0]
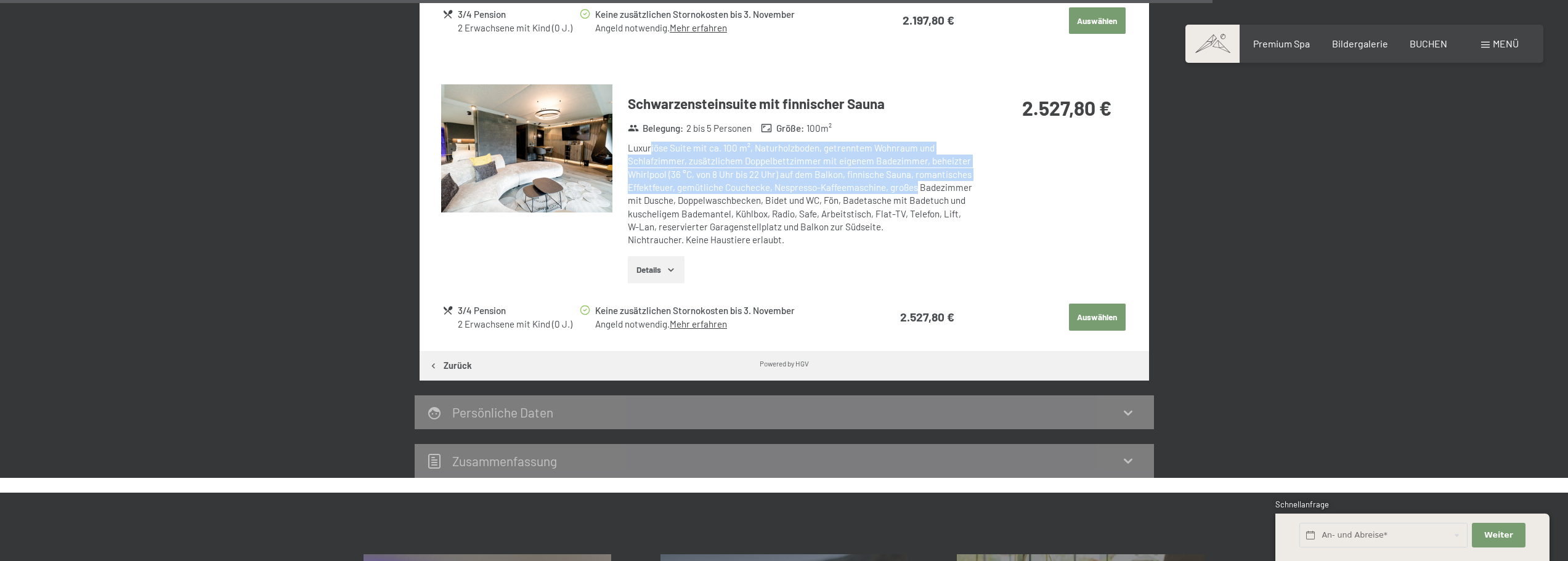
drag, startPoint x: 650, startPoint y: 144, endPoint x: 957, endPoint y: 191, distance: 310.6
click at [954, 190] on div "Luxuriöse Suite mit ca. 100 m², Naturholzboden, getrenntem Wohnraum und Schlafz…" at bounding box center [800, 194] width 344 height 105
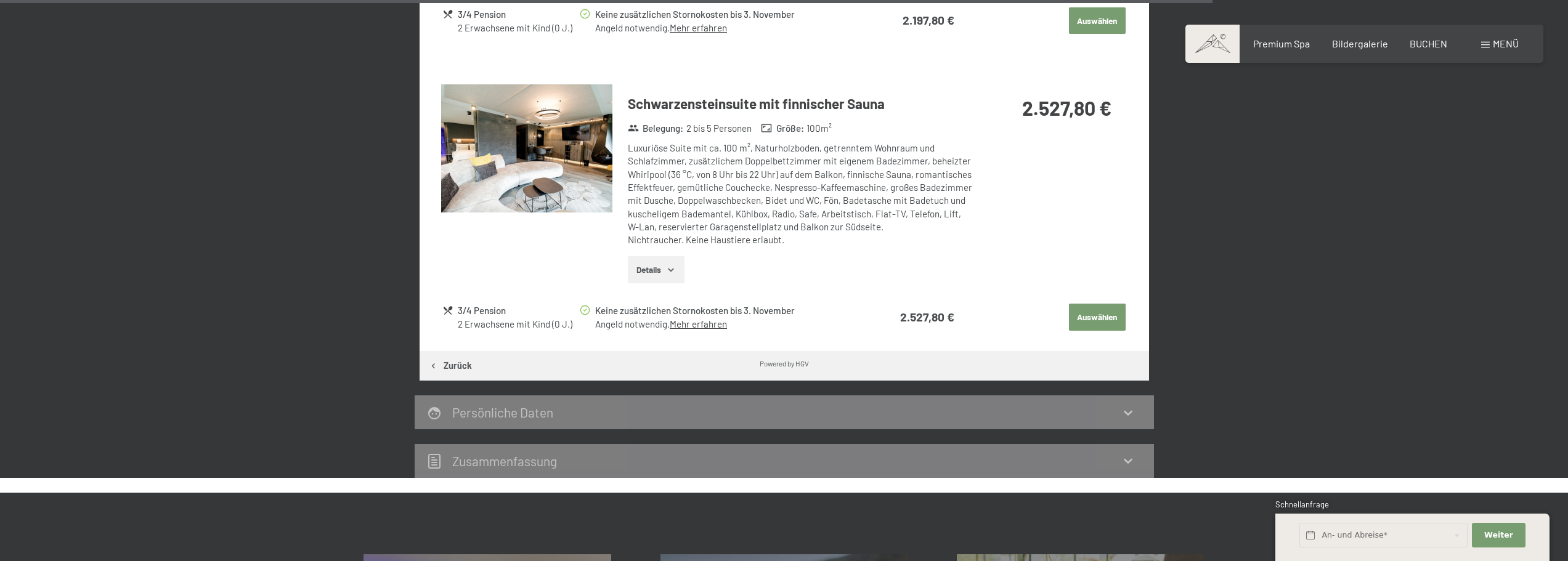
click at [975, 216] on div "Schwarzensteinsuite mit finnischer Sauna Belegung : 2 bis 5 Personen Größe : 10…" at bounding box center [784, 189] width 686 height 209
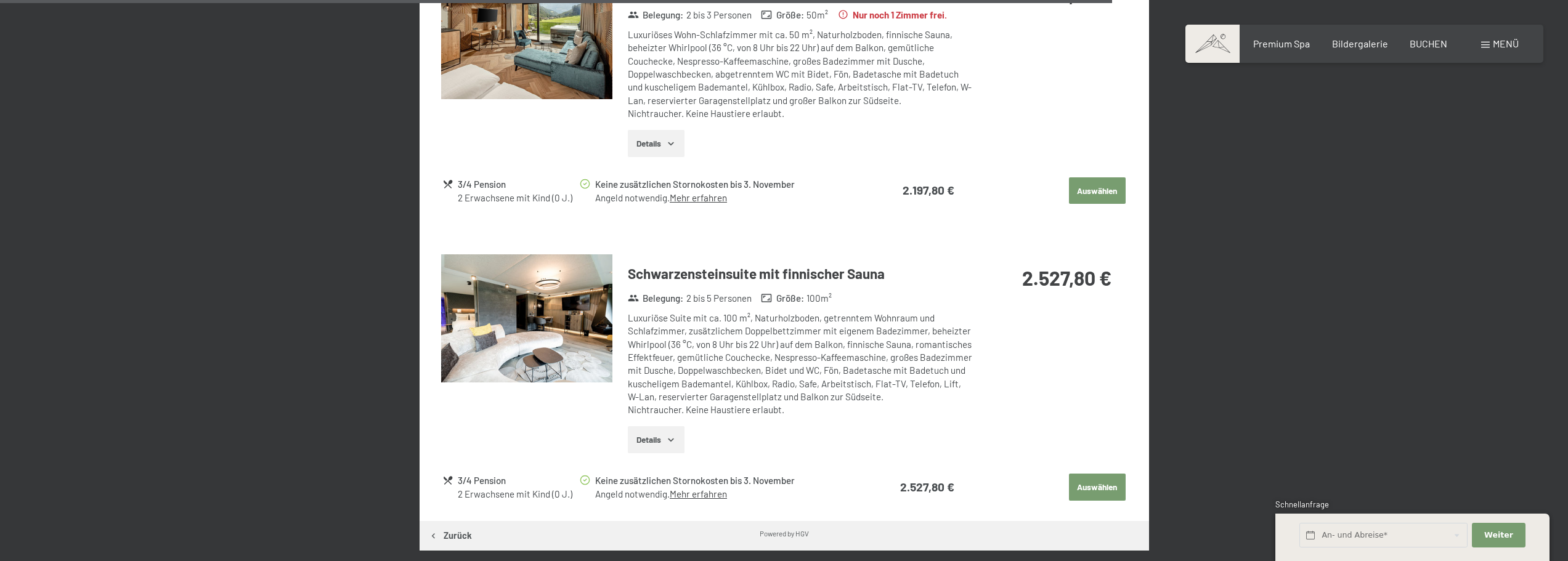
scroll to position [2403, 0]
